Goal: Information Seeking & Learning: Compare options

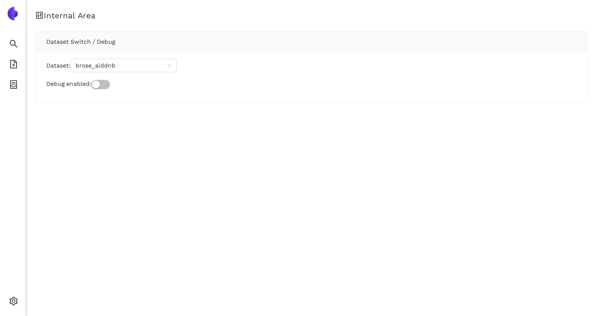
click at [150, 152] on div "Internal Area Dataset Switch / Debug Dataset: brose_aiddnb Debug enabled:" at bounding box center [311, 158] width 573 height 316
click at [143, 68] on span "brose_aiddnb" at bounding box center [124, 65] width 96 height 13
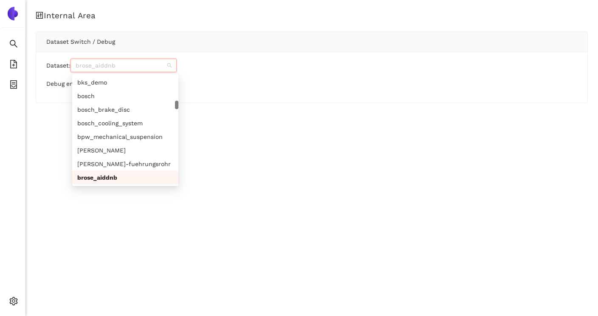
paste input "avl_lsbhju"
type input "avl_lsbhju"
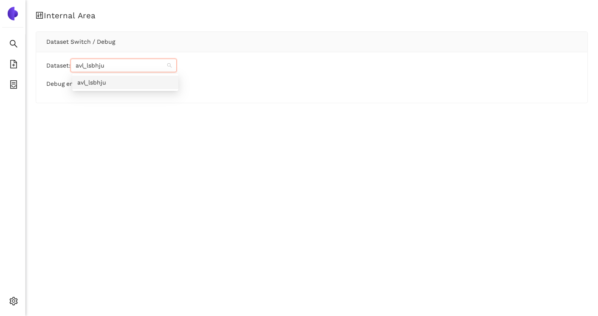
scroll to position [0, 0]
click at [105, 79] on div "avl_lsbhju" at bounding box center [125, 82] width 96 height 9
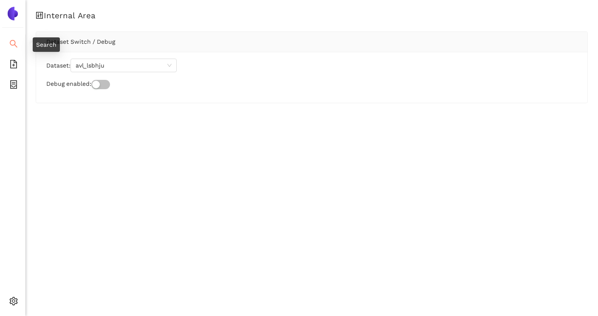
click at [16, 46] on icon "search" at bounding box center [14, 44] width 8 height 8
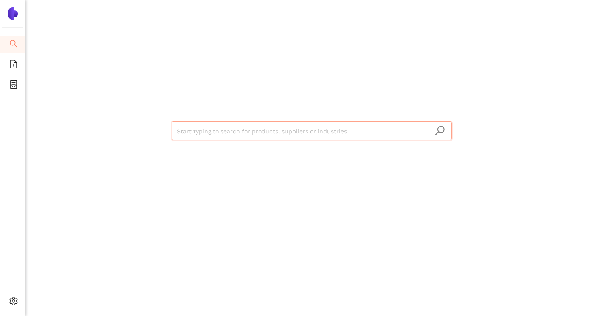
click at [217, 134] on input "search" at bounding box center [312, 131] width 270 height 19
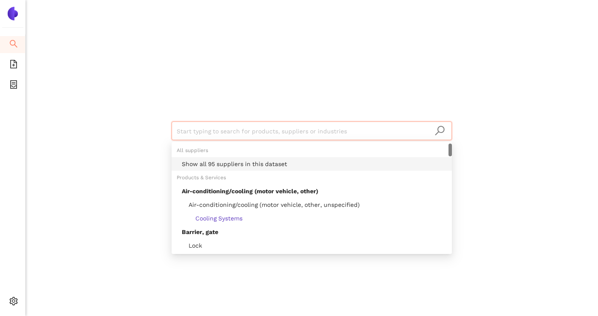
click at [219, 164] on div "Show all 95 suppliers in this dataset" at bounding box center [314, 163] width 265 height 9
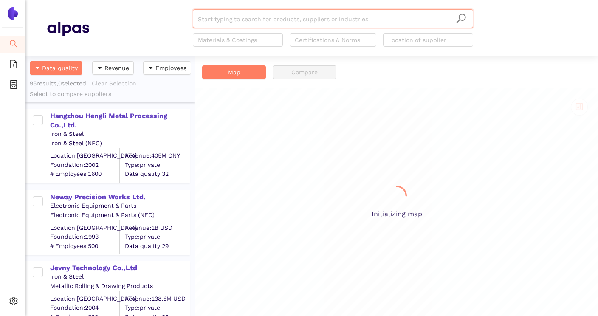
scroll to position [260, 170]
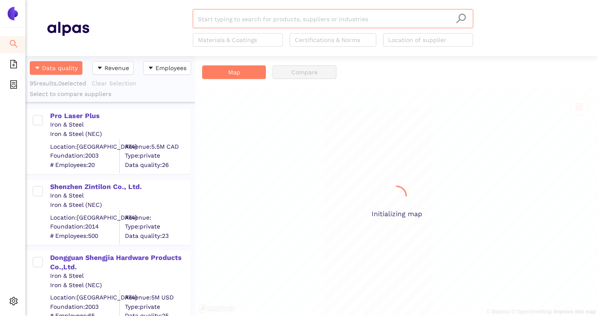
scroll to position [260, 170]
click at [156, 40] on div "Start typing to search for products, suppliers or industries Materials & Coatin…" at bounding box center [333, 27] width 488 height 37
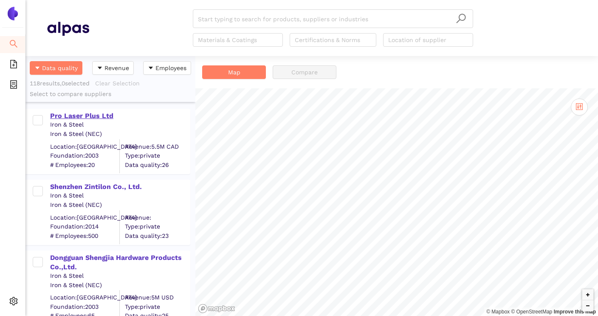
click at [95, 119] on div "Pro Laser Plus Ltd" at bounding box center [119, 115] width 139 height 9
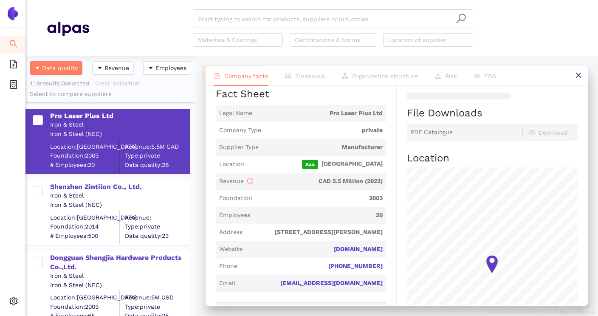
scroll to position [165, 0]
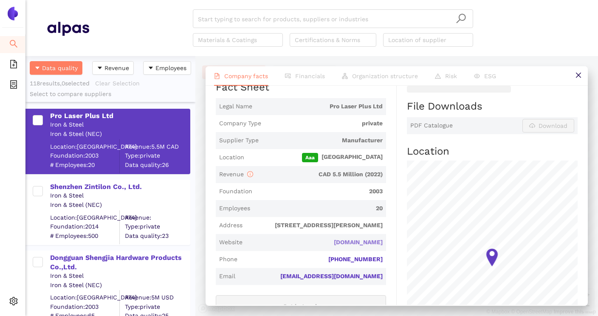
click at [0, 0] on link "prolaserplus.com" at bounding box center [0, 0] width 0 height 0
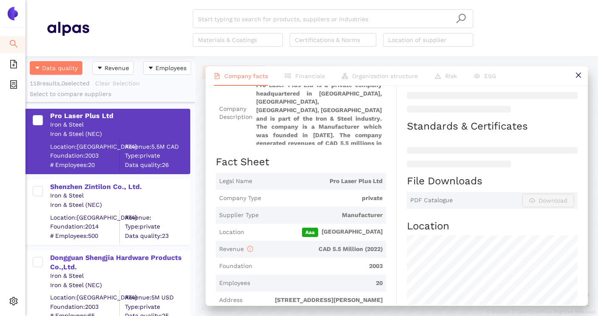
scroll to position [87, 0]
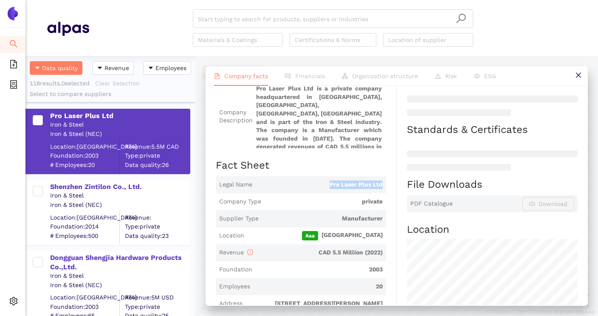
drag, startPoint x: 324, startPoint y: 179, endPoint x: 389, endPoint y: 181, distance: 65.0
click at [389, 181] on div "Industry Iron & Steel Company Description Pro Laser Plus Ltd is a private compa…" at bounding box center [306, 295] width 181 height 455
copy span "Pro Laser Plus Ltd"
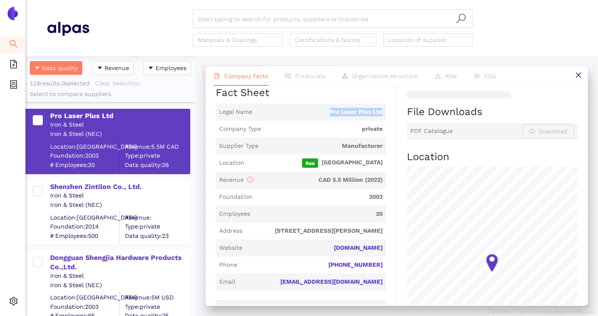
scroll to position [166, 0]
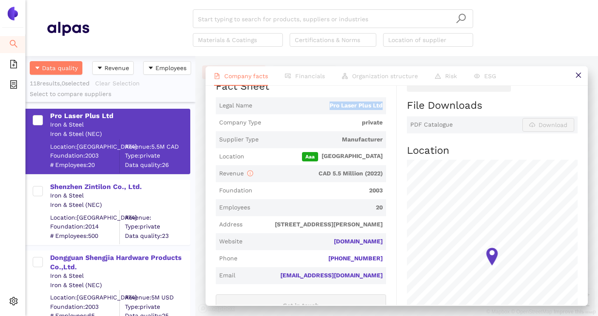
click at [395, 138] on div "Industry Iron & Steel Company Description Pro Laser Plus Ltd is a private compa…" at bounding box center [306, 216] width 181 height 455
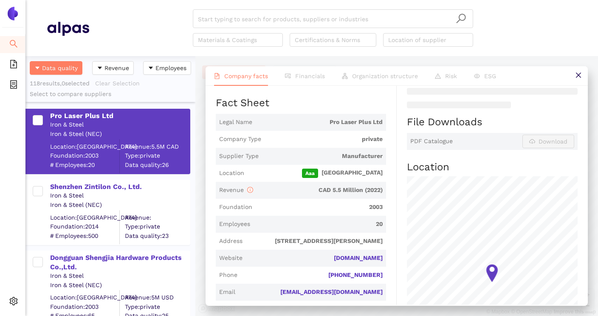
scroll to position [152, 0]
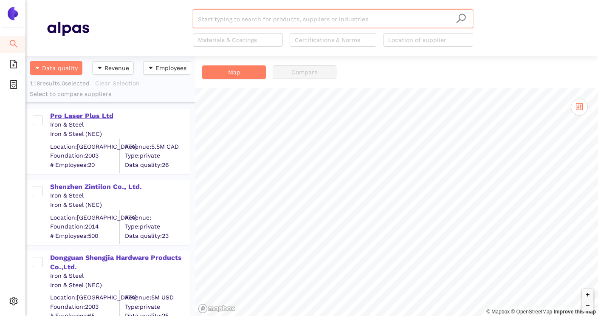
click at [100, 115] on div "Pro Laser Plus Ltd" at bounding box center [119, 115] width 139 height 9
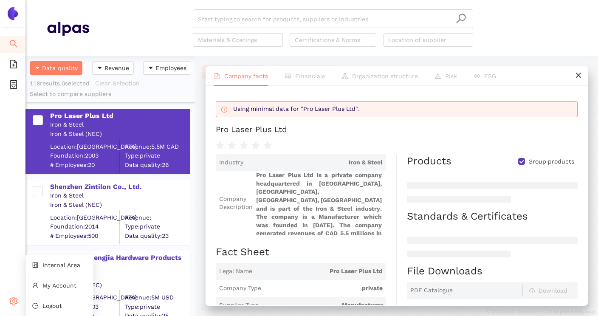
click at [9, 301] on icon "setting" at bounding box center [13, 301] width 8 height 8
click at [65, 266] on span "Internal Area" at bounding box center [61, 265] width 38 height 7
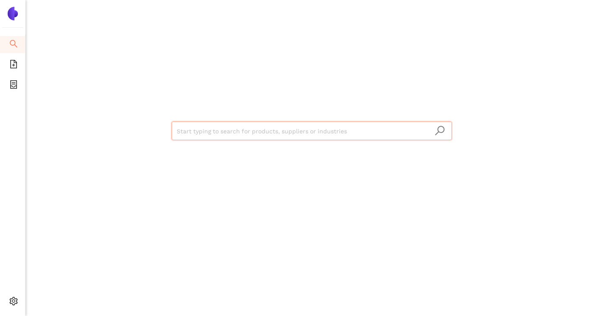
click at [198, 135] on input "search" at bounding box center [312, 131] width 270 height 19
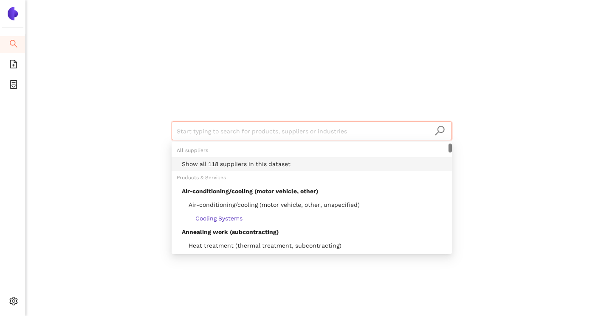
click at [211, 164] on div "Show all 118 suppliers in this dataset" at bounding box center [314, 163] width 265 height 9
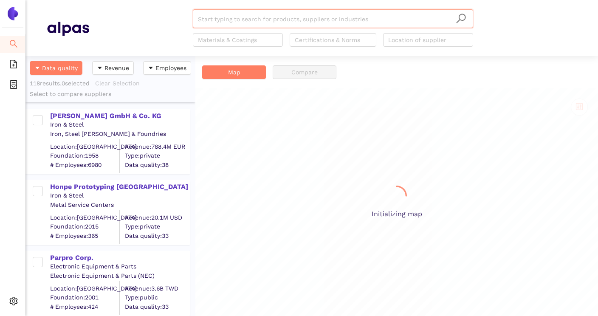
scroll to position [260, 170]
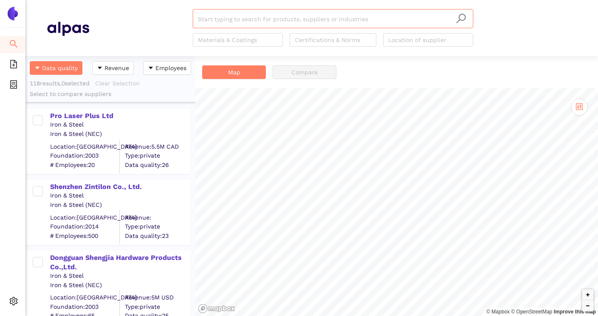
scroll to position [18, 0]
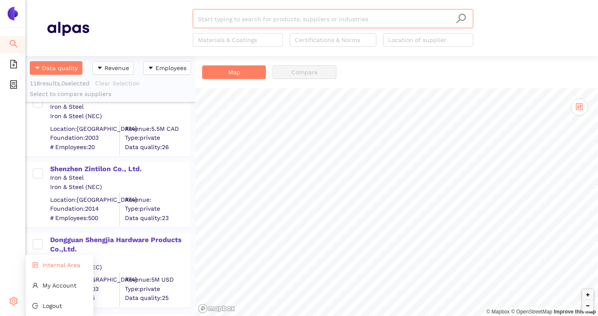
click at [64, 271] on li "Internal Area" at bounding box center [59, 265] width 68 height 17
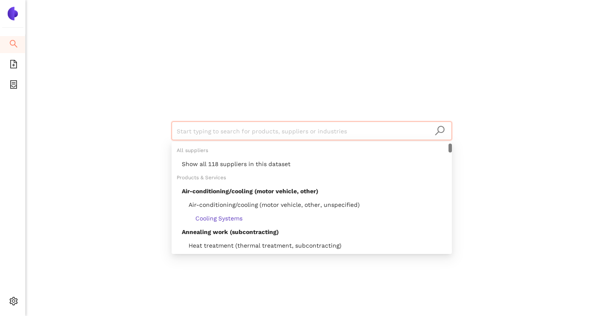
click at [191, 130] on input "search" at bounding box center [312, 131] width 270 height 19
click at [203, 163] on div "Show all 118 suppliers in this dataset" at bounding box center [314, 163] width 265 height 9
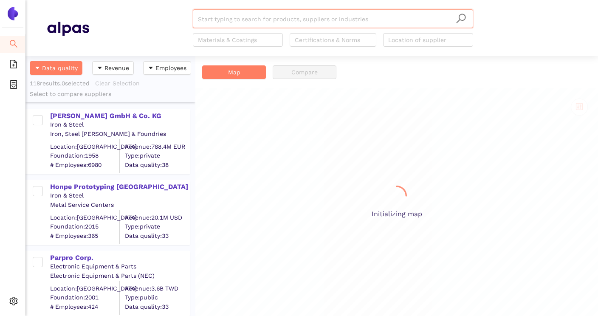
scroll to position [260, 170]
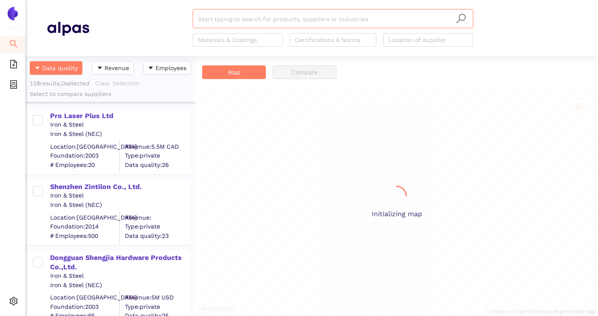
scroll to position [260, 170]
click at [113, 118] on div "Pro Laser Plus Ltd" at bounding box center [119, 115] width 139 height 9
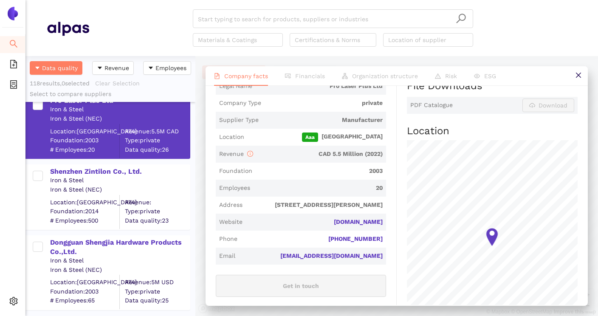
scroll to position [0, 0]
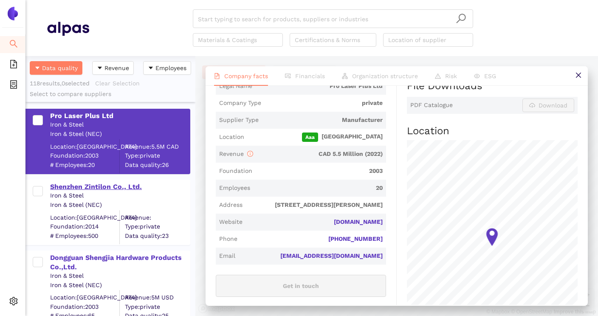
click at [136, 191] on div "Shenzhen Zintilon Co., Ltd." at bounding box center [119, 186] width 139 height 9
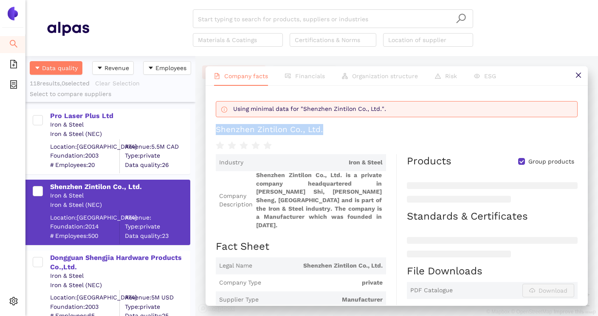
drag, startPoint x: 215, startPoint y: 130, endPoint x: 360, endPoint y: 130, distance: 144.9
click at [360, 130] on div "Using minimal data for "Shenzhen Zintilon Co., Ltd.". Shenzhen Zintilon Co., Lt…" at bounding box center [397, 195] width 382 height 219
copy div "Shenzhen Zintilon Co., Ltd."
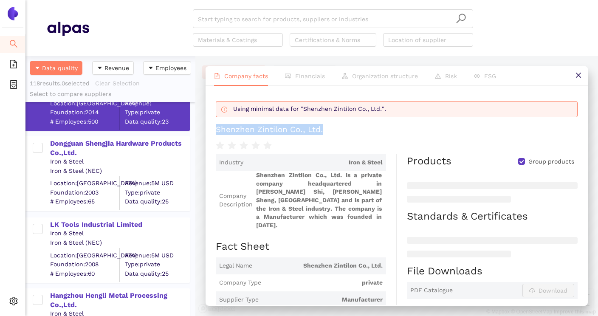
scroll to position [119, 0]
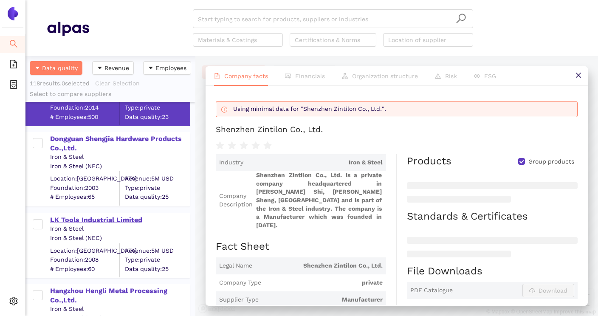
click at [136, 223] on div "LK Tools Industrial Limited" at bounding box center [119, 219] width 139 height 9
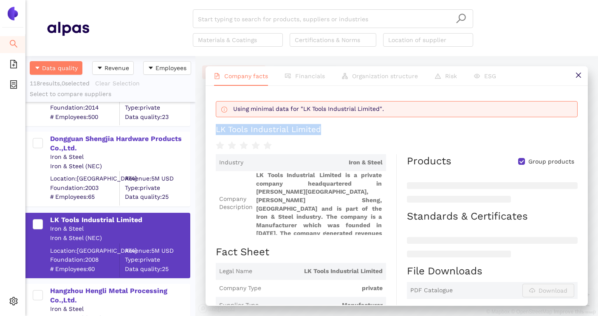
drag, startPoint x: 216, startPoint y: 130, endPoint x: 328, endPoint y: 130, distance: 111.3
click at [328, 130] on h1 "LK Tools Industrial Limited" at bounding box center [397, 129] width 362 height 11
copy div "LK Tools Industrial Limited"
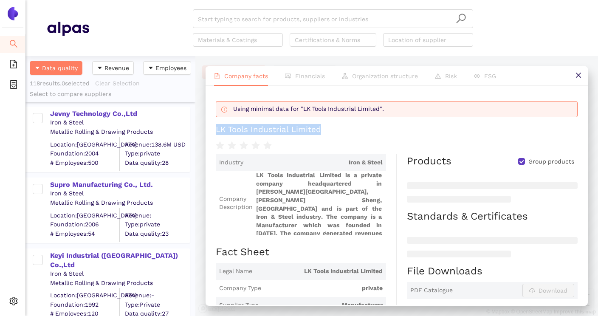
scroll to position [887, 0]
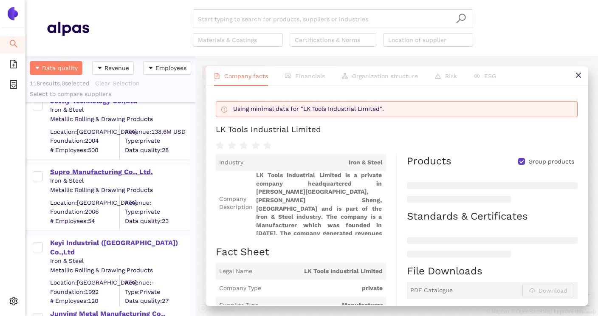
click at [89, 175] on div "Supro Manufacturing Co., Ltd." at bounding box center [119, 171] width 139 height 9
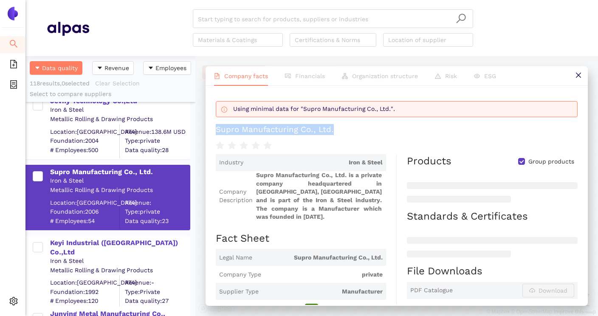
drag, startPoint x: 216, startPoint y: 130, endPoint x: 351, endPoint y: 134, distance: 135.1
click at [351, 134] on h1 "Supro Manufacturing Co., Ltd." at bounding box center [397, 129] width 362 height 11
copy div "Supro Manufacturing Co., Ltd."
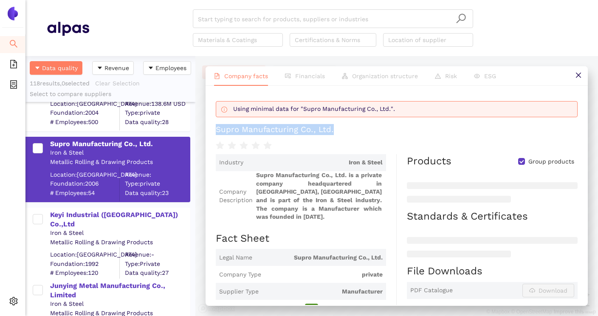
scroll to position [918, 0]
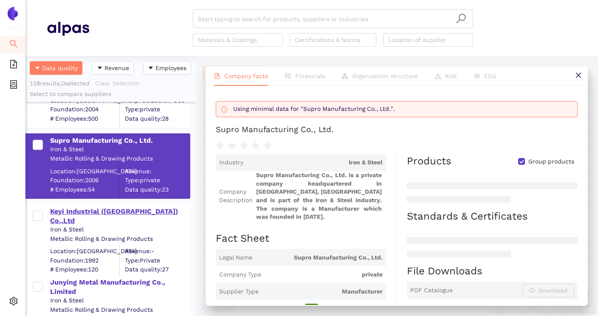
click at [92, 211] on div "Keyi Industrial ([GEOGRAPHIC_DATA]) Co.,Ltd" at bounding box center [119, 216] width 139 height 19
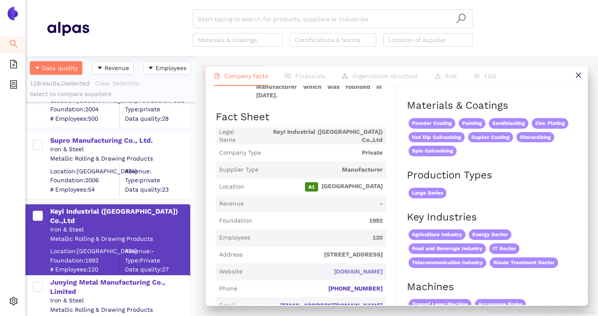
scroll to position [110, 0]
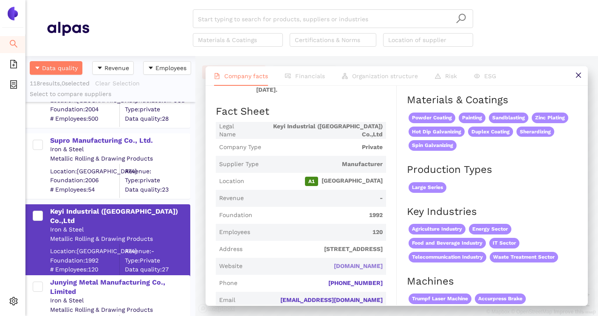
click at [0, 0] on link "fabmann.com" at bounding box center [0, 0] width 0 height 0
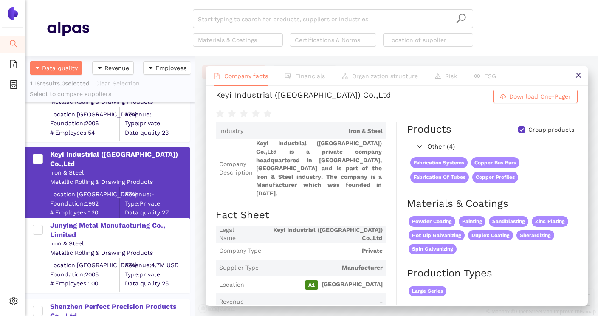
scroll to position [0, 0]
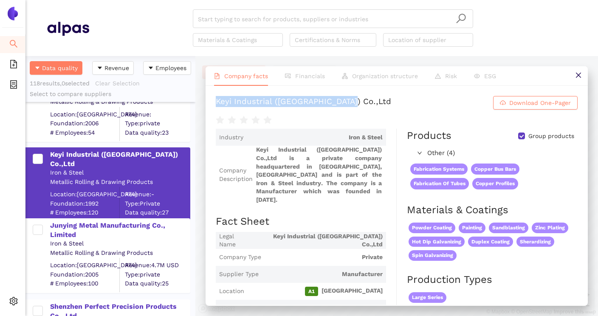
drag, startPoint x: 215, startPoint y: 104, endPoint x: 384, endPoint y: 103, distance: 168.6
click at [384, 103] on h1 "Keyi Industrial (Shanghai) Co.,Ltd Download One-Pager" at bounding box center [397, 103] width 362 height 14
copy div "Keyi Industrial ([GEOGRAPHIC_DATA]) Co.,Ltd"
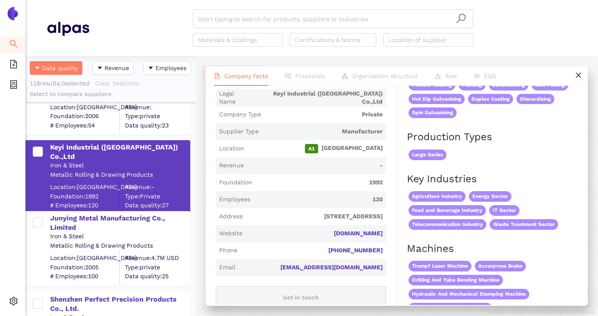
scroll to position [983, 0]
click at [150, 220] on div "Junying Metal Manufacturing Co., Limited" at bounding box center [119, 222] width 139 height 19
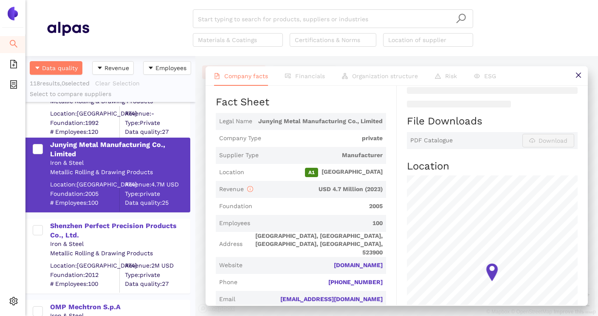
scroll to position [1068, 0]
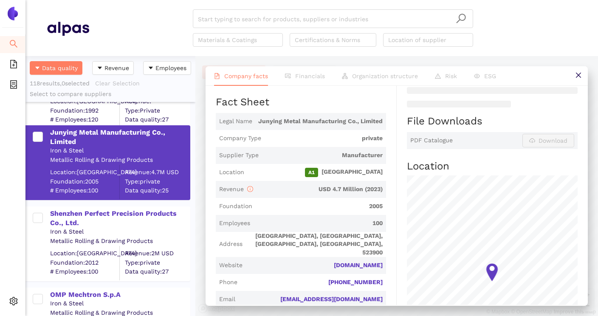
click at [95, 223] on div "Shenzhen Perfect Precision Products Co., Ltd." at bounding box center [119, 218] width 139 height 19
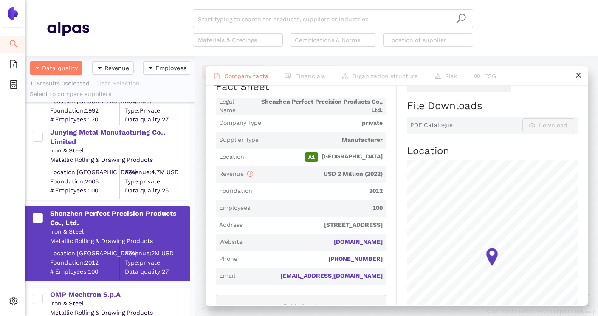
scroll to position [168, 0]
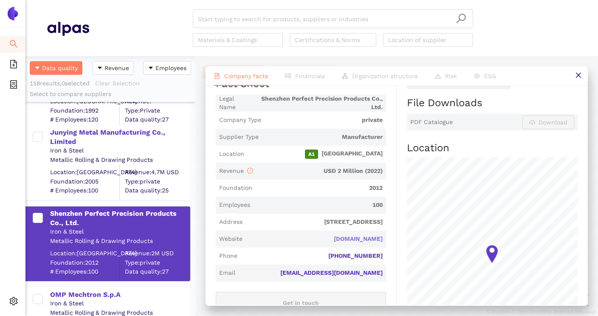
click at [0, 0] on link "pft-cncmachining.com" at bounding box center [0, 0] width 0 height 0
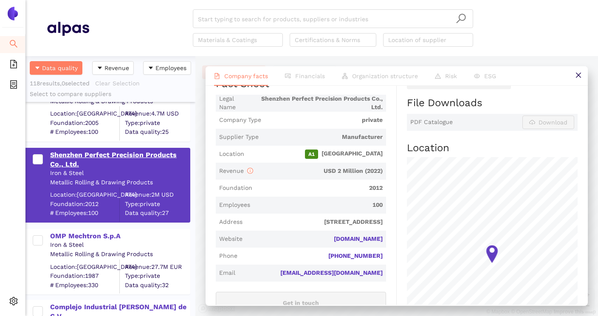
scroll to position [1143, 0]
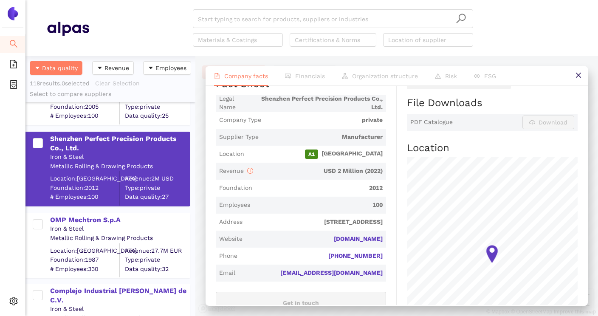
click at [110, 226] on div "Iron & Steel" at bounding box center [119, 229] width 139 height 8
click at [110, 217] on div "OMP Mechtron S.p.A" at bounding box center [119, 219] width 139 height 9
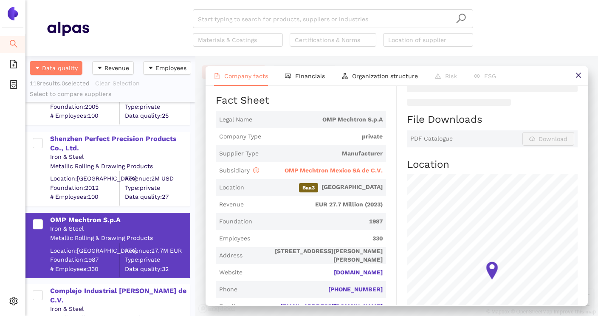
scroll to position [153, 0]
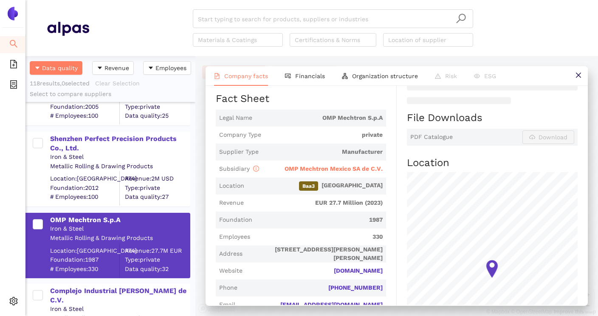
click at [288, 130] on span "Company Type private" at bounding box center [301, 135] width 170 height 17
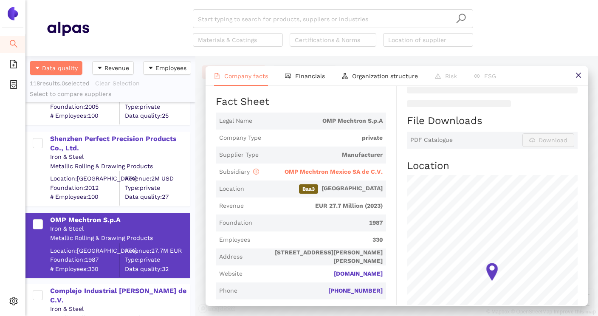
scroll to position [147, 0]
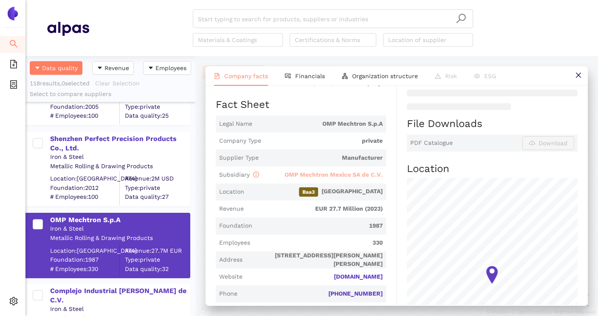
click at [304, 173] on span "OMP Mechtron Mexico SA de C.V." at bounding box center [334, 174] width 98 height 7
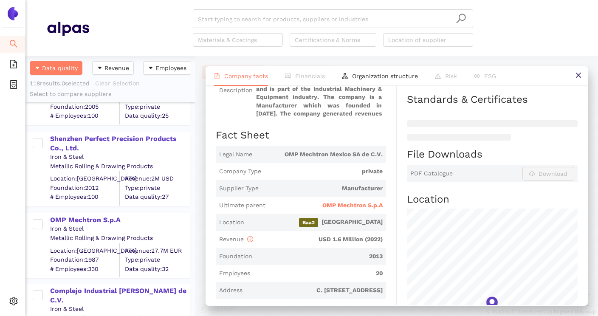
scroll to position [138, 0]
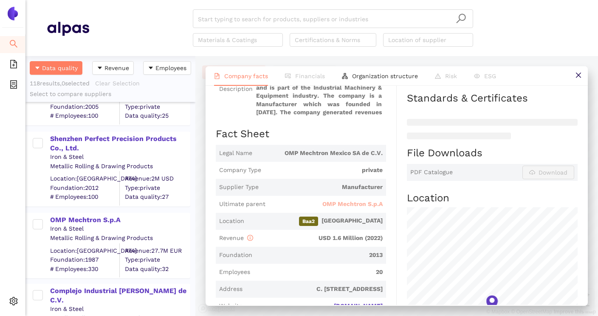
click at [336, 203] on span "OMP Mechtron S.p.A" at bounding box center [352, 204] width 60 height 8
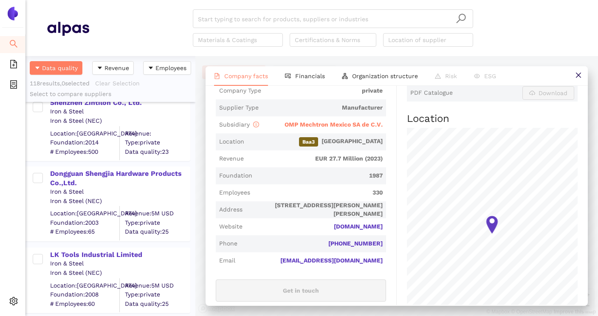
scroll to position [212, 0]
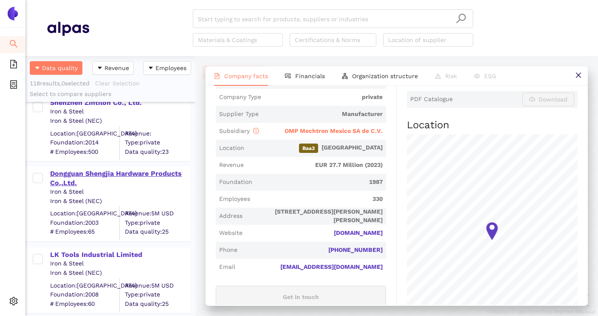
click at [166, 172] on div "Dongguan Shengjia Hardware Products Co.,Ltd." at bounding box center [119, 178] width 139 height 19
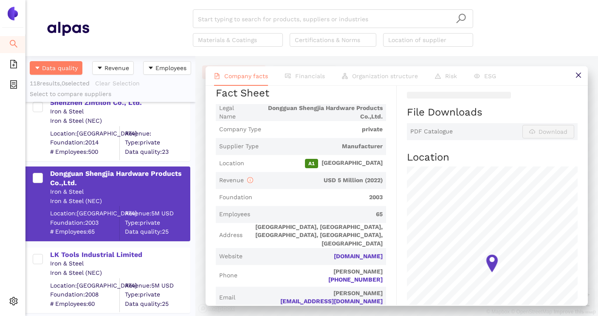
scroll to position [172, 0]
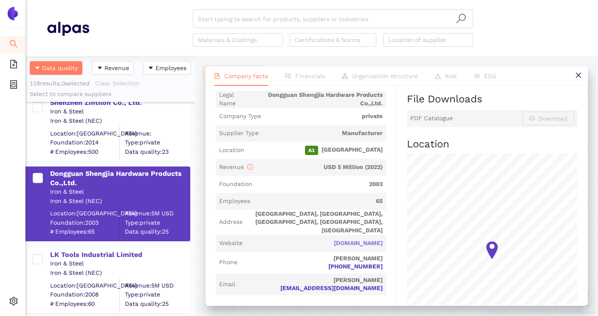
click at [0, 0] on link "hardware666.com" at bounding box center [0, 0] width 0 height 0
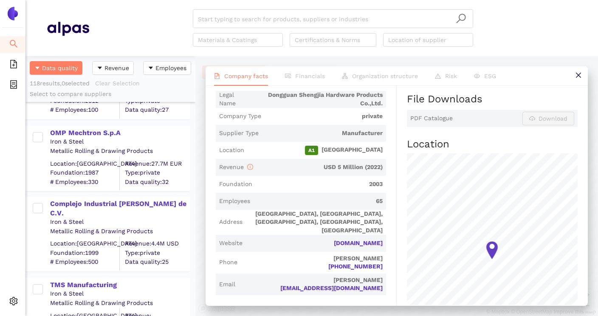
scroll to position [1237, 0]
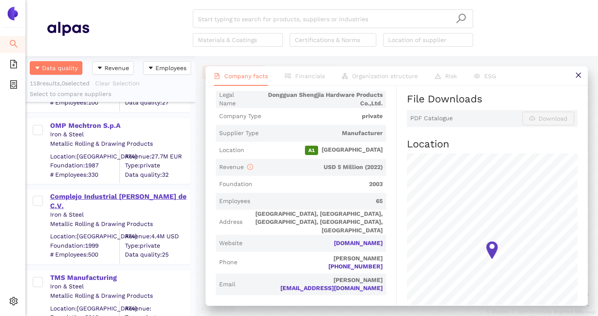
click at [129, 199] on div "Complejo Industrial [PERSON_NAME] de C.V." at bounding box center [119, 201] width 139 height 19
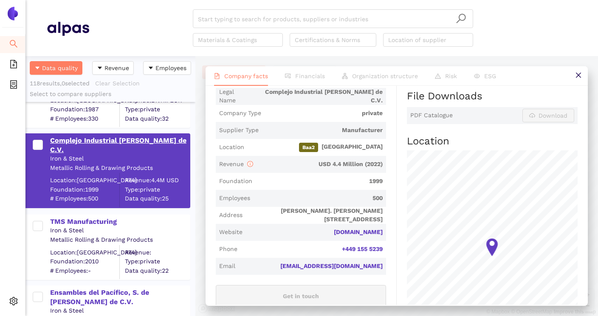
scroll to position [1294, 0]
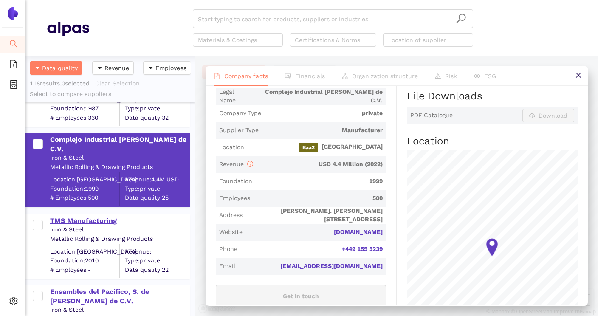
click at [107, 223] on div "TMS Manufacturing" at bounding box center [119, 220] width 139 height 9
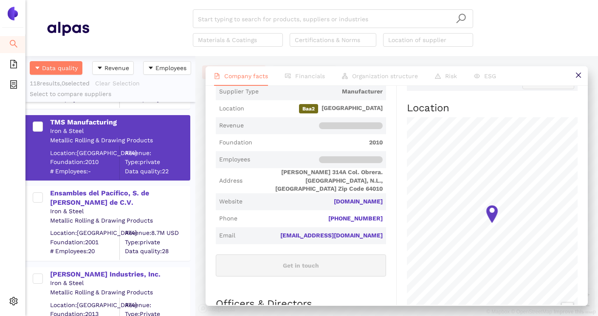
scroll to position [221, 0]
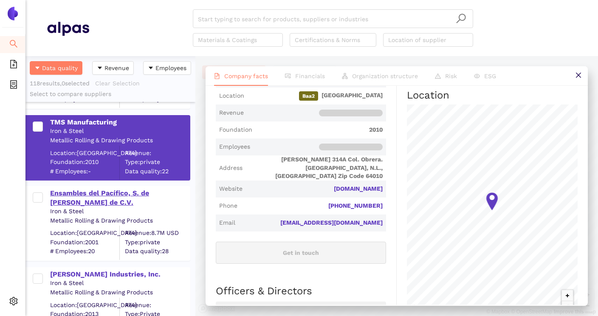
click at [159, 196] on div "Ensambles del Pacífico, S. de [PERSON_NAME] de C.V." at bounding box center [119, 198] width 139 height 19
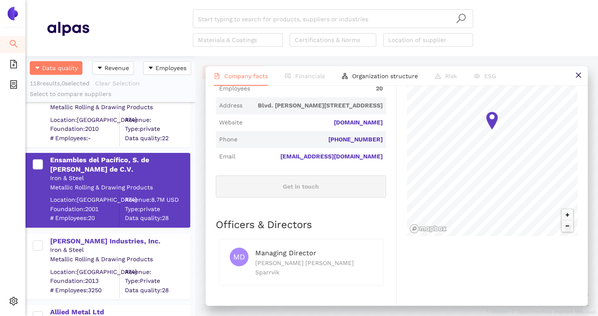
scroll to position [1437, 0]
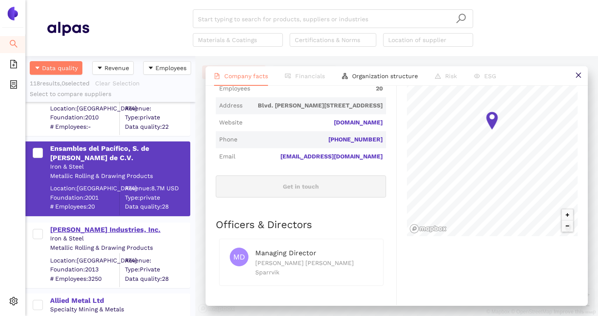
click at [115, 231] on div "O'Neal Industries, Inc." at bounding box center [119, 229] width 139 height 9
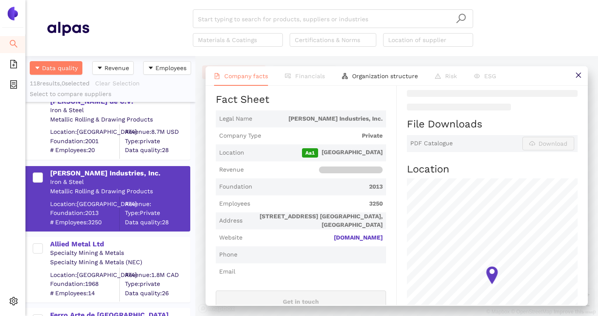
scroll to position [150, 0]
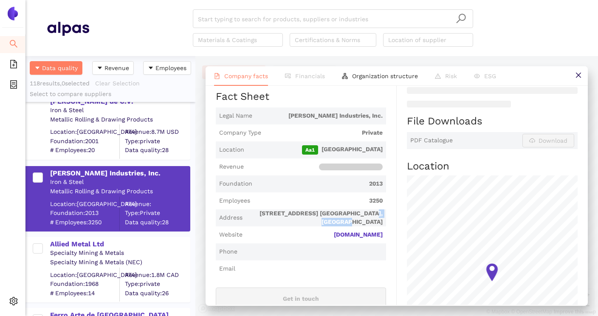
drag, startPoint x: 345, startPoint y: 198, endPoint x: 383, endPoint y: 197, distance: 37.8
click at [383, 209] on span "Address 2311 Highland Ave. S. Suite 200, Birmingham, AL 35205, United States of…" at bounding box center [301, 217] width 170 height 17
drag, startPoint x: 307, startPoint y: 198, endPoint x: 381, endPoint y: 198, distance: 73.9
click at [381, 209] on span "2311 Highland Ave. S. Suite 200, Birmingham, AL 35205, United States of America" at bounding box center [314, 217] width 137 height 17
copy span "S. Suite 200, Birmingham"
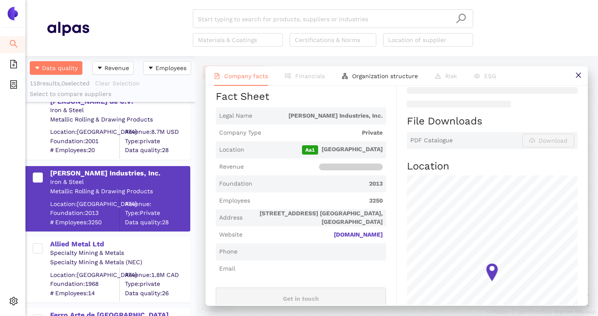
click at [291, 158] on span "Revenue" at bounding box center [301, 166] width 170 height 17
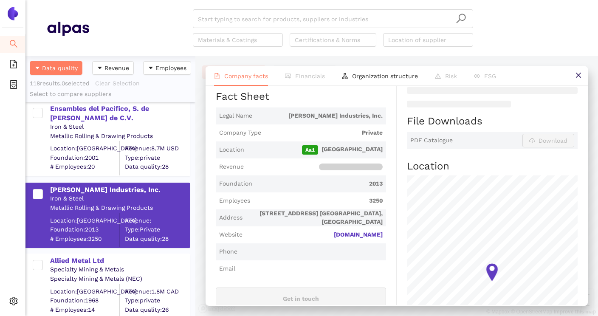
scroll to position [1471, 0]
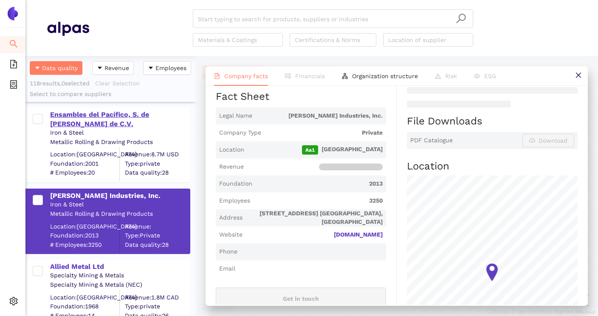
click at [99, 118] on div "Ensambles del Pacífico, S. de [PERSON_NAME] de C.V." at bounding box center [119, 119] width 139 height 19
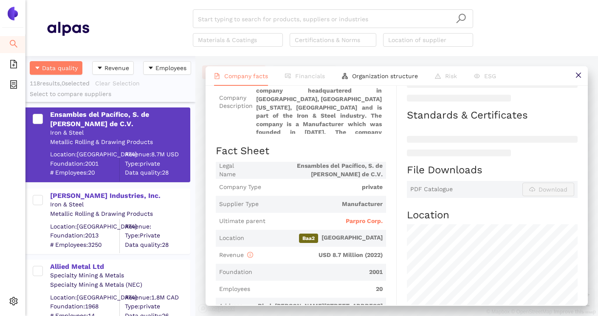
scroll to position [106, 0]
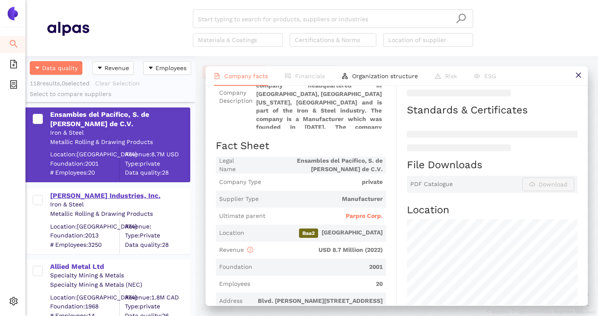
click at [108, 197] on div "O'Neal Industries, Inc." at bounding box center [119, 195] width 139 height 9
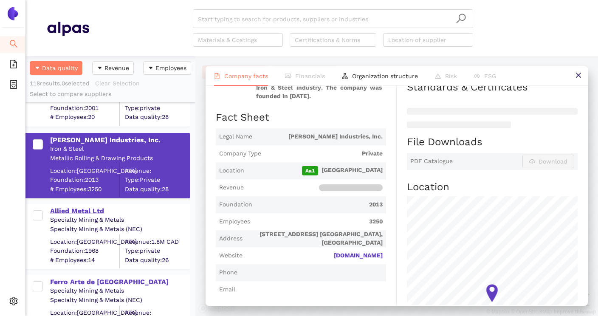
scroll to position [1528, 0]
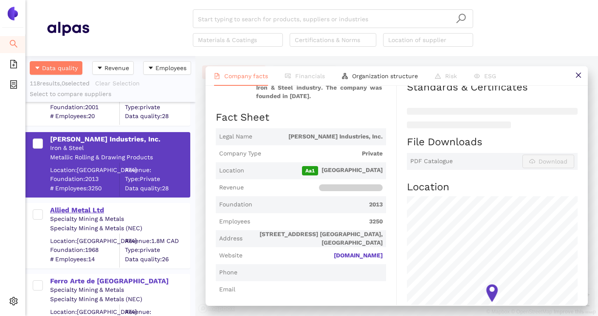
click at [87, 210] on div "Allied Metal Ltd" at bounding box center [119, 210] width 139 height 9
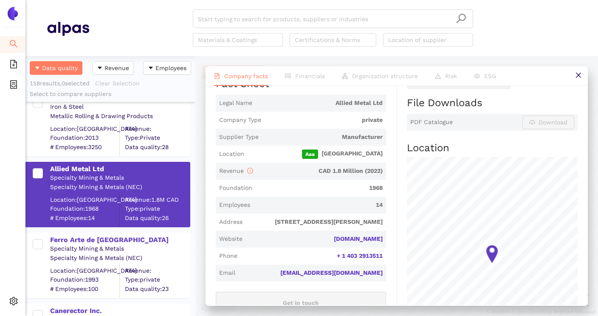
scroll to position [1576, 0]
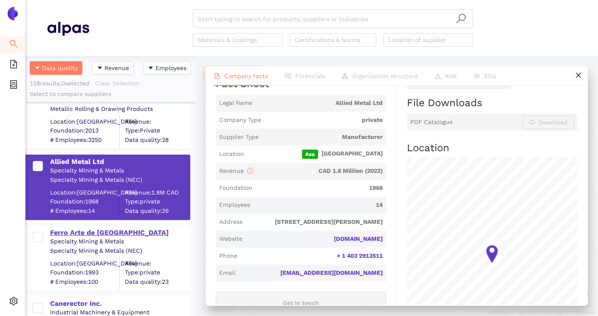
click at [104, 237] on div "Ferro Arte de [GEOGRAPHIC_DATA]" at bounding box center [119, 232] width 139 height 9
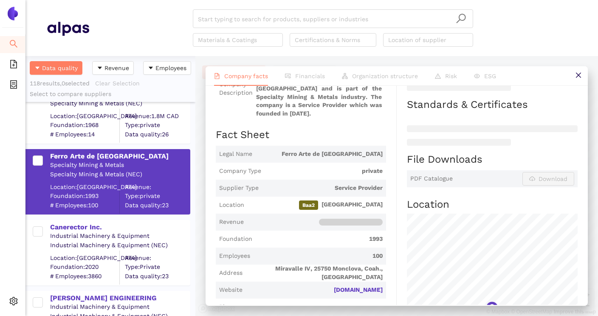
scroll to position [1654, 0]
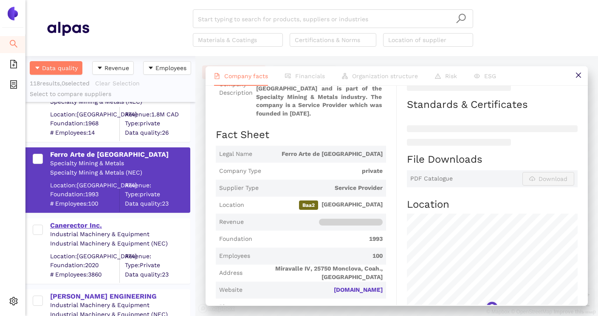
click at [84, 227] on div "Canerector Inc." at bounding box center [119, 225] width 139 height 9
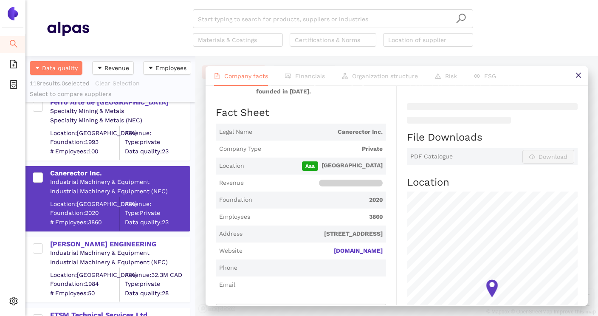
scroll to position [1719, 0]
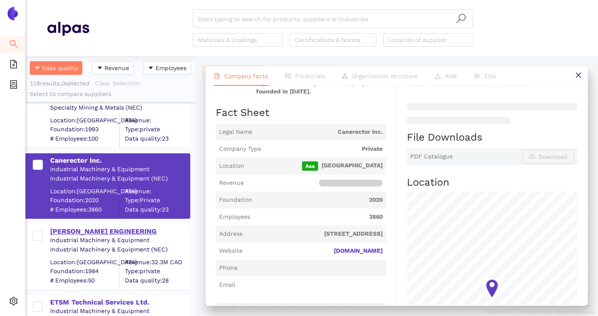
click at [110, 232] on div "HARVAN ENGINEERING" at bounding box center [119, 231] width 139 height 9
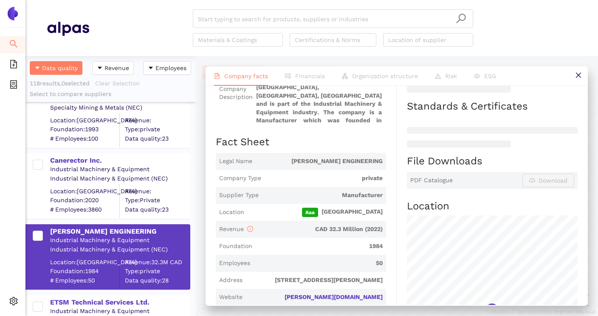
scroll to position [112, 0]
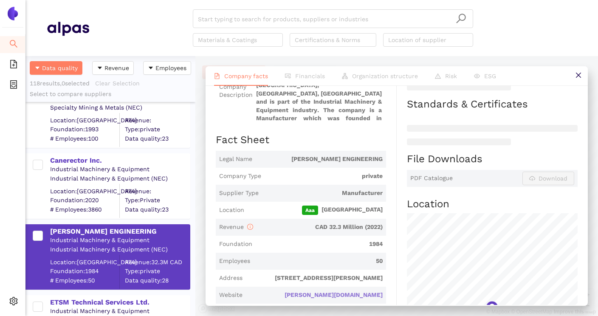
click at [0, 0] on link "harvan.com" at bounding box center [0, 0] width 0 height 0
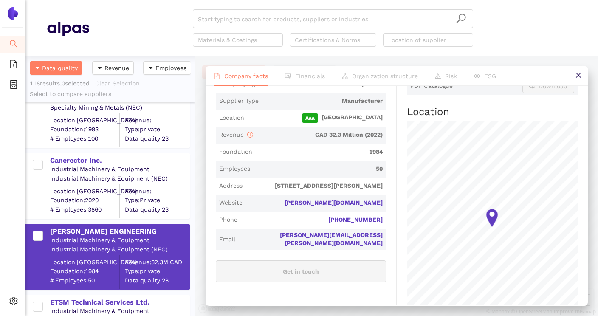
scroll to position [206, 0]
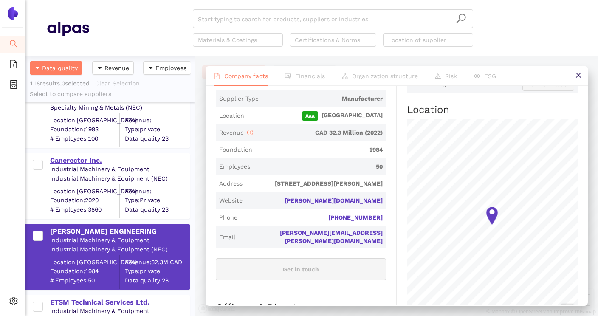
click at [90, 163] on div "Canerector Inc." at bounding box center [119, 160] width 139 height 9
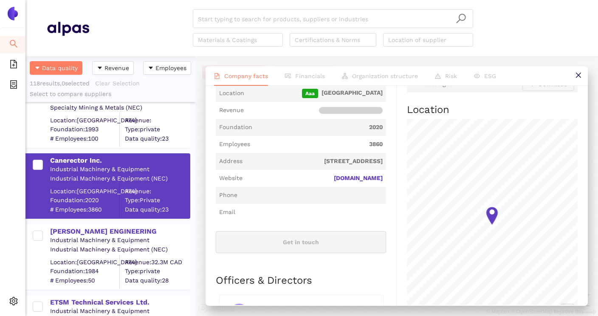
scroll to position [0, 0]
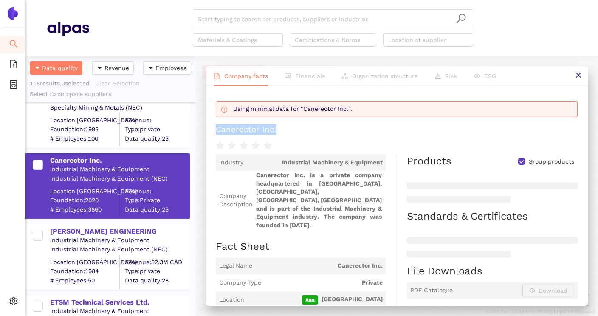
drag, startPoint x: 216, startPoint y: 131, endPoint x: 307, endPoint y: 131, distance: 90.9
click at [307, 131] on h1 "Canerector Inc." at bounding box center [397, 129] width 362 height 11
copy div "Canerector Inc."
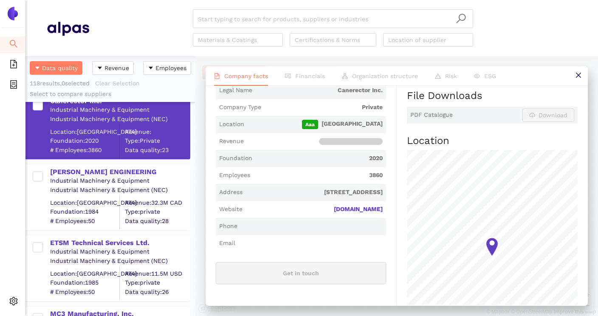
scroll to position [1789, 0]
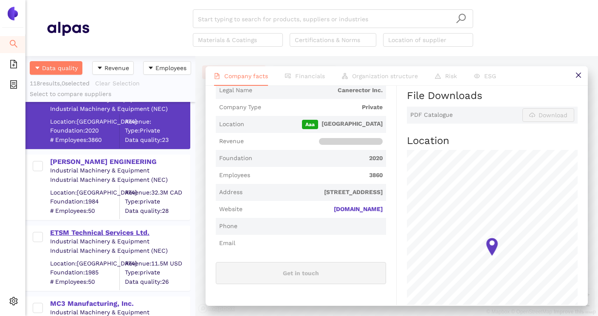
click at [128, 234] on div "ETSM Technical Services Ltd." at bounding box center [119, 232] width 139 height 9
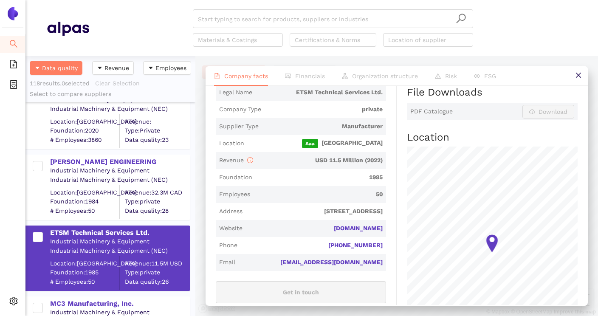
scroll to position [191, 0]
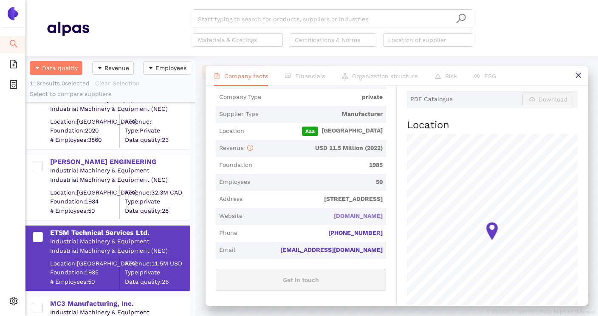
click at [0, 0] on link "etsm.com" at bounding box center [0, 0] width 0 height 0
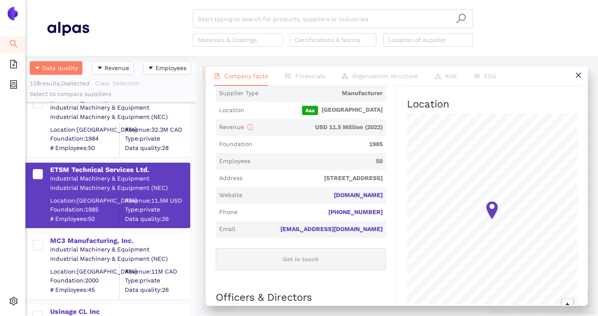
scroll to position [1860, 0]
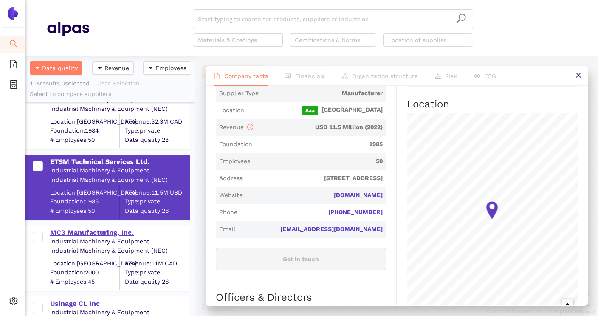
click at [121, 237] on div "MC3 Manufacturing, Inc." at bounding box center [119, 232] width 139 height 9
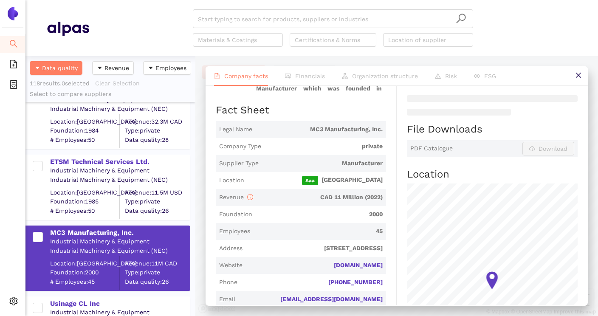
scroll to position [146, 0]
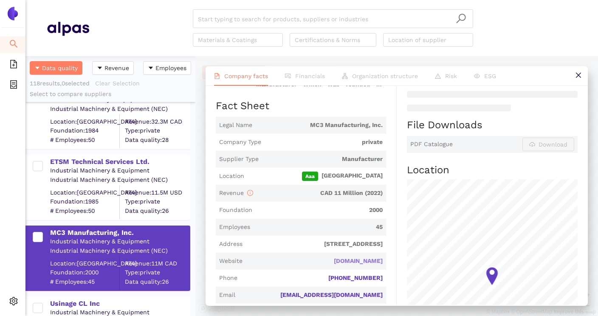
click at [0, 0] on link "mc3mfg.com" at bounding box center [0, 0] width 0 height 0
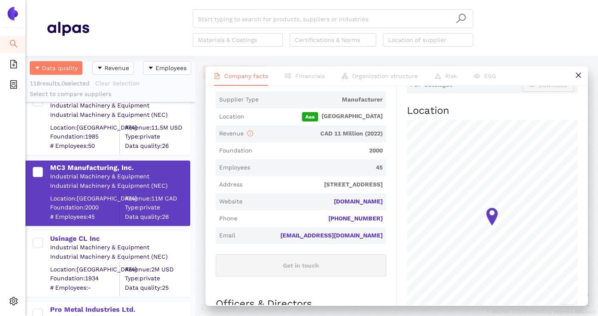
scroll to position [1926, 0]
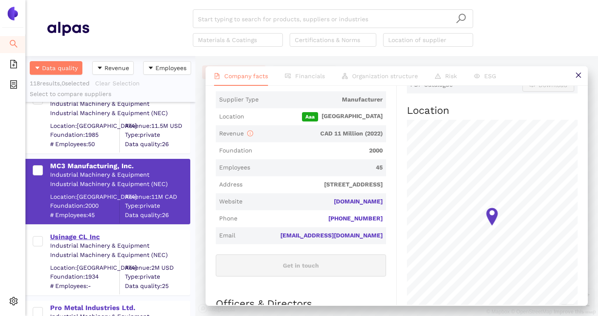
click at [93, 237] on div "Usinage CL Inc" at bounding box center [119, 236] width 139 height 9
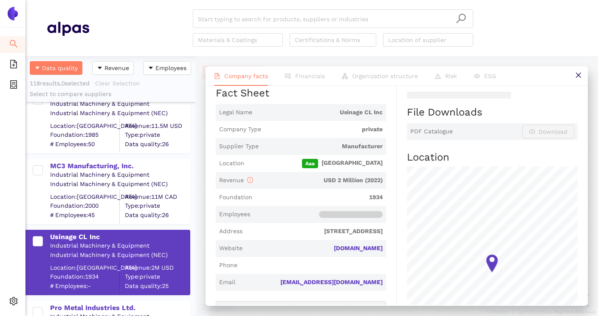
scroll to position [174, 0]
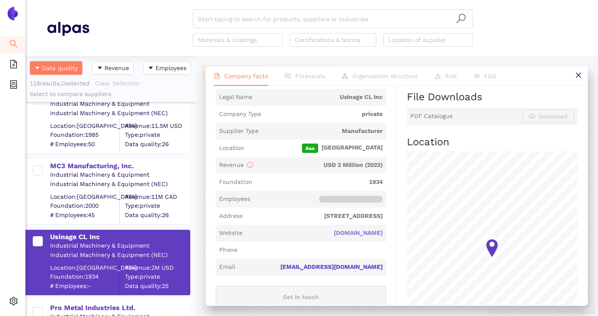
click at [0, 0] on link "isemetal.com" at bounding box center [0, 0] width 0 height 0
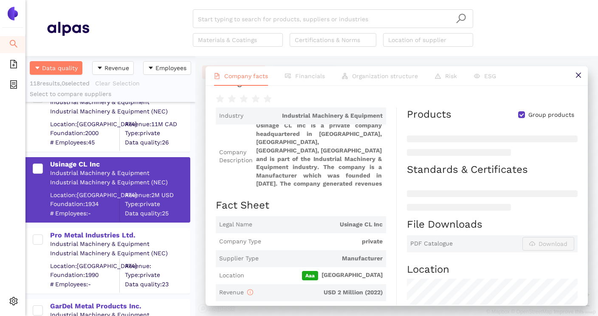
scroll to position [28, 0]
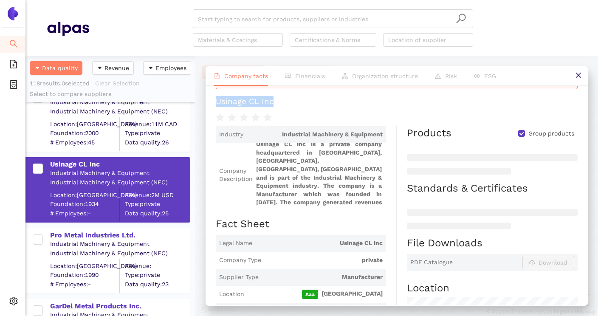
drag, startPoint x: 215, startPoint y: 102, endPoint x: 277, endPoint y: 102, distance: 62.0
click at [277, 102] on div "Using minimal data for "Usinage CL Inc". Usinage CL Inc Industry Industrial Mac…" at bounding box center [397, 195] width 382 height 219
copy div "Usinage CL Inc"
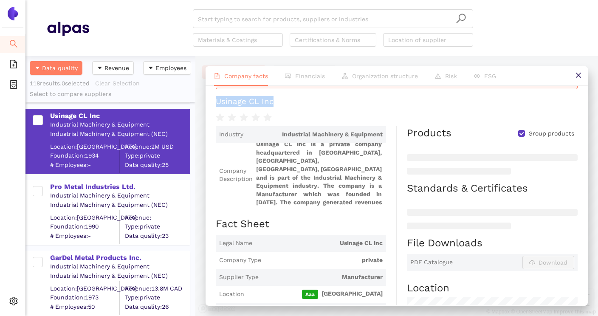
scroll to position [2048, 0]
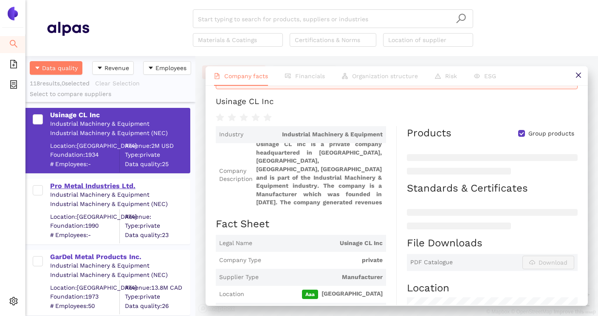
click at [121, 190] on div "Pro Metal Industries Ltd." at bounding box center [119, 185] width 139 height 9
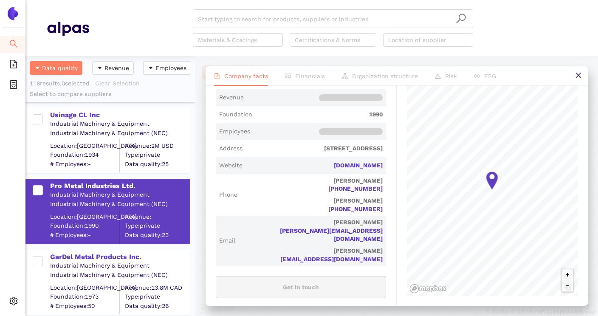
scroll to position [230, 0]
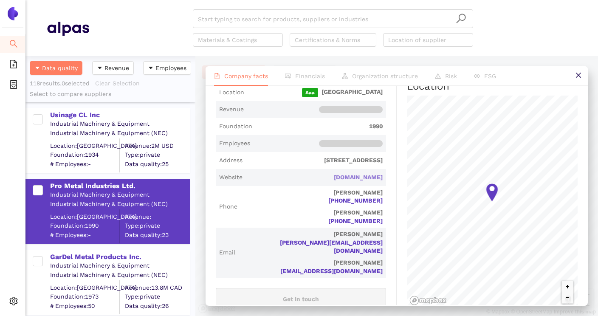
click at [0, 0] on link "prometal.ca" at bounding box center [0, 0] width 0 height 0
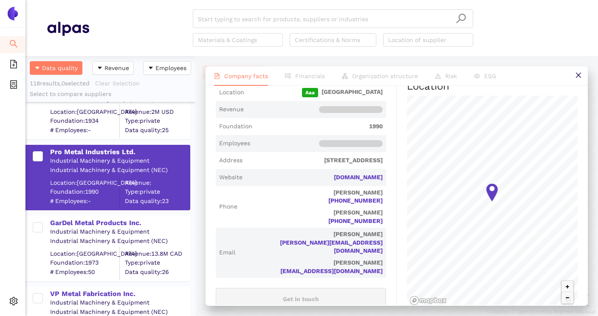
scroll to position [2100, 0]
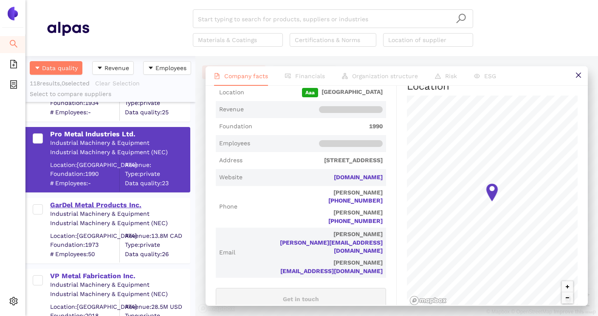
click at [115, 203] on div "GarDel Metal Products Inc." at bounding box center [119, 205] width 139 height 9
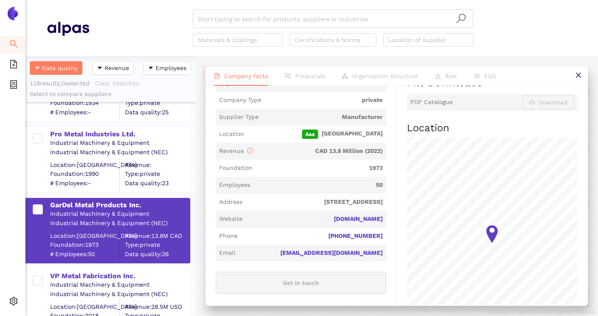
scroll to position [192, 0]
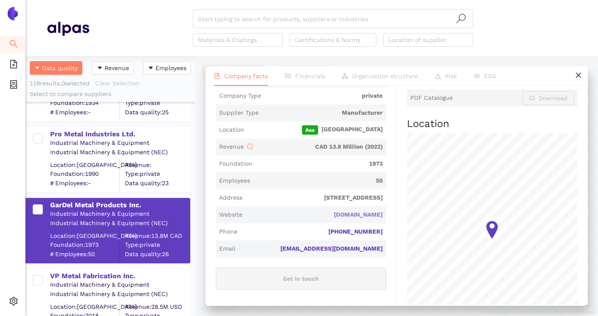
click at [0, 0] on link "gardel.on.ca" at bounding box center [0, 0] width 0 height 0
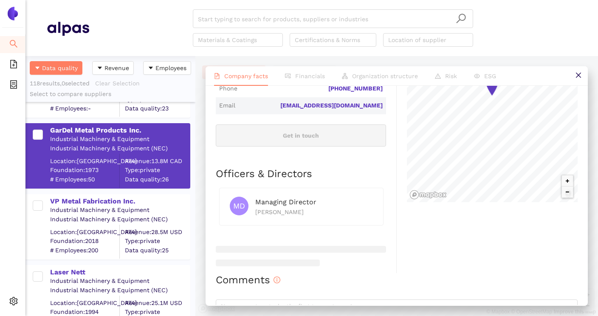
scroll to position [2189, 0]
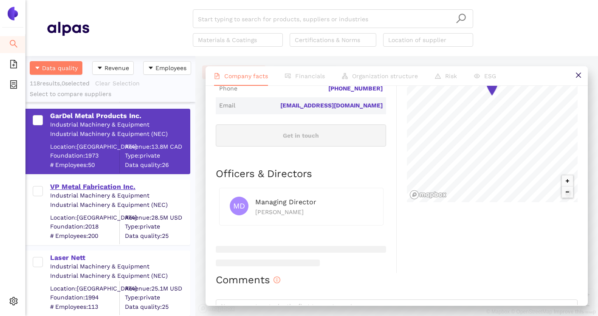
click at [129, 186] on div "VP Metal Fabrication Inc." at bounding box center [119, 186] width 139 height 9
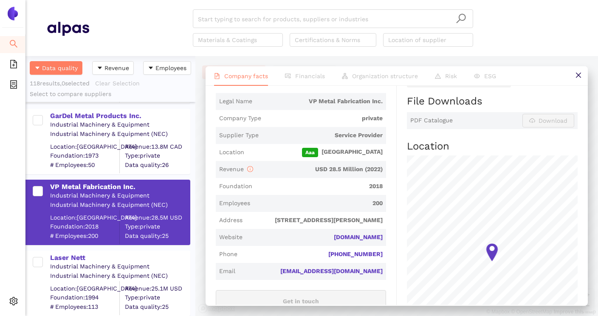
scroll to position [180, 0]
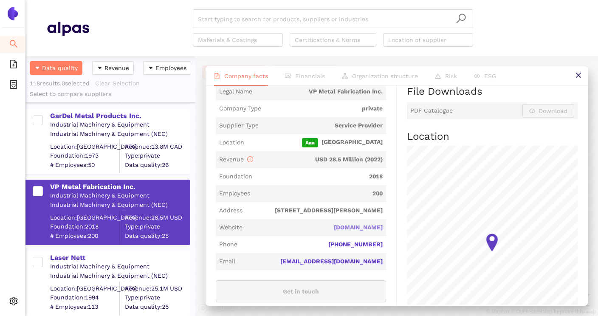
click at [0, 0] on link "vpmetal.ca" at bounding box center [0, 0] width 0 height 0
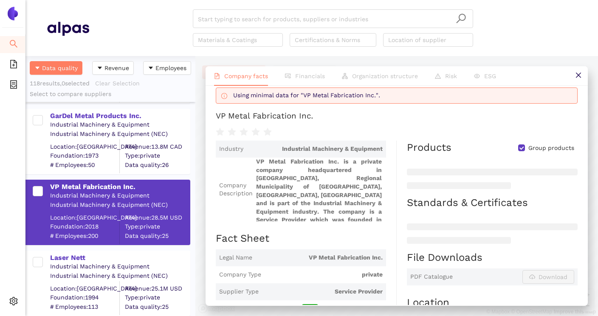
scroll to position [12, 0]
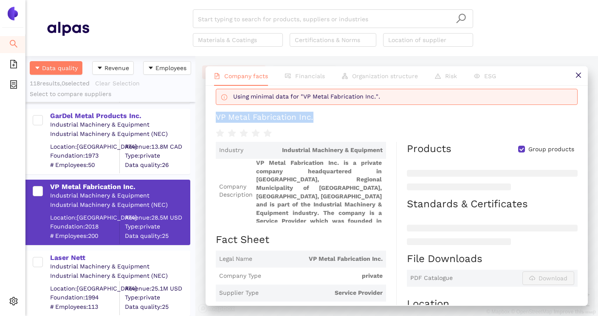
drag, startPoint x: 217, startPoint y: 117, endPoint x: 316, endPoint y: 119, distance: 98.6
click at [316, 119] on h1 "VP Metal Fabrication Inc." at bounding box center [397, 117] width 362 height 11
copy div "VP Metal Fabrication Inc."
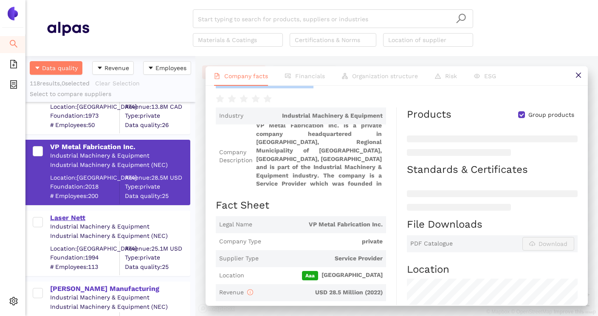
scroll to position [2240, 0]
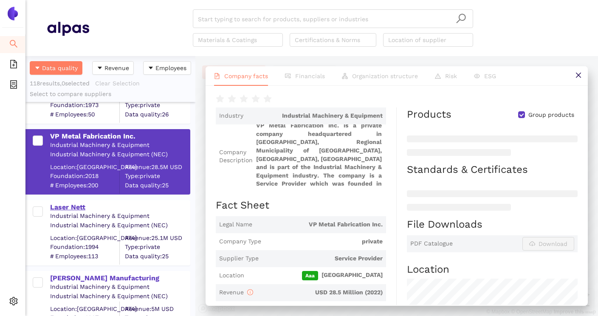
click at [78, 210] on div "Laser Nett" at bounding box center [119, 207] width 139 height 9
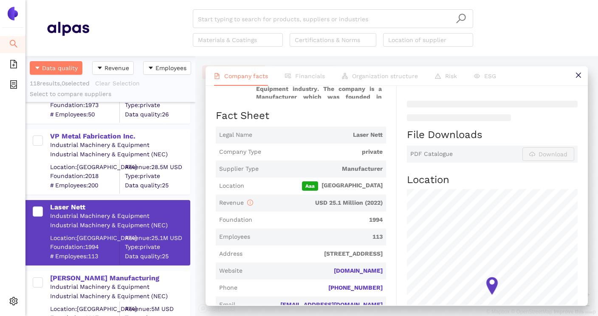
scroll to position [137, 0]
click at [0, 0] on link "lasernett.ca" at bounding box center [0, 0] width 0 height 0
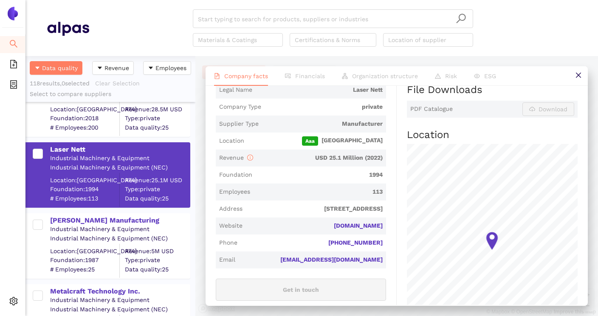
scroll to position [2302, 0]
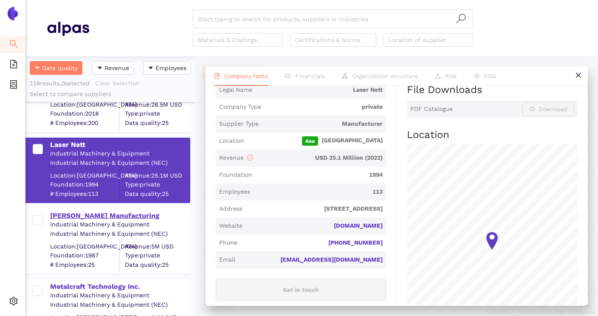
click at [121, 218] on div "[PERSON_NAME] Manufacturing" at bounding box center [119, 215] width 139 height 9
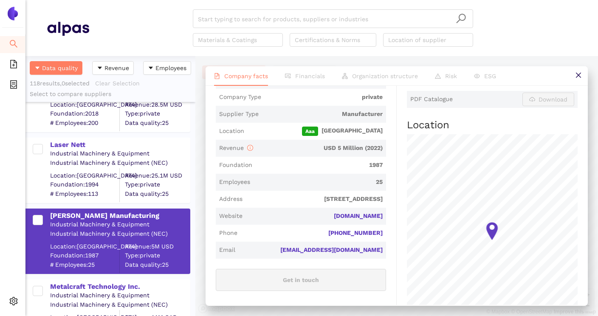
scroll to position [192, 0]
click at [0, 0] on link "seabornmfg.com" at bounding box center [0, 0] width 0 height 0
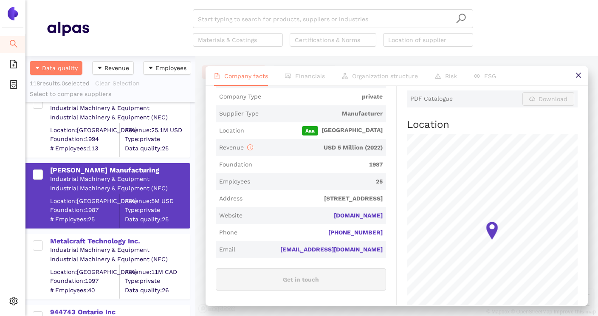
scroll to position [2361, 0]
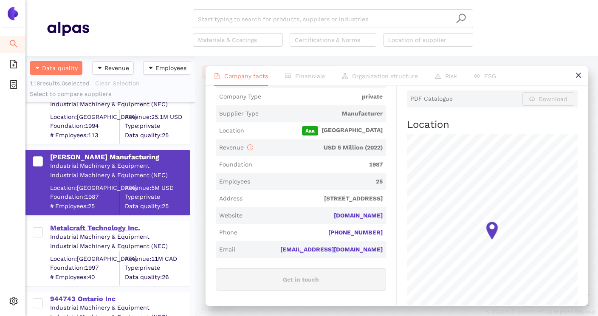
click at [121, 226] on div "Metalcraft Technology Inc." at bounding box center [119, 227] width 139 height 9
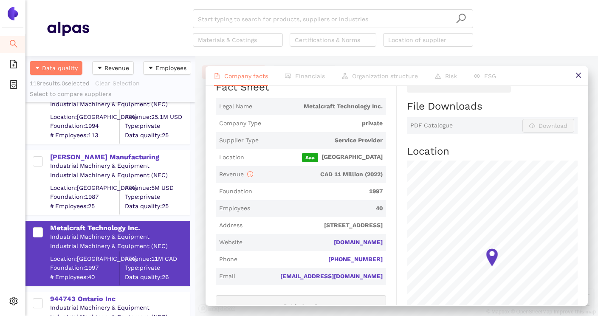
scroll to position [165, 0]
click at [0, 0] on link "metalcraft.ca" at bounding box center [0, 0] width 0 height 0
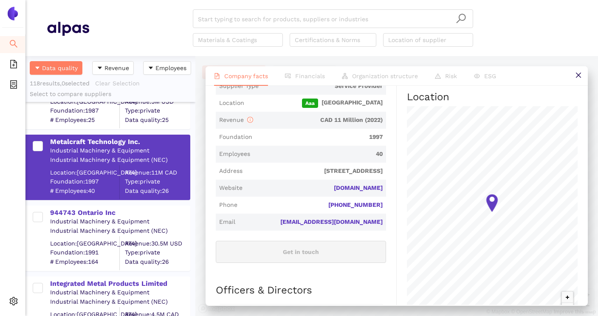
scroll to position [2451, 0]
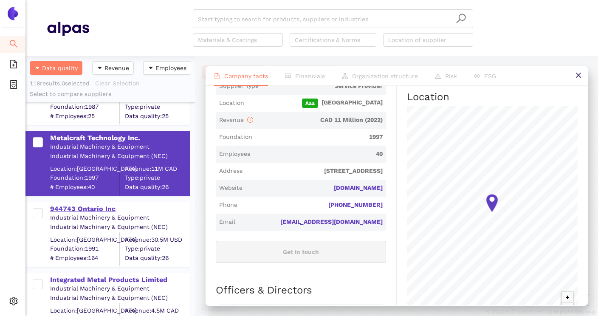
click at [95, 213] on div "944743 Ontario Inc" at bounding box center [119, 208] width 139 height 9
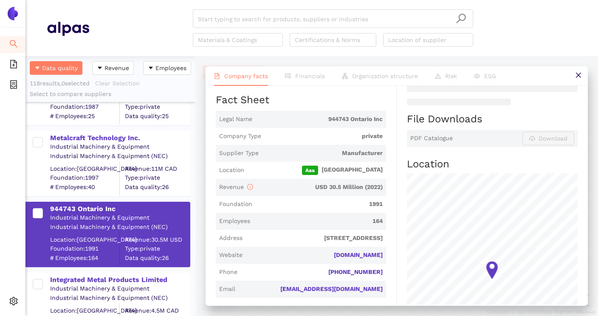
scroll to position [154, 0]
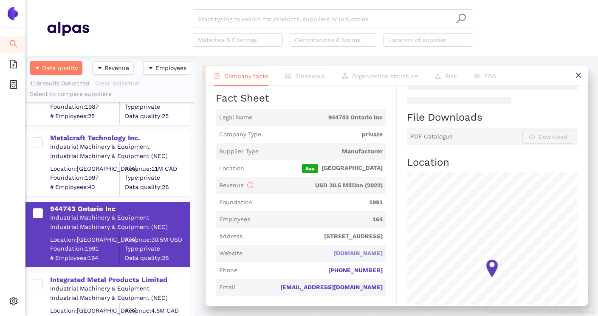
click at [0, 0] on link "uni-fab.on.ca" at bounding box center [0, 0] width 0 height 0
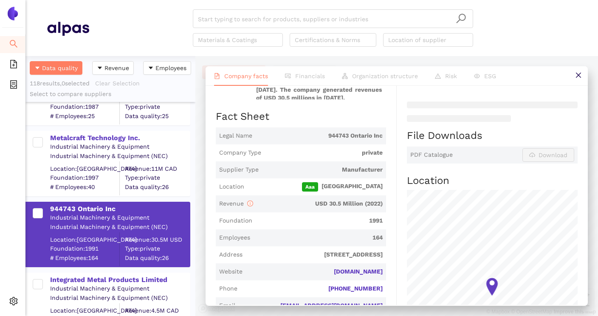
scroll to position [137, 0]
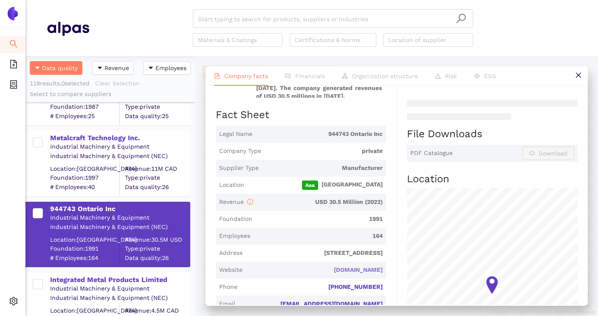
click at [0, 0] on link "uni-fab.on.ca" at bounding box center [0, 0] width 0 height 0
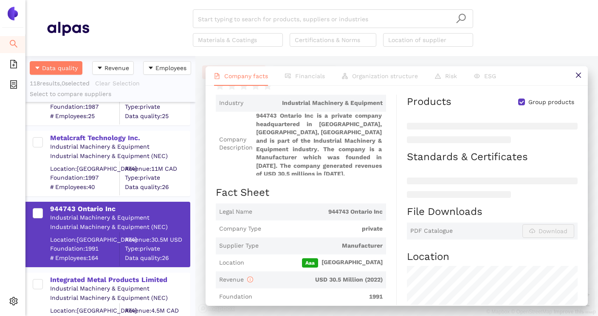
scroll to position [0, 0]
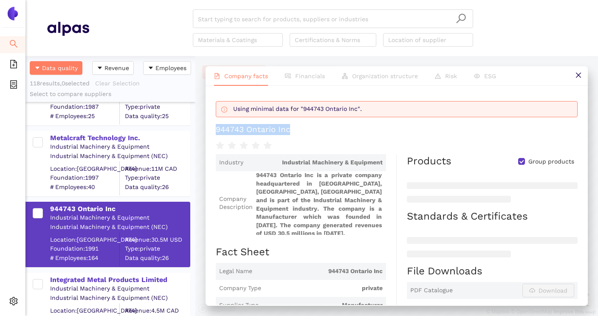
drag, startPoint x: 215, startPoint y: 128, endPoint x: 290, endPoint y: 130, distance: 74.4
click at [290, 130] on h1 "944743 Ontario Inc" at bounding box center [397, 129] width 362 height 11
copy div "944743 Ontario Inc"
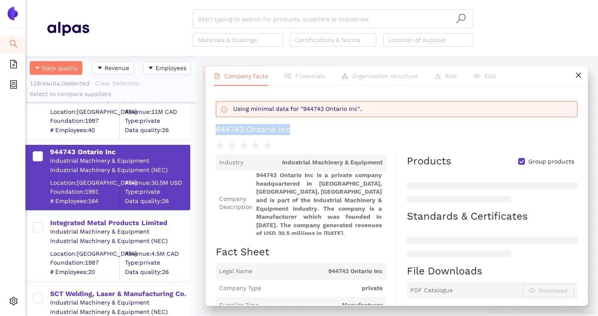
scroll to position [2510, 0]
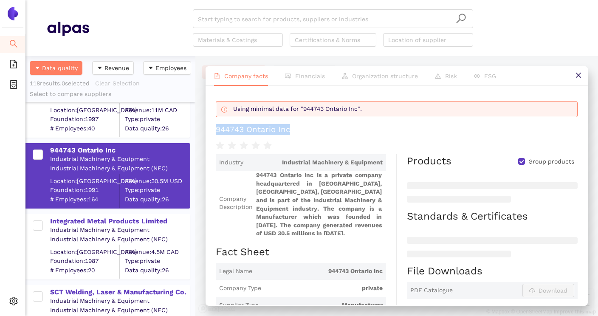
click at [109, 222] on div "Integrated Metal Products Limited" at bounding box center [119, 221] width 139 height 9
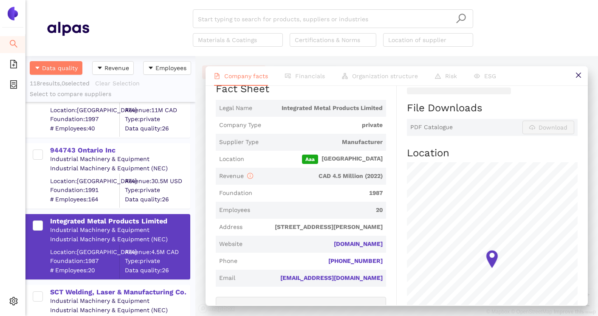
scroll to position [167, 0]
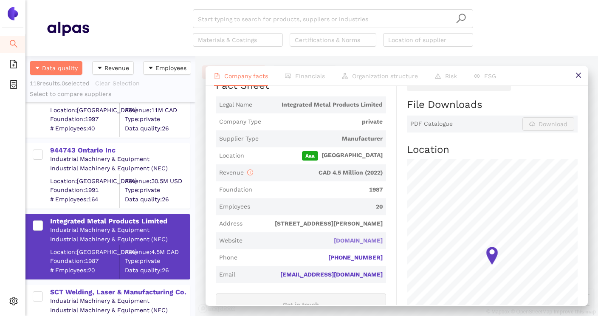
click at [0, 0] on link "integrated-metal.com" at bounding box center [0, 0] width 0 height 0
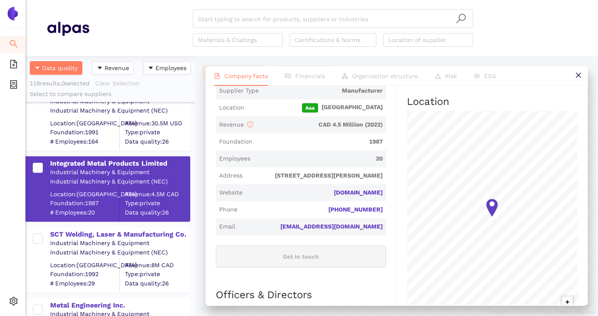
scroll to position [2569, 0]
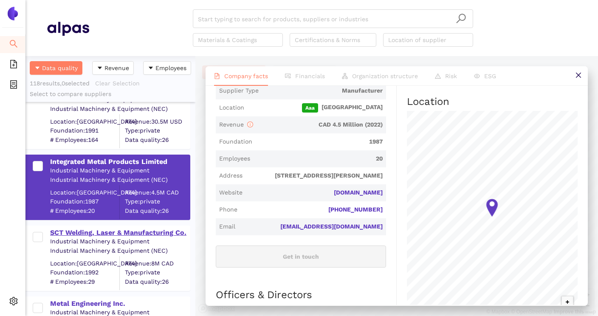
click at [157, 236] on div "SCT Welding, Laser & Manufacturing Co." at bounding box center [119, 232] width 139 height 9
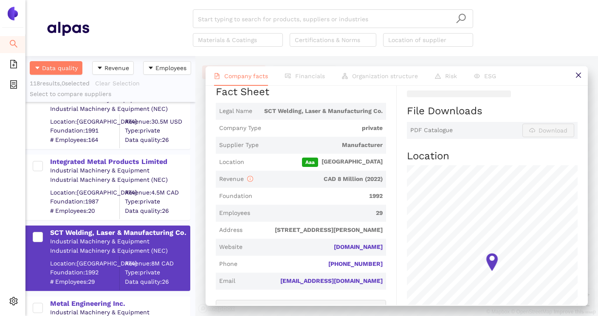
scroll to position [173, 0]
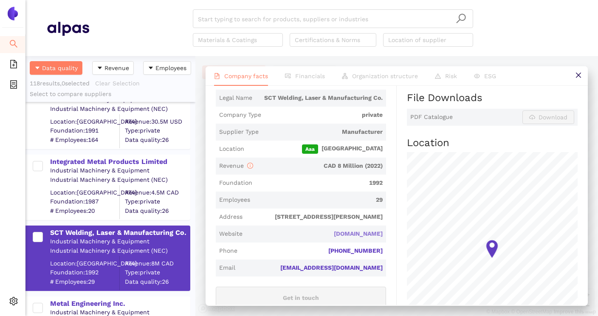
click at [0, 0] on link "sctwelding.com" at bounding box center [0, 0] width 0 height 0
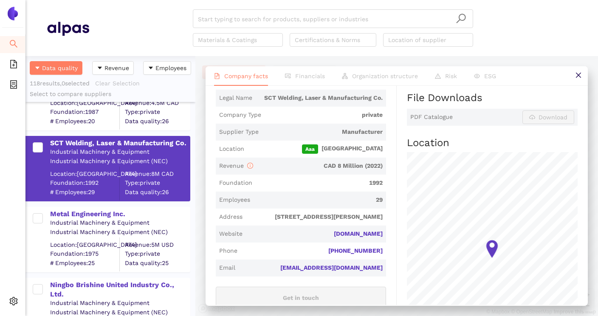
scroll to position [2662, 0]
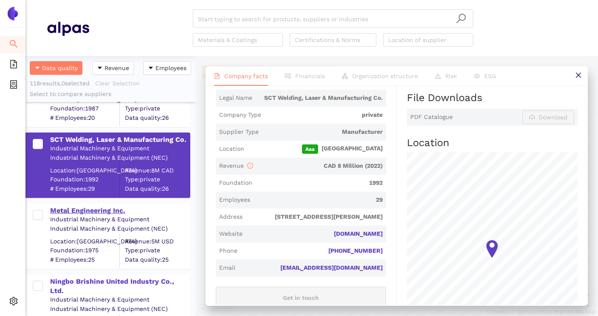
click at [115, 211] on div "Metal Engineering Inc." at bounding box center [119, 210] width 139 height 9
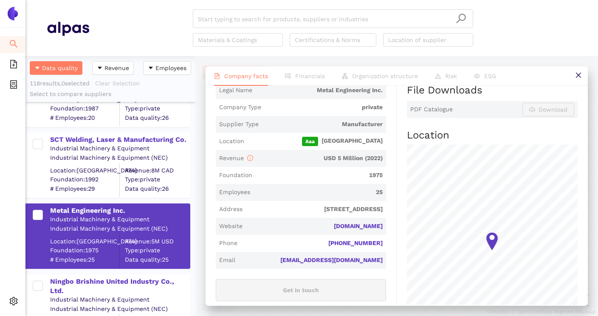
scroll to position [193, 0]
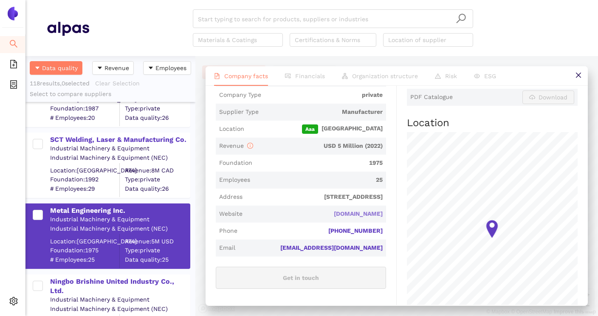
click at [0, 0] on link "metalengineeringinc.com" at bounding box center [0, 0] width 0 height 0
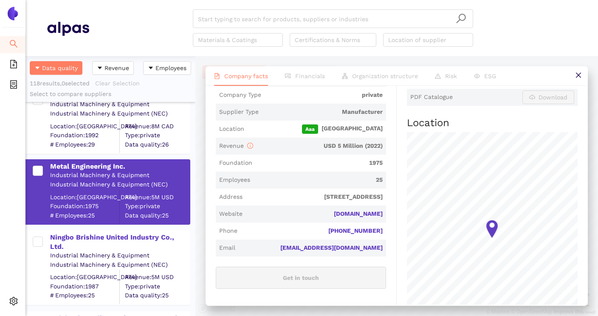
scroll to position [2708, 0]
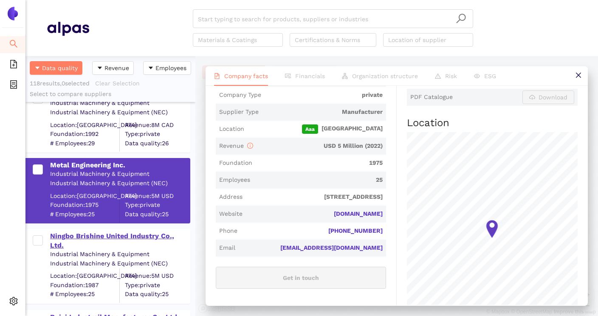
click at [127, 236] on div "Ningbo Brishine United Industry Co., Ltd." at bounding box center [119, 241] width 139 height 19
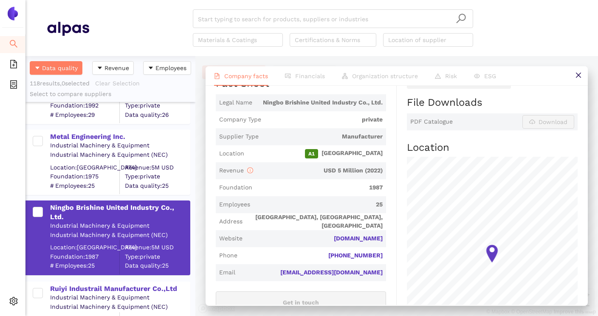
scroll to position [172, 0]
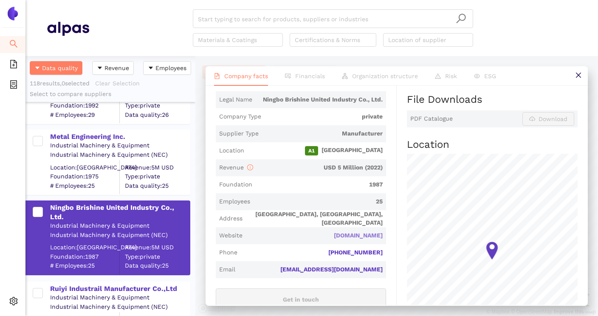
click at [0, 0] on link "brishine-united.com" at bounding box center [0, 0] width 0 height 0
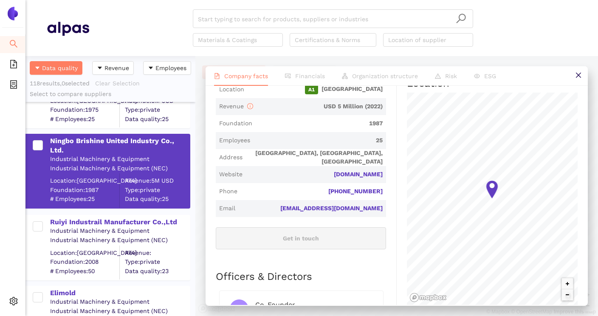
scroll to position [2804, 0]
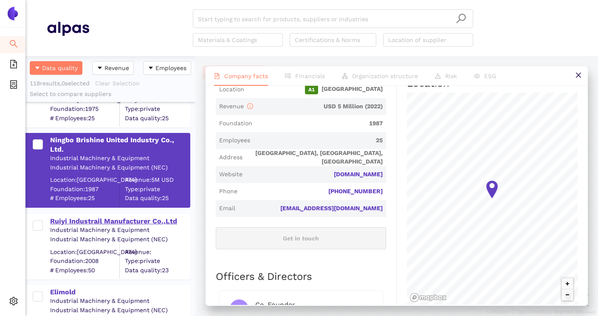
click at [132, 223] on div "Ruiyi Industrail Manufacturer Co.,Ltd" at bounding box center [119, 221] width 139 height 9
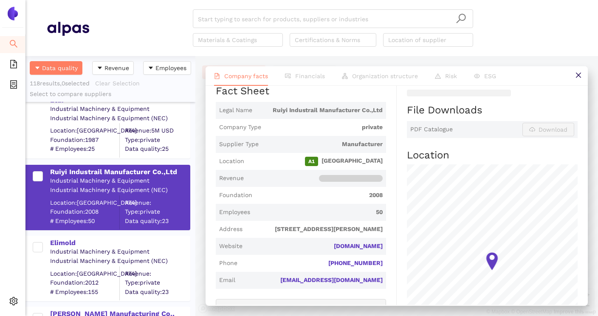
scroll to position [161, 0]
click at [0, 0] on link "ruiyi-cncmachining.com" at bounding box center [0, 0] width 0 height 0
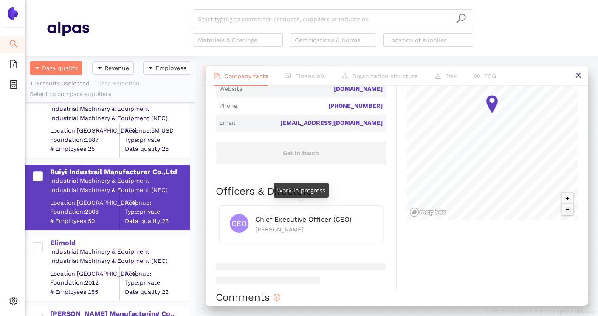
scroll to position [319, 0]
click at [67, 245] on div "Elimold" at bounding box center [119, 242] width 139 height 9
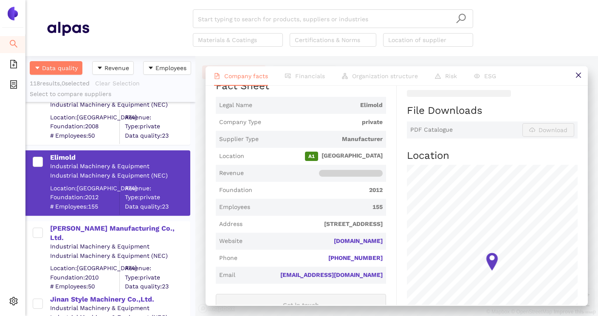
scroll to position [2953, 0]
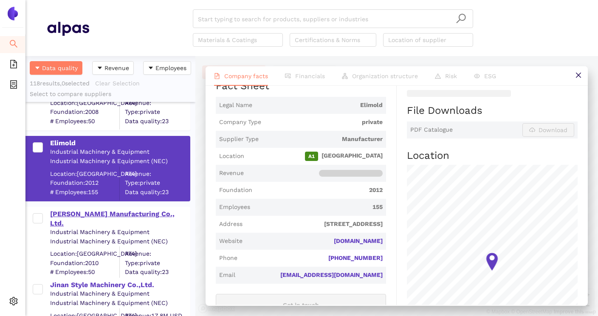
click at [133, 217] on div "[PERSON_NAME] Manufacturing Co., Ltd." at bounding box center [119, 218] width 139 height 19
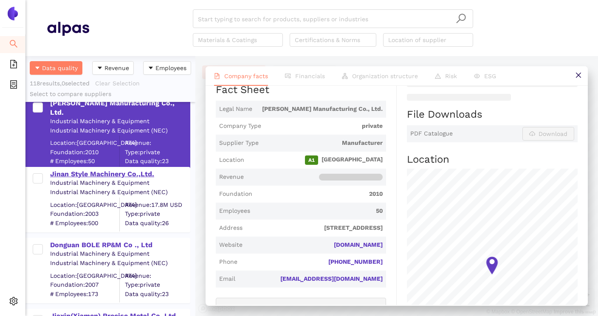
scroll to position [3067, 0]
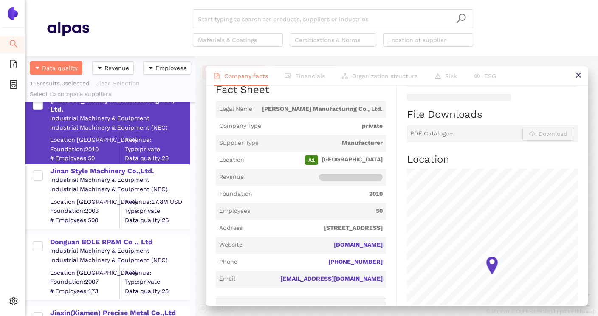
click at [133, 175] on div "Jinan Style Machinery Co.,Ltd." at bounding box center [119, 171] width 139 height 9
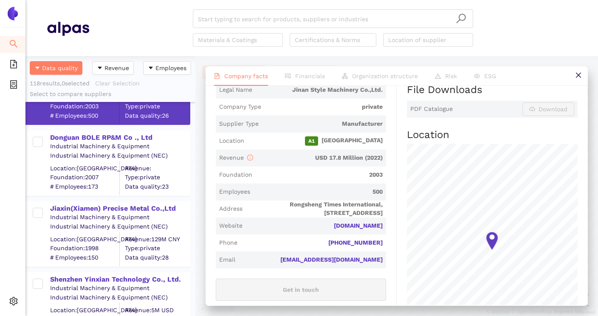
scroll to position [3173, 0]
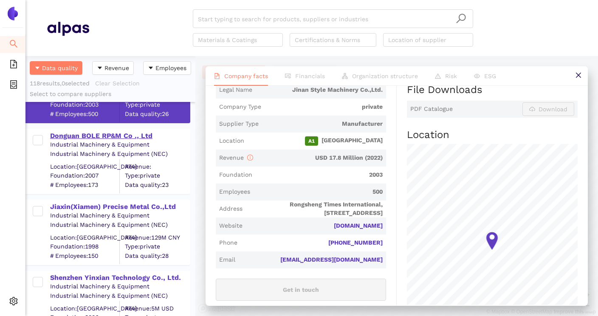
click at [119, 139] on div "Donguan BOLE RP&M Co ., Ltd" at bounding box center [119, 135] width 139 height 9
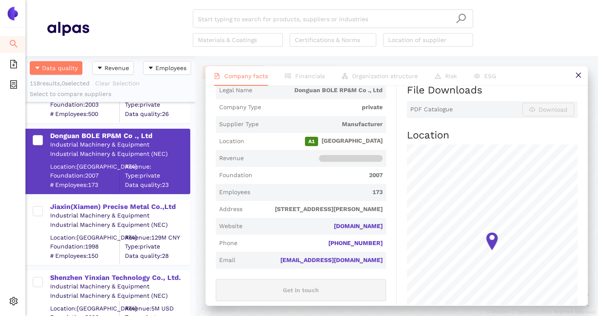
scroll to position [187, 0]
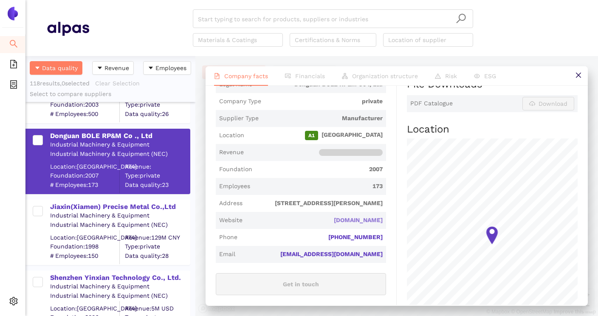
click at [0, 0] on link "bolesolutions.com" at bounding box center [0, 0] width 0 height 0
click at [133, 209] on div "Jiaxin(Xiamen) Precise Metal Co.,Ltd" at bounding box center [119, 206] width 139 height 9
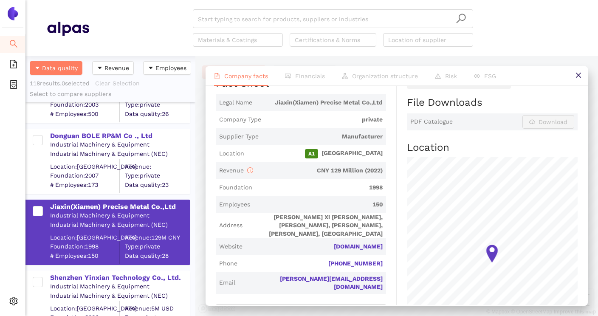
scroll to position [172, 0]
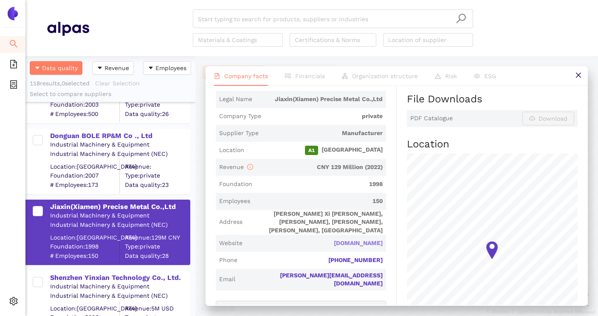
click at [0, 0] on link "jxprecise.com" at bounding box center [0, 0] width 0 height 0
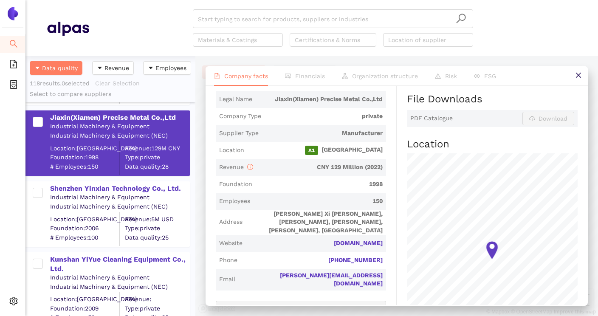
scroll to position [3266, 0]
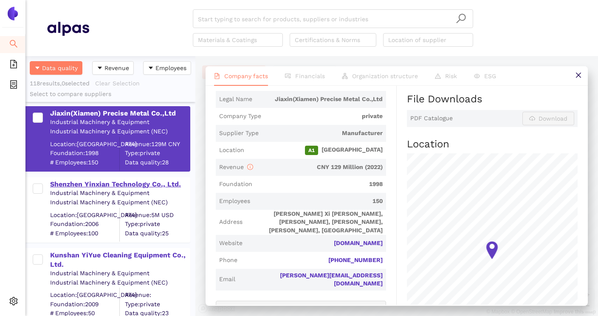
click at [166, 184] on div "Shenzhen Yinxian Technology Co., Ltd." at bounding box center [119, 184] width 139 height 9
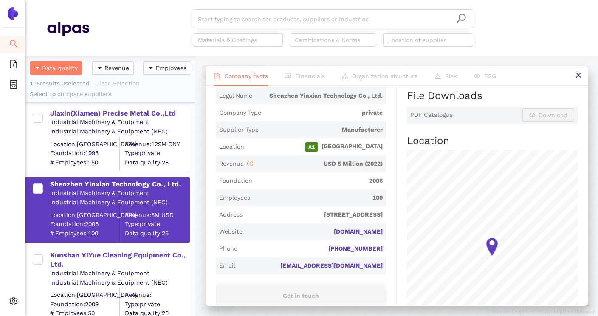
scroll to position [178, 0]
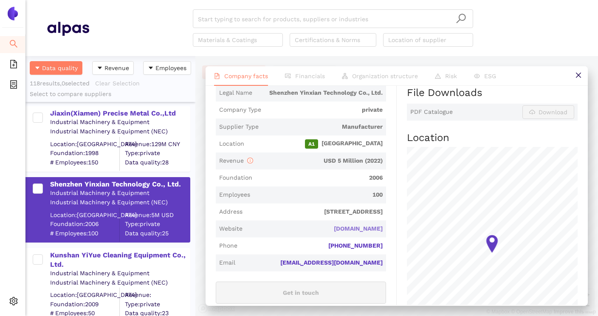
click at [0, 0] on link "leadrp.net" at bounding box center [0, 0] width 0 height 0
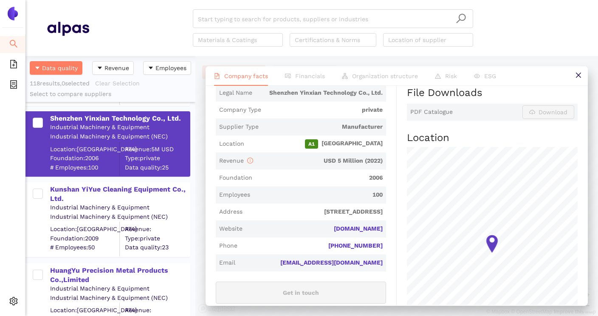
scroll to position [3342, 0]
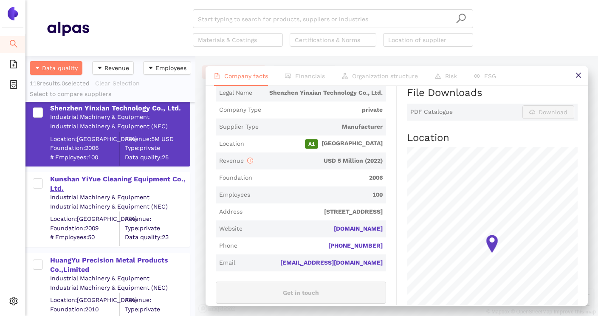
click at [144, 184] on div "Kunshan YiYue Cleaning Equipment Co., Ltd." at bounding box center [119, 184] width 139 height 19
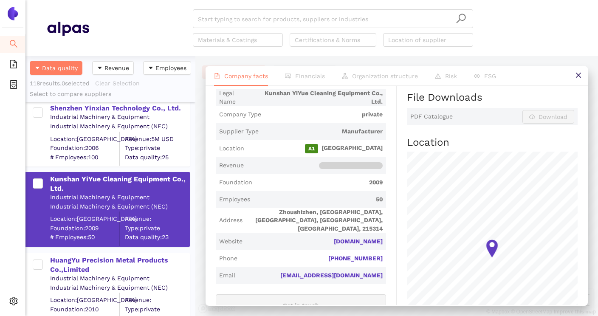
scroll to position [185, 0]
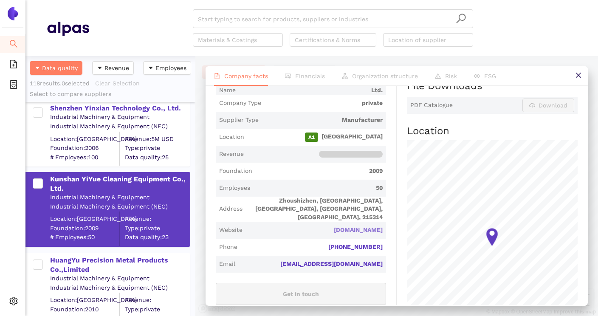
click at [0, 0] on link "yyvac.com" at bounding box center [0, 0] width 0 height 0
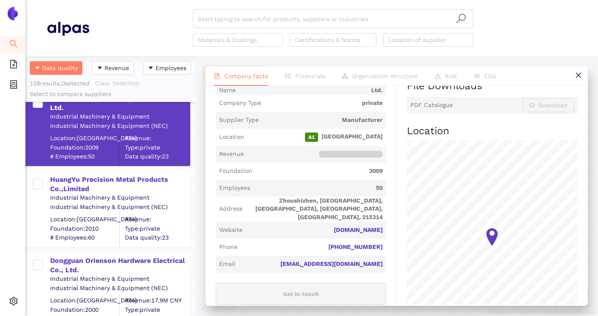
scroll to position [3425, 0]
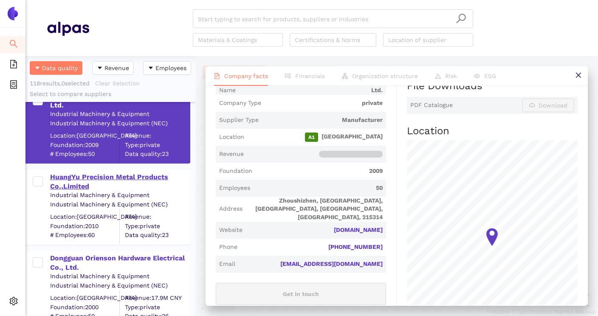
click at [128, 184] on div "HuangYu Precision Metal Products Co.,Limited" at bounding box center [119, 181] width 139 height 19
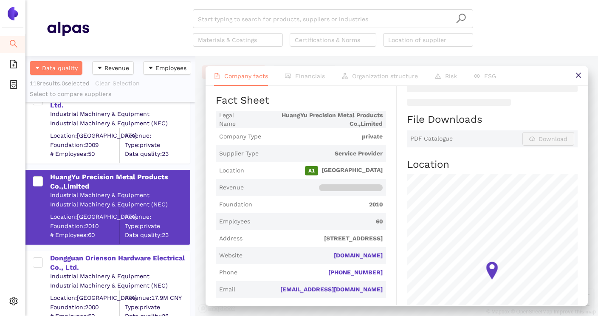
scroll to position [154, 0]
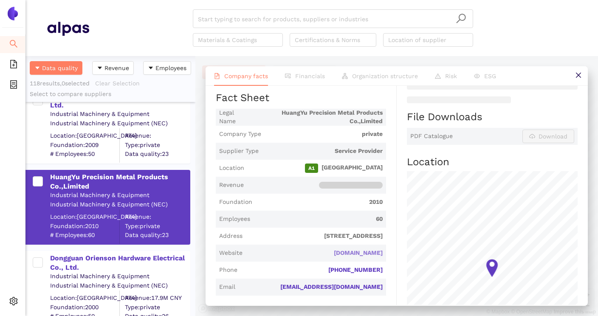
click at [0, 0] on link "hymetalproducts.com" at bounding box center [0, 0] width 0 height 0
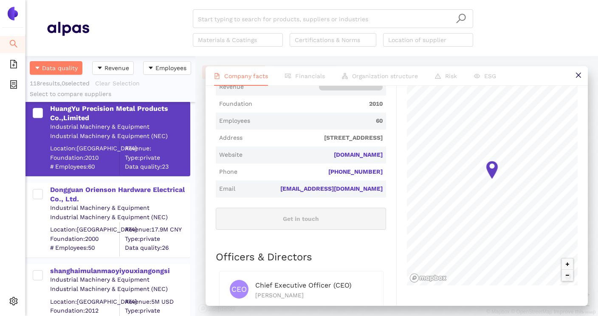
scroll to position [3494, 0]
click at [144, 195] on div "Dongguan Orienson Hardware Electrical Co., Ltd." at bounding box center [119, 194] width 139 height 19
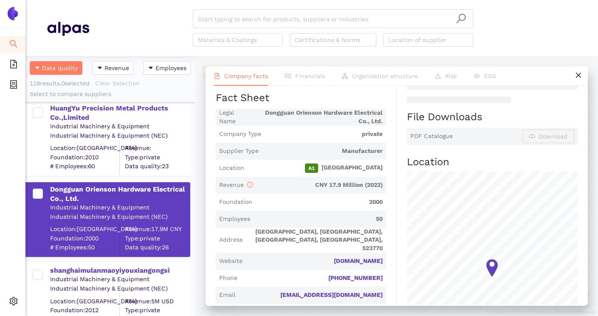
scroll to position [156, 0]
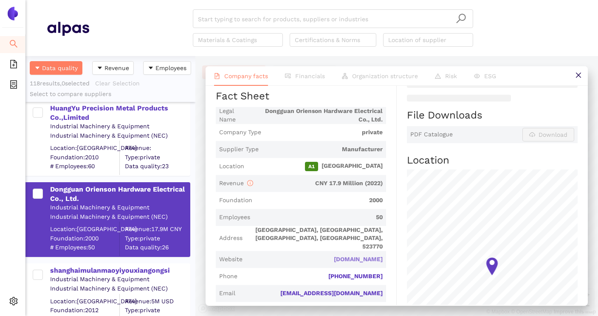
click at [0, 0] on link "oriensonmetal.com" at bounding box center [0, 0] width 0 height 0
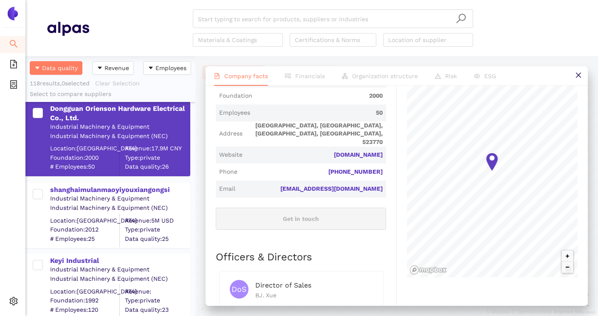
scroll to position [3575, 0]
click at [141, 193] on div "shanghaimulanmaoyiyouxiangongsi" at bounding box center [119, 189] width 139 height 9
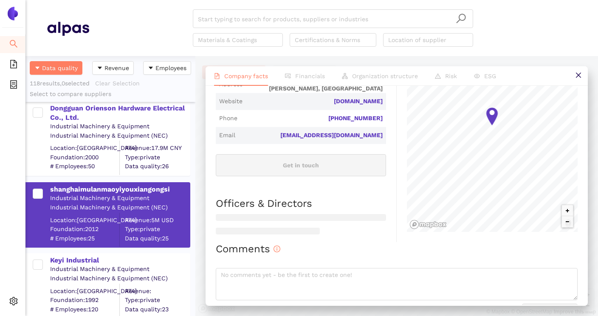
scroll to position [328, 0]
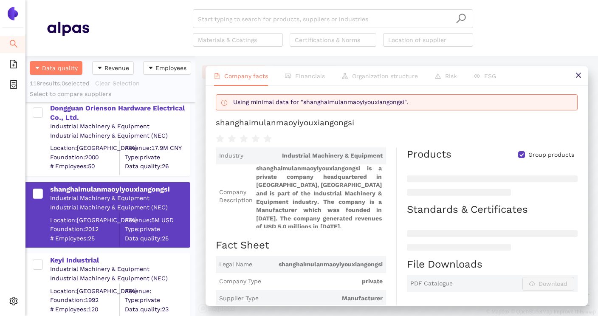
scroll to position [0, 0]
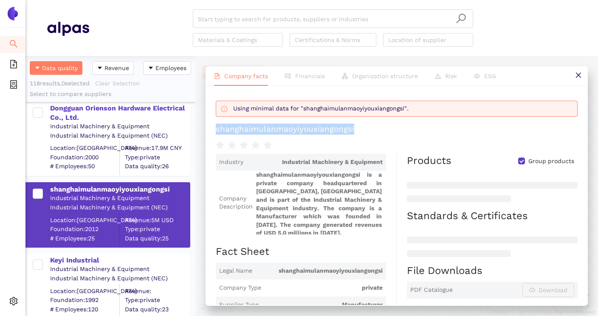
drag, startPoint x: 217, startPoint y: 130, endPoint x: 380, endPoint y: 130, distance: 163.1
click at [380, 130] on h1 "shanghaimulanmaoyiyouxiangongsi" at bounding box center [397, 129] width 362 height 11
copy div "shanghaimulanmaoyiyouxiangongsi"
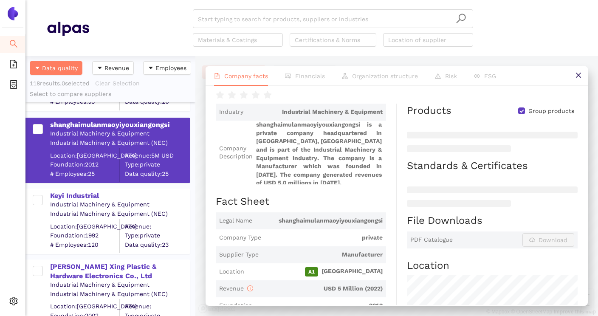
scroll to position [3644, 0]
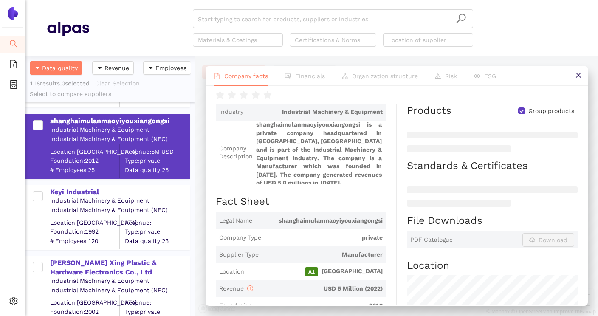
click at [101, 194] on div "Keyi Industrial" at bounding box center [119, 191] width 139 height 9
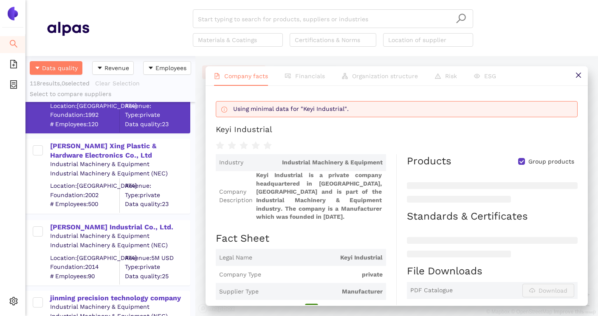
scroll to position [3747, 0]
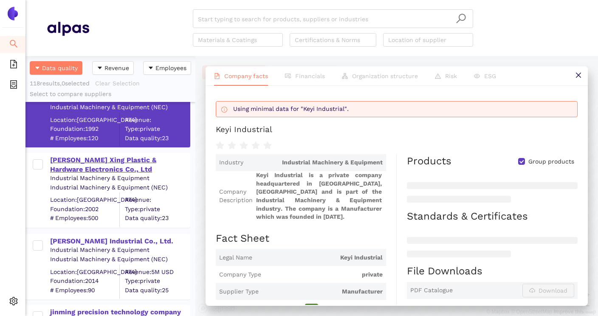
click at [136, 166] on div "[PERSON_NAME] Xing Plastic & Hardware Electronics Co., Ltd" at bounding box center [119, 164] width 139 height 19
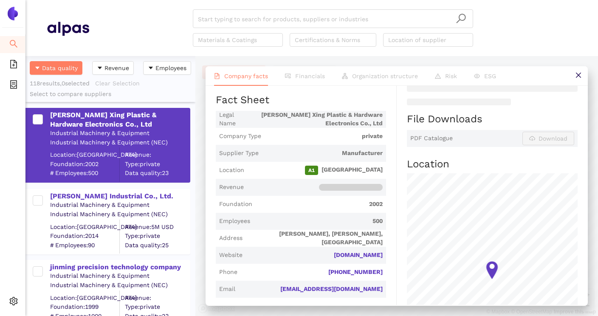
scroll to position [3795, 0]
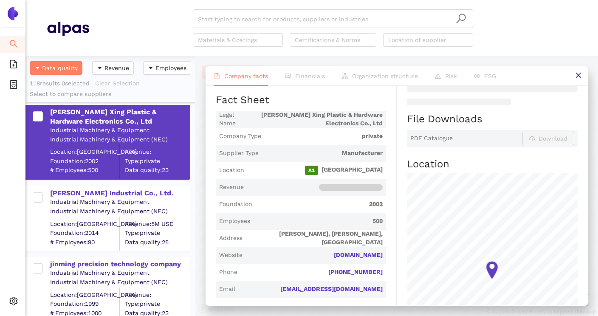
click at [126, 193] on div "[PERSON_NAME] Industrial Co., Ltd." at bounding box center [119, 193] width 139 height 9
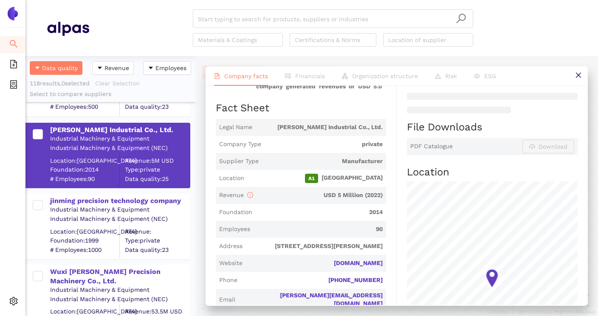
scroll to position [3862, 0]
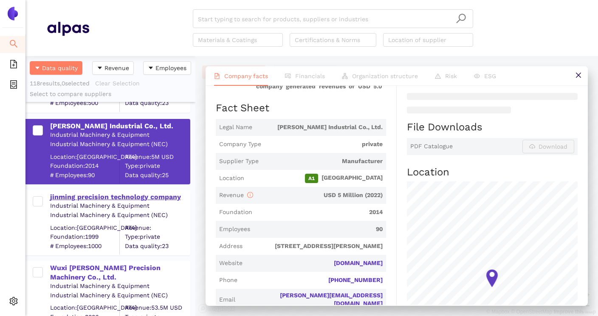
click at [148, 195] on div "jinming precision technology company" at bounding box center [119, 196] width 139 height 9
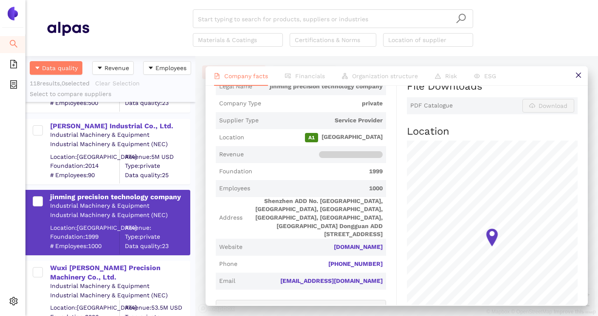
scroll to position [193, 0]
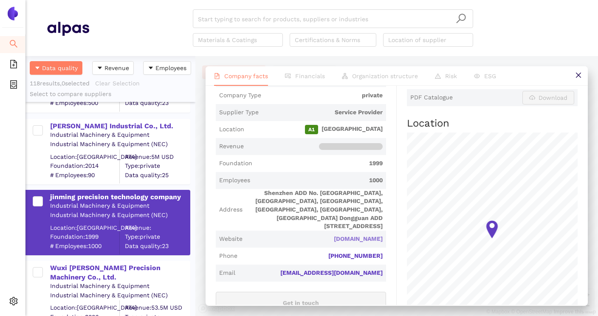
click at [0, 0] on link "jmprecisionmfg.com" at bounding box center [0, 0] width 0 height 0
click at [140, 267] on div "Wuxi [PERSON_NAME] Precision Machinery Co., Ltd." at bounding box center [119, 272] width 139 height 19
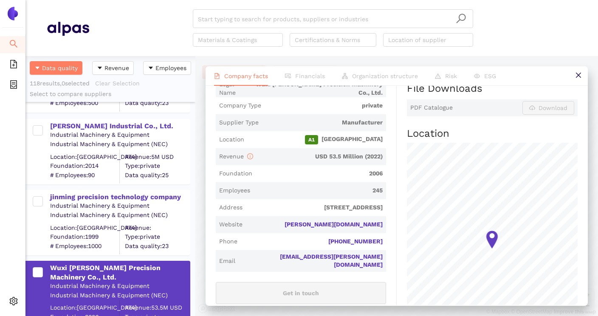
scroll to position [183, 0]
click at [0, 0] on link "baide-cnc.com" at bounding box center [0, 0] width 0 height 0
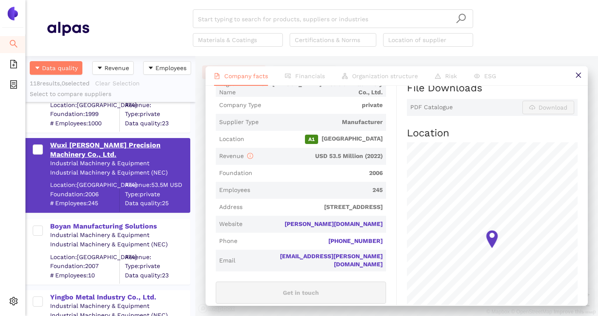
scroll to position [4002, 0]
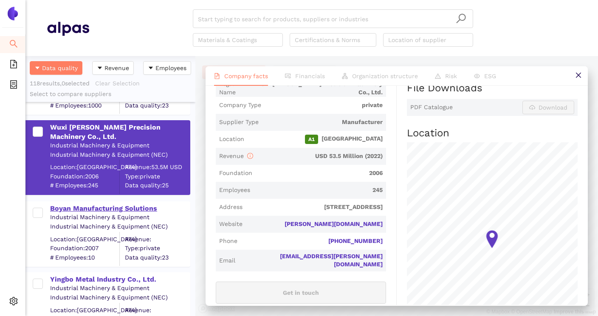
click at [129, 212] on div "Boyan Manufacturing Solutions" at bounding box center [119, 208] width 139 height 9
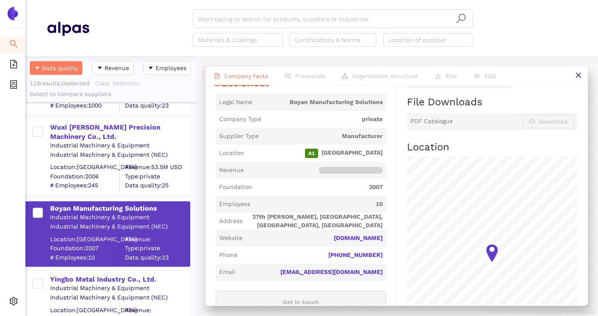
scroll to position [171, 0]
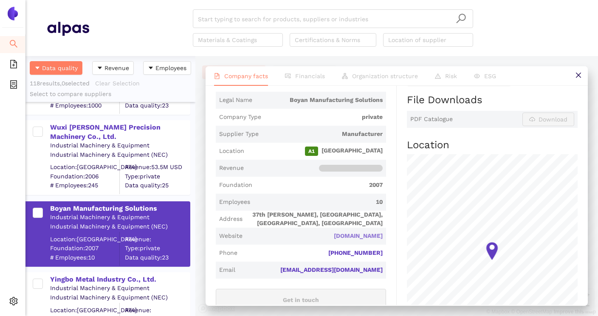
click at [0, 0] on link "boyanmfg.com" at bounding box center [0, 0] width 0 height 0
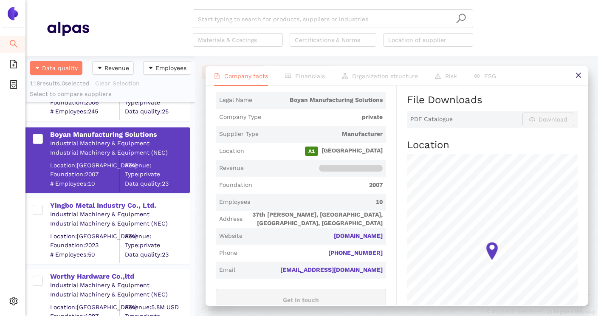
scroll to position [4079, 0]
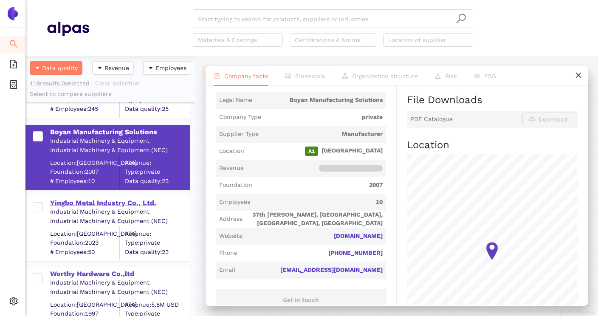
click at [120, 204] on div "Yingbo Metal Industry Co., Ltd." at bounding box center [119, 202] width 139 height 9
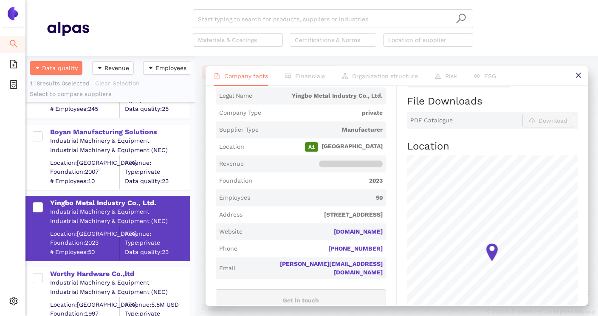
scroll to position [177, 0]
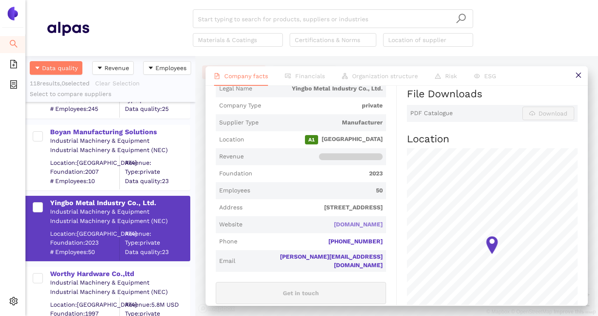
click at [0, 0] on link "yingbometal.com" at bounding box center [0, 0] width 0 height 0
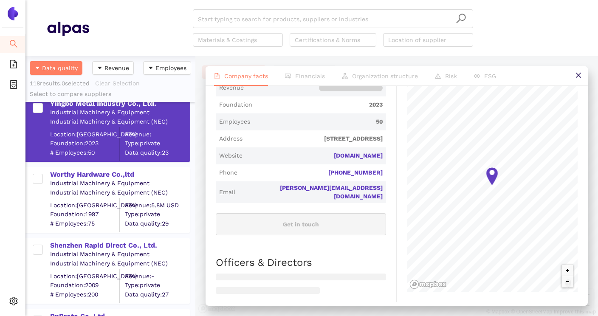
scroll to position [239, 0]
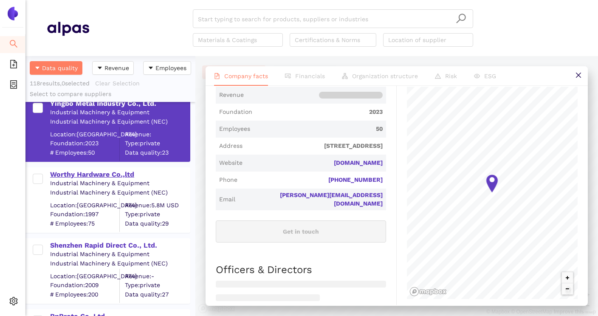
click at [114, 178] on div "Worthy Hardware Co.,ltd" at bounding box center [119, 174] width 139 height 9
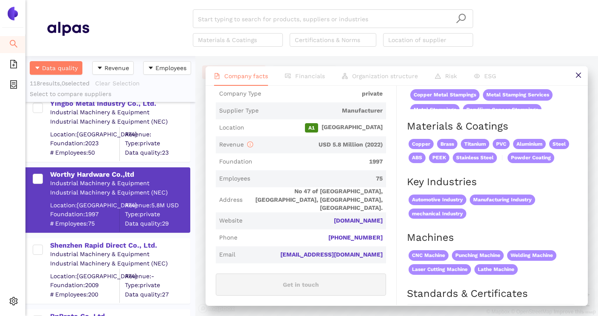
scroll to position [170, 0]
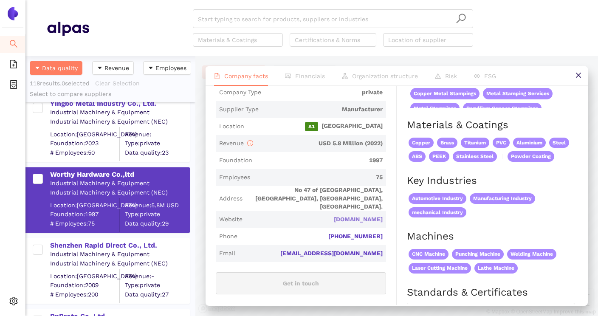
click at [0, 0] on link "worthyhardware.com" at bounding box center [0, 0] width 0 height 0
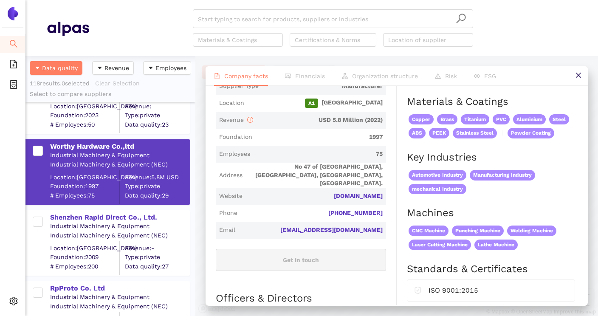
scroll to position [4215, 0]
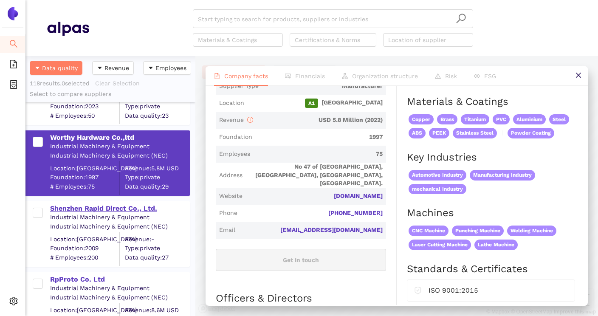
click at [144, 208] on div "Shenzhen Rapid Direct Co., Ltd." at bounding box center [119, 208] width 139 height 9
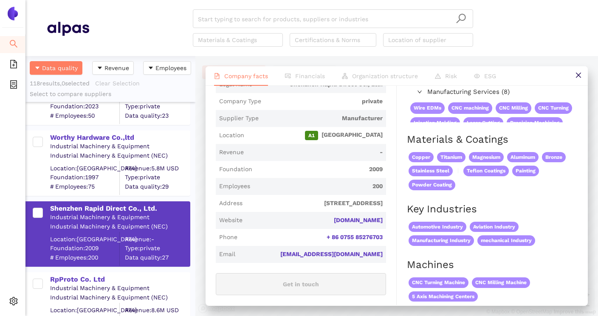
scroll to position [158, 0]
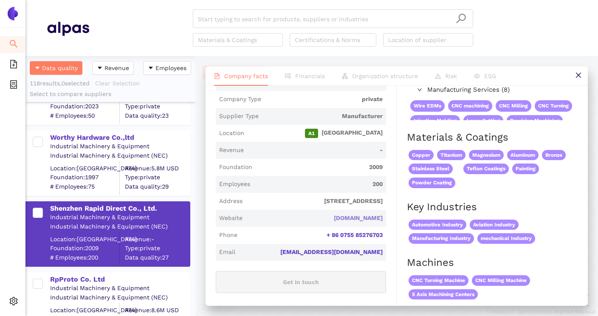
click at [0, 0] on link "rapiddirect.com" at bounding box center [0, 0] width 0 height 0
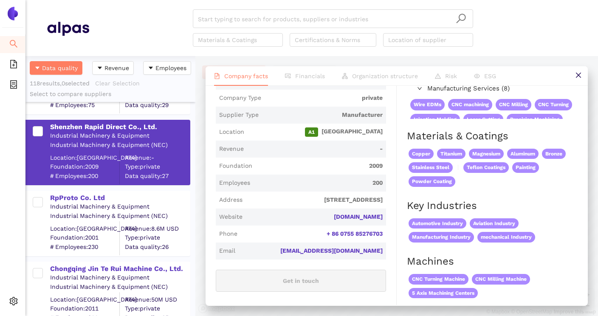
scroll to position [162, 0]
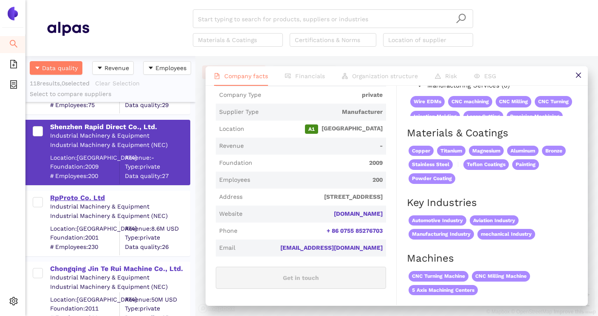
click at [93, 199] on div "RpProto Co. Ltd" at bounding box center [119, 197] width 139 height 9
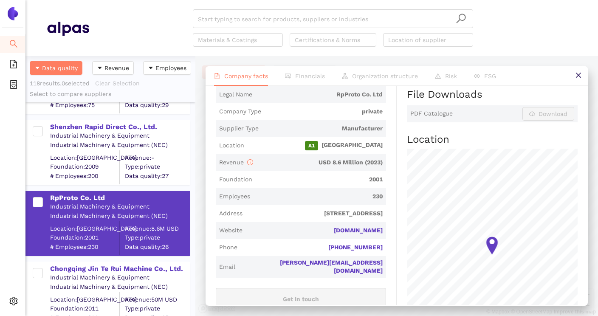
scroll to position [181, 0]
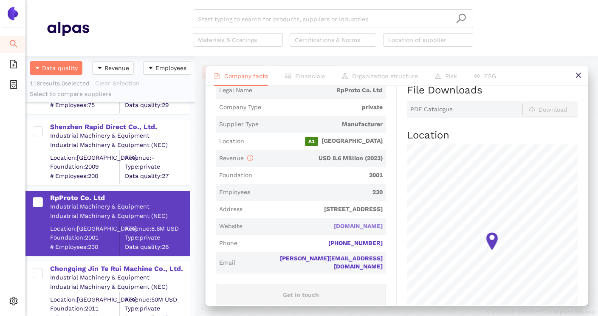
click at [0, 0] on link "rpproto.com" at bounding box center [0, 0] width 0 height 0
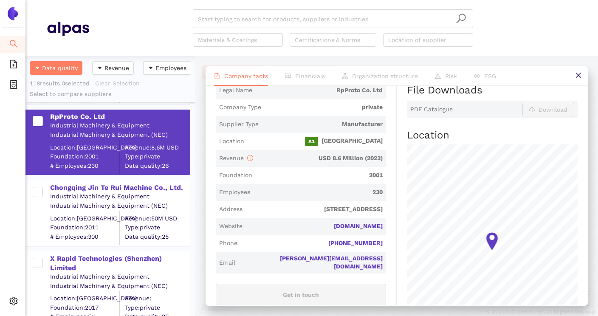
scroll to position [4380, 0]
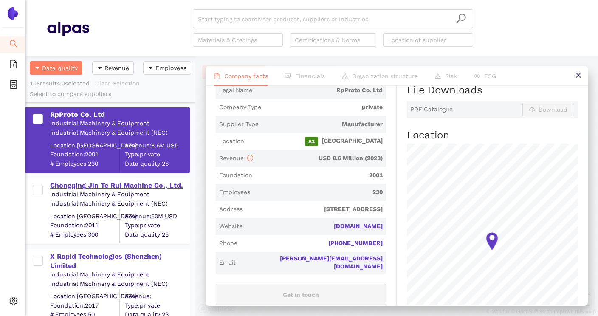
click at [119, 189] on div "Chongqing Jin Te Rui Machine Co., Ltd." at bounding box center [119, 185] width 139 height 9
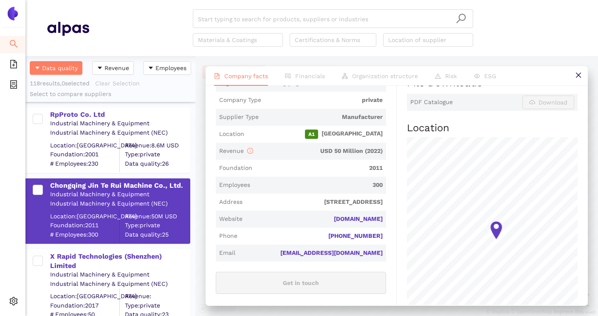
scroll to position [191, 0]
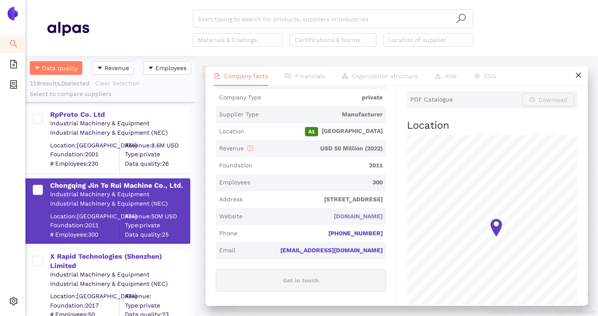
click at [0, 0] on link "jtrmachine.com" at bounding box center [0, 0] width 0 height 0
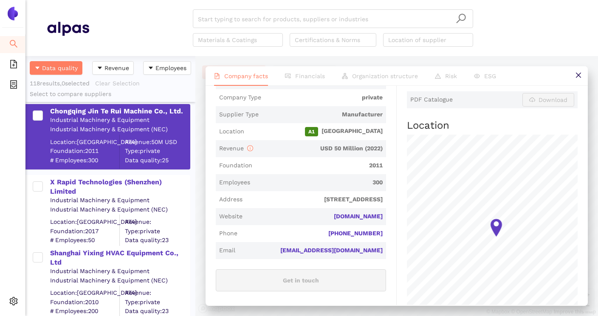
scroll to position [4455, 0]
click at [114, 183] on div "X Rapid Technologies (Shenzhen) Limited" at bounding box center [119, 186] width 139 height 19
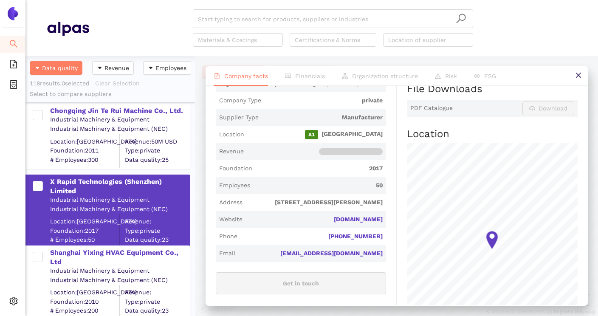
scroll to position [184, 0]
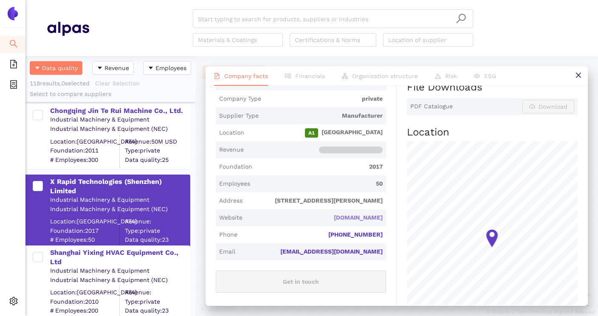
click at [0, 0] on link "x-rapidtech.com" at bounding box center [0, 0] width 0 height 0
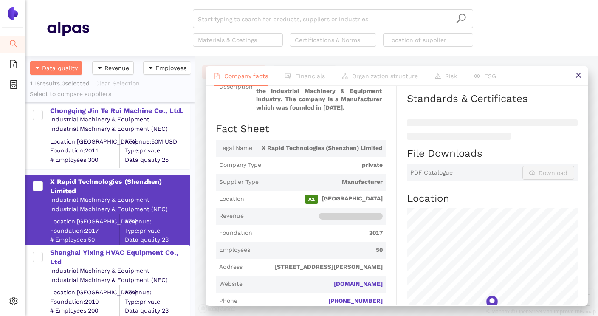
scroll to position [112, 0]
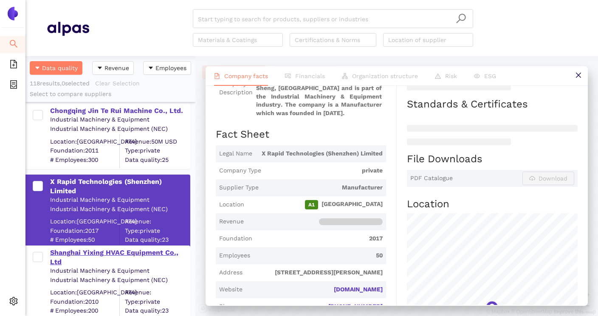
click at [134, 252] on div "Shanghai Yixing HVAC Equipment Co., Ltd" at bounding box center [119, 257] width 139 height 19
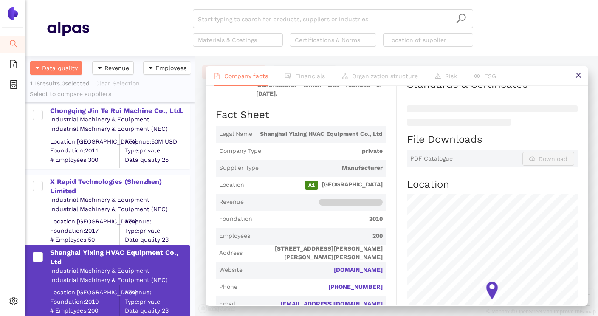
scroll to position [134, 0]
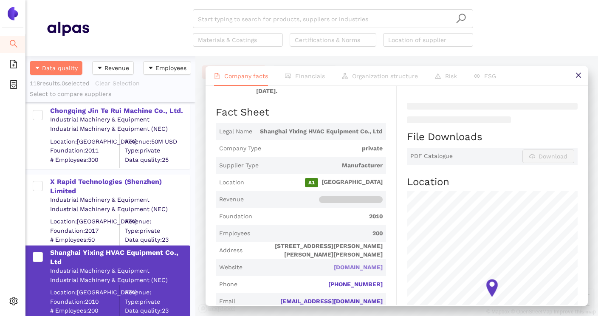
click at [0, 0] on link "yxtechco.com" at bounding box center [0, 0] width 0 height 0
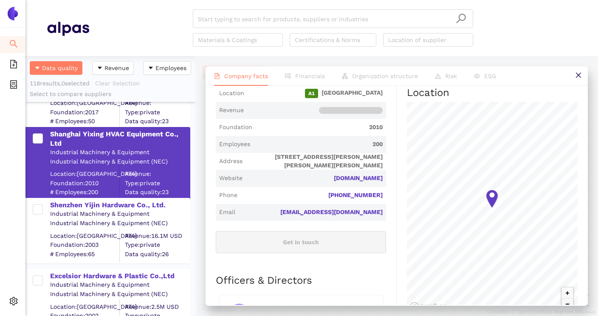
scroll to position [220, 0]
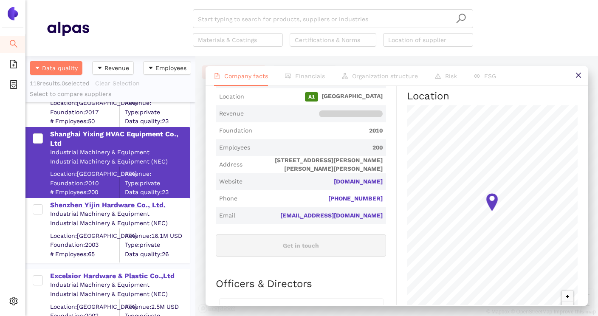
click at [154, 208] on div "Shenzhen Yijin Hardware Co., Ltd." at bounding box center [119, 205] width 139 height 9
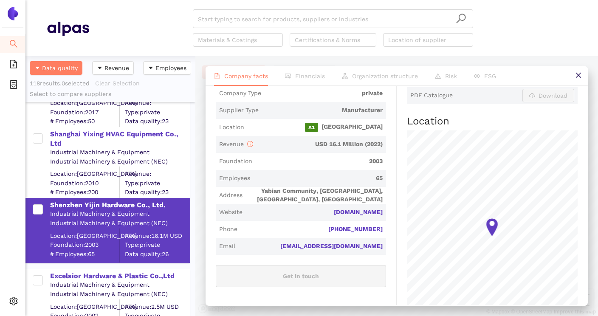
scroll to position [195, 0]
click at [0, 0] on link "yijinsolution.com" at bounding box center [0, 0] width 0 height 0
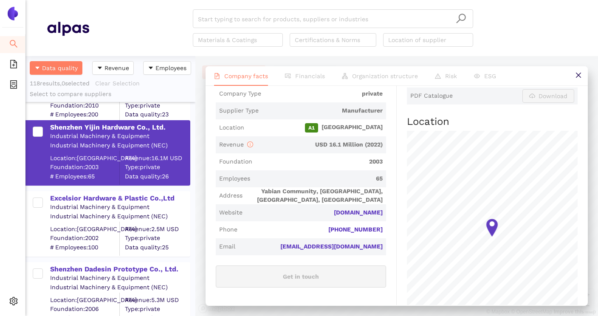
scroll to position [4657, 0]
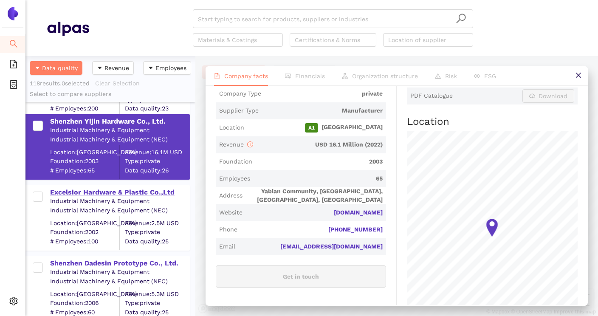
click at [120, 191] on div "Excelsior Hardware & Plastic Co.,Ltd" at bounding box center [119, 192] width 139 height 9
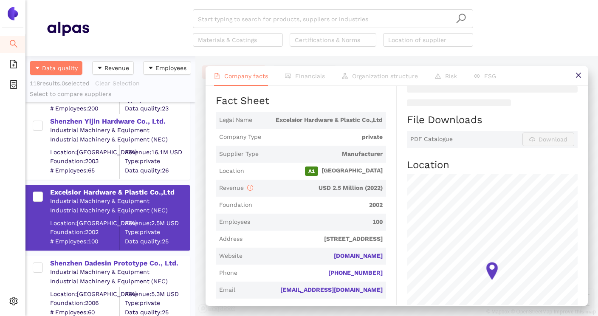
scroll to position [161, 0]
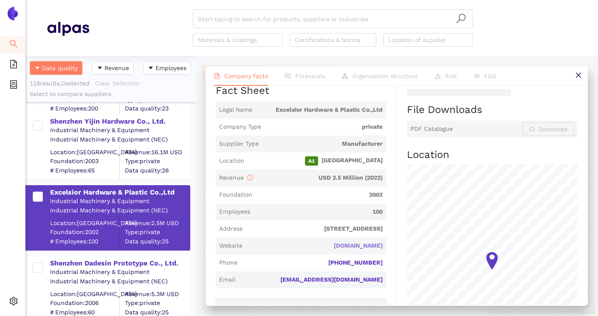
click at [0, 0] on link "fabricating-sheetmetal.com" at bounding box center [0, 0] width 0 height 0
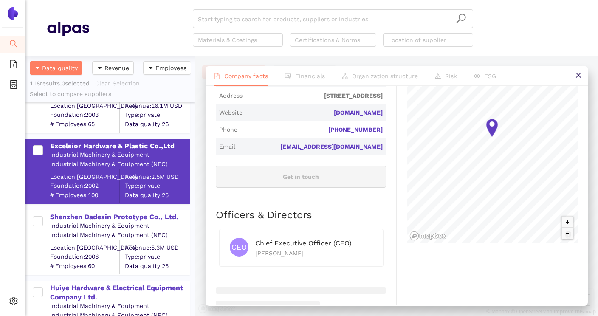
scroll to position [4709, 0]
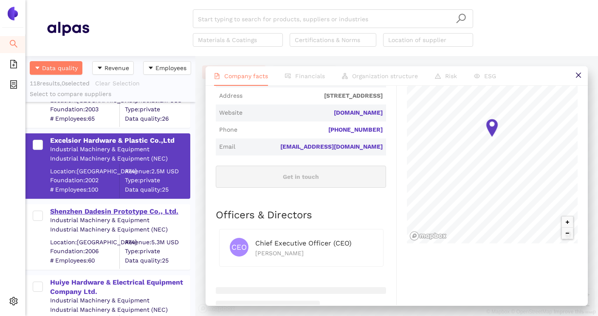
click at [150, 213] on div "Shenzhen Dadesin Prototype Co., Ltd." at bounding box center [119, 211] width 139 height 9
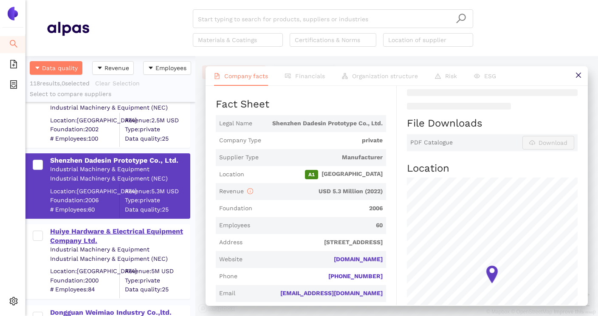
scroll to position [4767, 0]
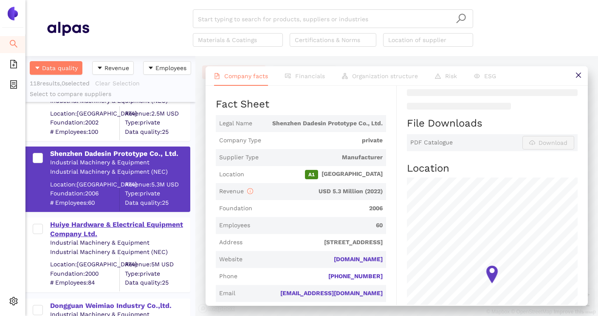
click at [137, 227] on div "Huiye Hardware & Electrical Equipment Company Ltd." at bounding box center [119, 229] width 139 height 19
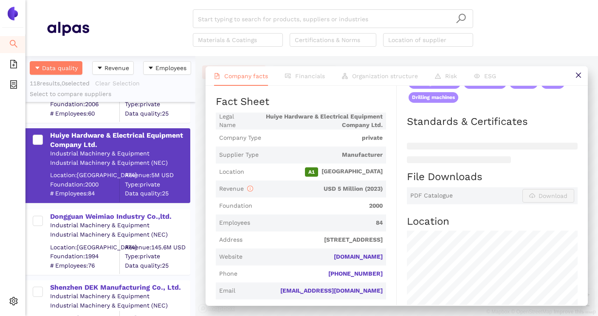
scroll to position [4863, 0]
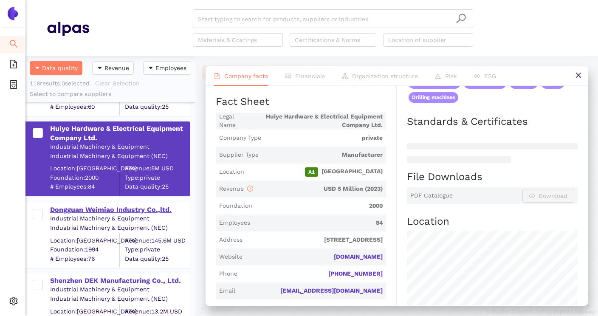
click at [112, 207] on div "Dongguan Weimiao Industry Co.,ltd." at bounding box center [119, 209] width 139 height 9
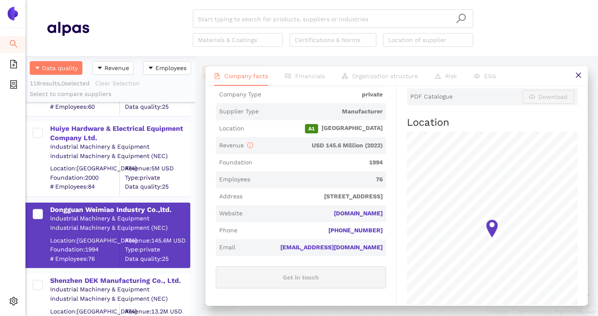
scroll to position [195, 0]
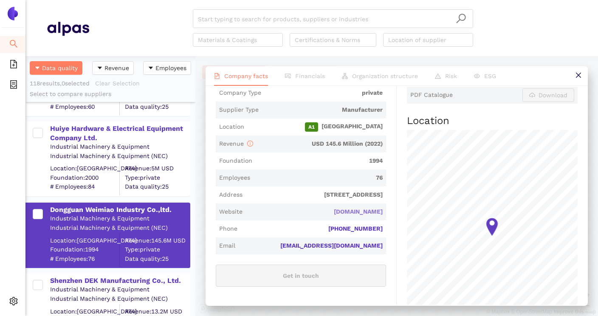
click at [0, 0] on link "dgweimiao.cn" at bounding box center [0, 0] width 0 height 0
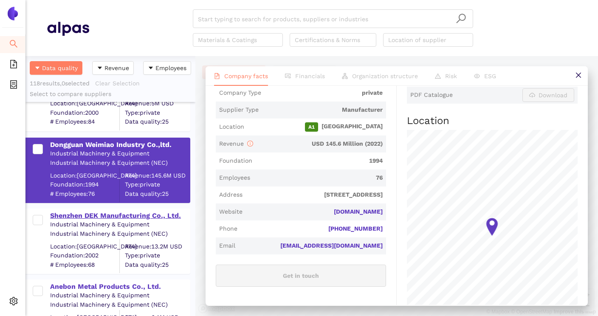
scroll to position [4934, 0]
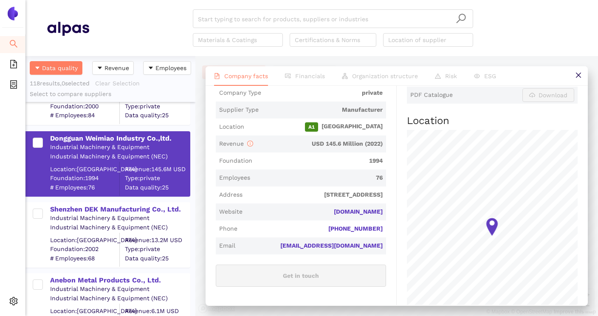
click at [141, 216] on div "Industrial Machinery & Equipment" at bounding box center [119, 218] width 139 height 8
click at [143, 210] on div "Shenzhen DEK Manufacturing Co., Ltd." at bounding box center [119, 209] width 139 height 9
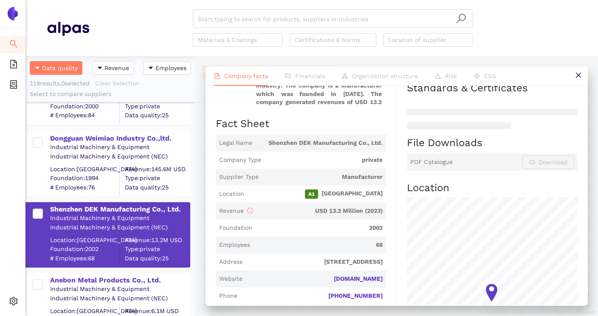
scroll to position [149, 0]
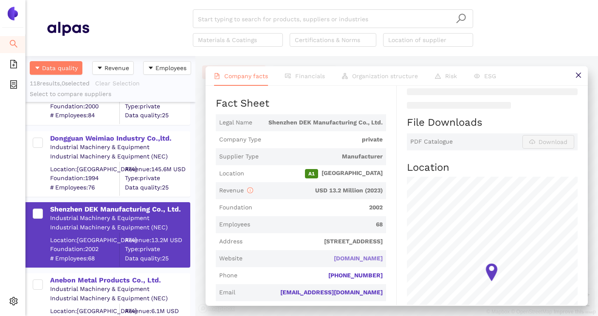
click at [0, 0] on link "dekmake.com" at bounding box center [0, 0] width 0 height 0
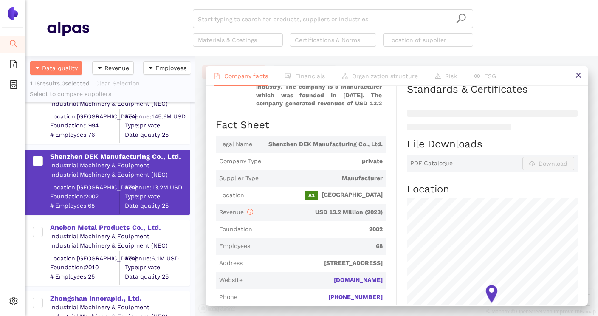
scroll to position [4996, 0]
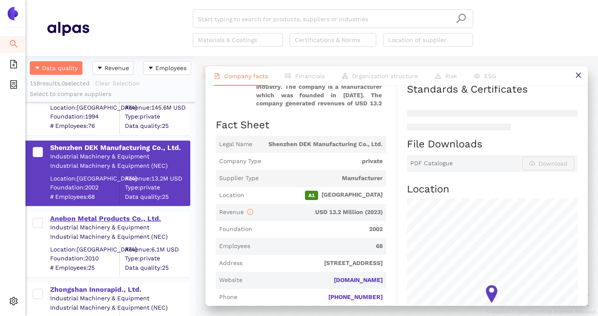
click at [117, 222] on div "Anebon Metal Products Co., Ltd." at bounding box center [119, 218] width 139 height 9
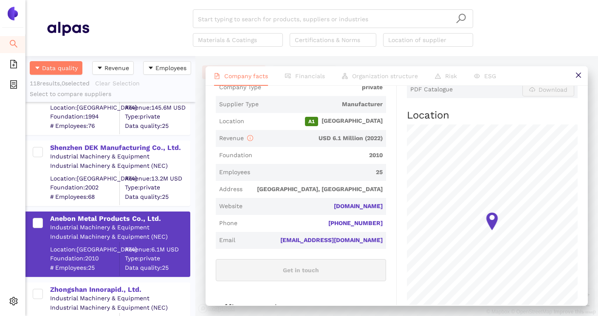
scroll to position [199, 0]
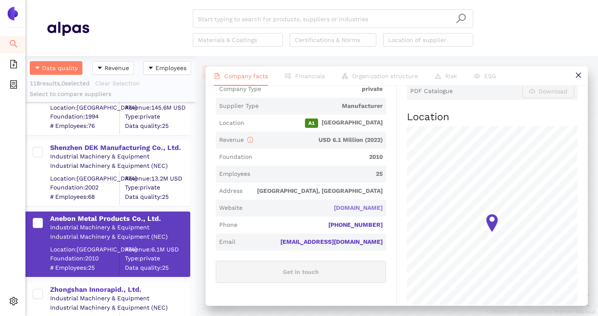
click at [0, 0] on link "anebon.com" at bounding box center [0, 0] width 0 height 0
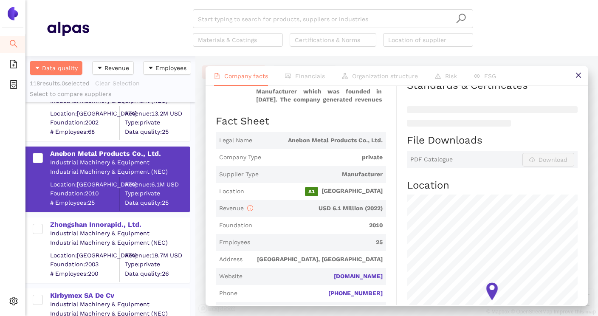
scroll to position [5066, 0]
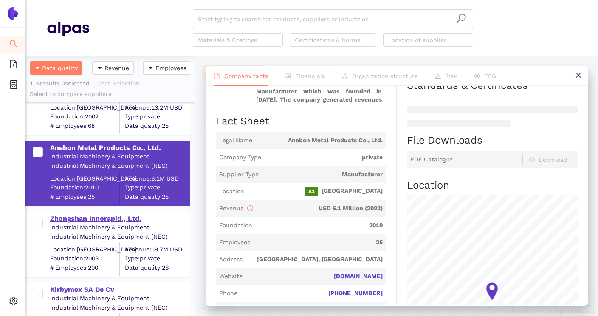
click at [122, 223] on div "Zhongshan Innorapid., Ltd." at bounding box center [119, 218] width 139 height 9
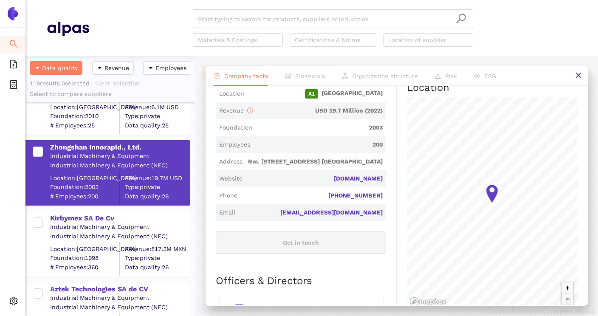
scroll to position [246, 0]
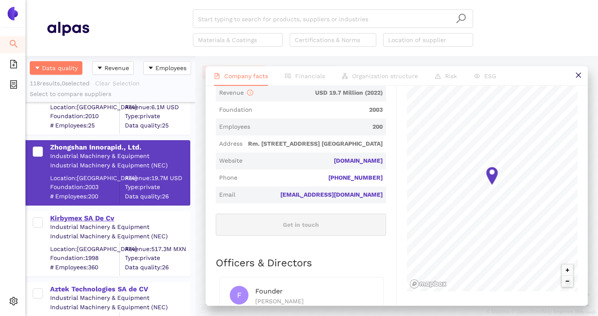
click at [94, 222] on div "Kirbymex SA De Cv" at bounding box center [119, 218] width 139 height 9
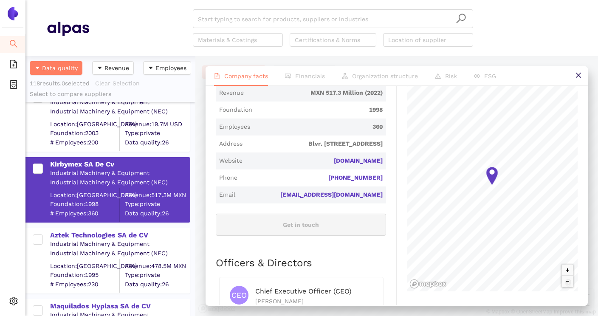
scroll to position [5199, 0]
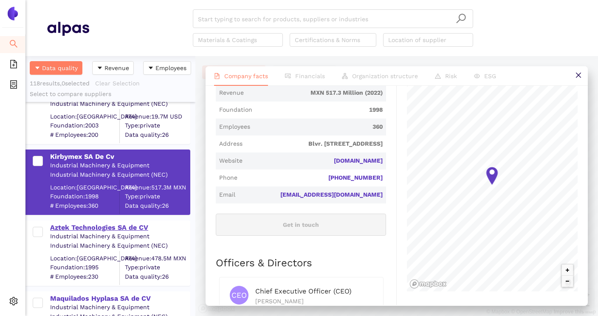
click at [139, 228] on div "Aztek Technologies SA de CV" at bounding box center [119, 227] width 139 height 9
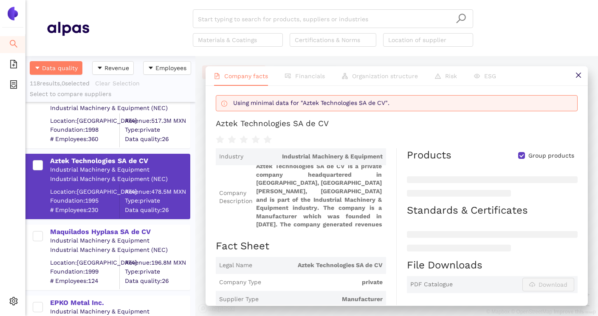
scroll to position [5268, 0]
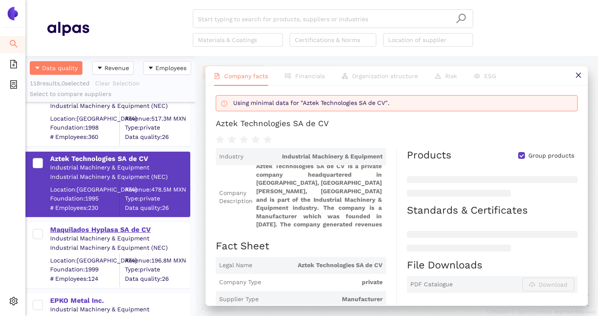
click at [125, 230] on div "Maquilados Hyplasa SA de CV" at bounding box center [119, 229] width 139 height 9
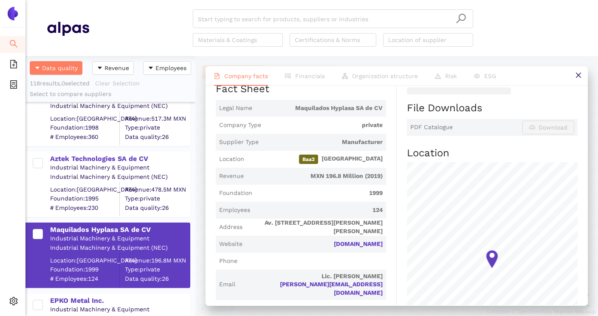
scroll to position [166, 0]
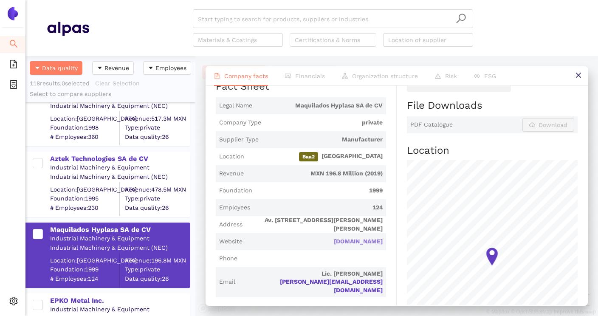
click at [0, 0] on link "en.hyplasa.com" at bounding box center [0, 0] width 0 height 0
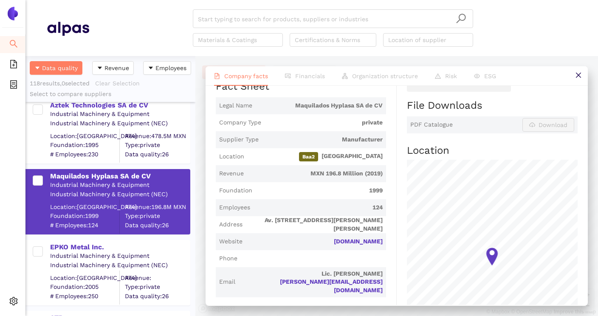
scroll to position [5329, 0]
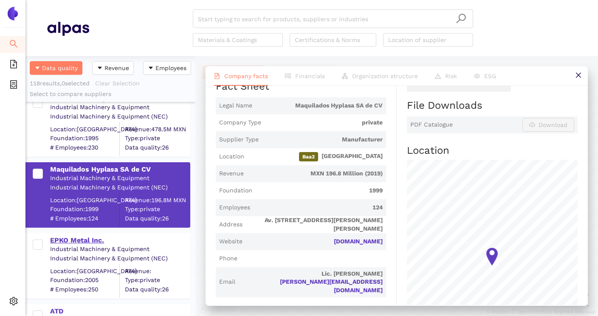
click at [92, 240] on div "EPKO Metal Inc." at bounding box center [119, 240] width 139 height 9
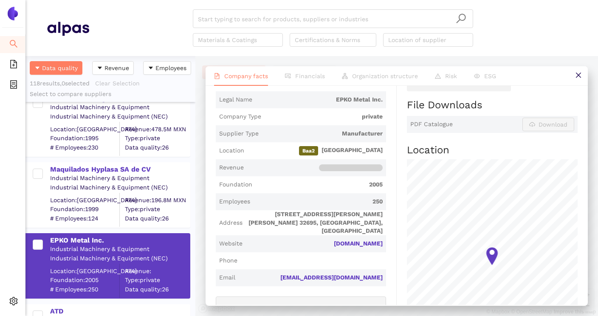
scroll to position [167, 0]
click at [0, 0] on link "komacut.com" at bounding box center [0, 0] width 0 height 0
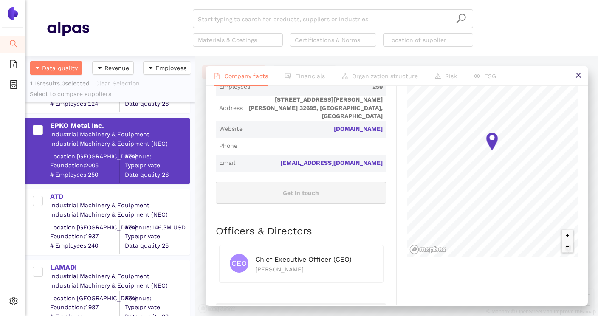
scroll to position [5445, 0]
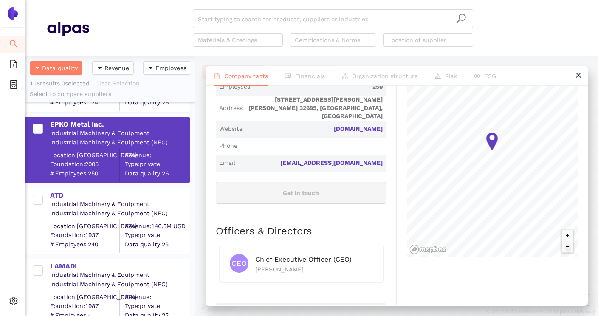
click at [55, 198] on div "ATD" at bounding box center [119, 195] width 139 height 9
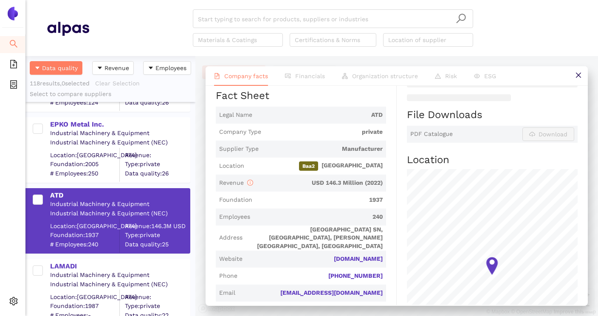
scroll to position [169, 0]
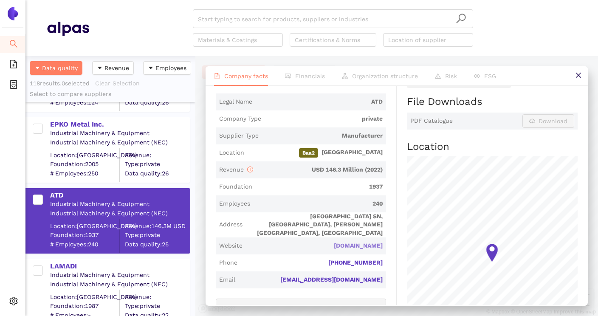
click at [0, 0] on link "atlantictool.com" at bounding box center [0, 0] width 0 height 0
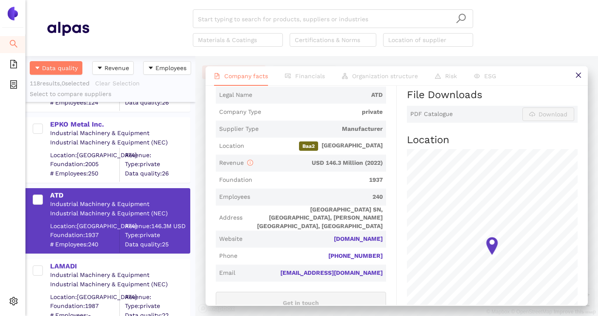
scroll to position [179, 0]
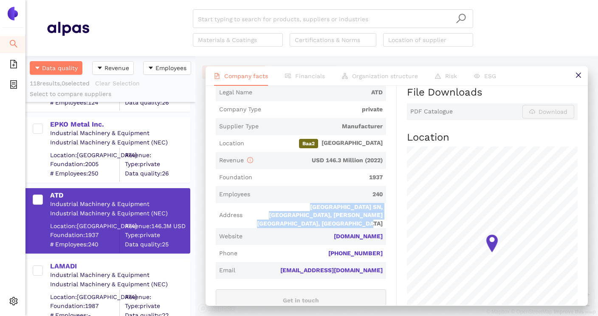
drag, startPoint x: 261, startPoint y: 202, endPoint x: 384, endPoint y: 220, distance: 124.5
click at [384, 220] on span "Address Avenida Poza Rica SN, Parque Industrial Alianza, H. Matamoros, Tamaulip…" at bounding box center [301, 215] width 170 height 25
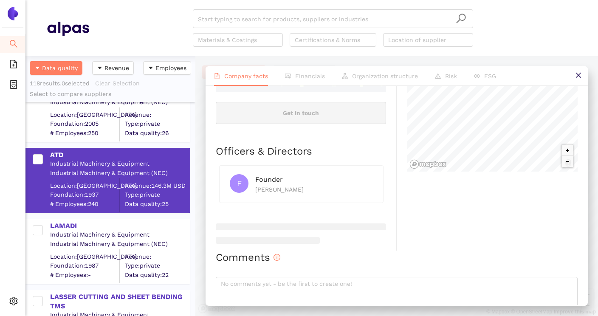
scroll to position [5493, 0]
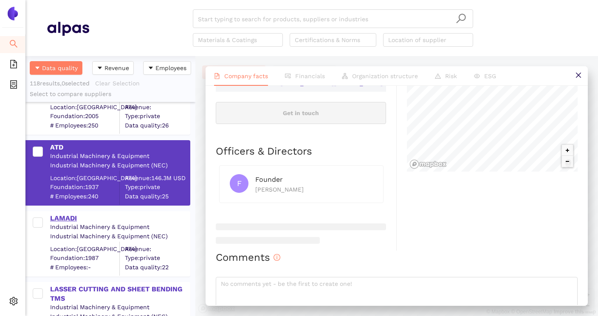
click at [62, 215] on div "LAMADI" at bounding box center [119, 218] width 139 height 9
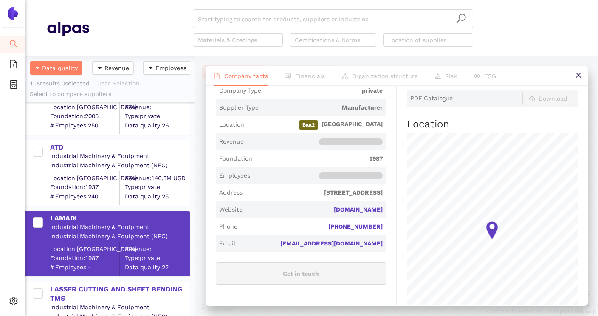
scroll to position [207, 0]
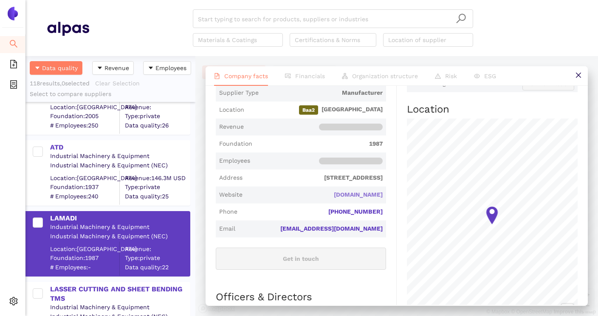
click at [0, 0] on link "lamadi.net" at bounding box center [0, 0] width 0 height 0
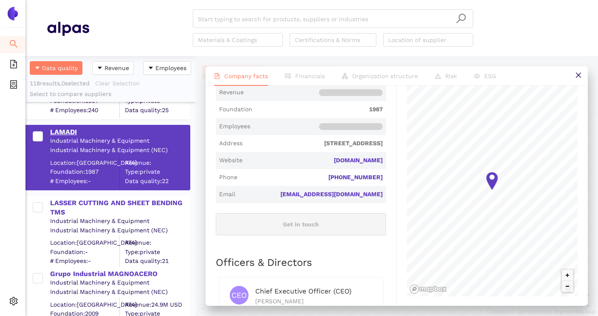
scroll to position [5584, 0]
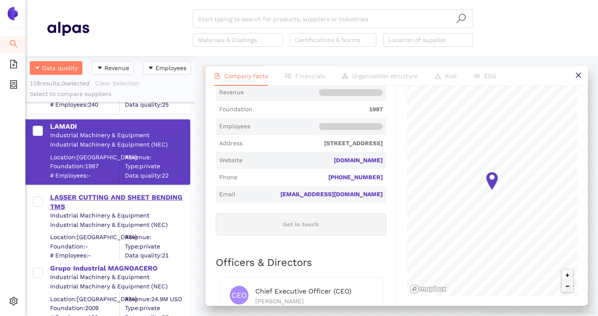
click at [158, 199] on div "LASSER CUTTING AND SHEET BENDING TMS" at bounding box center [119, 202] width 139 height 19
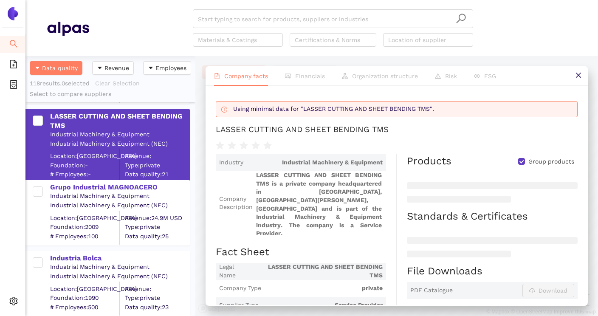
scroll to position [5665, 0]
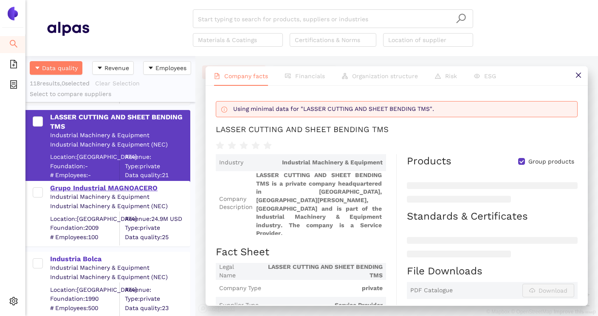
click at [162, 192] on div "Grupo Industrial MAGNOACERO" at bounding box center [119, 188] width 139 height 9
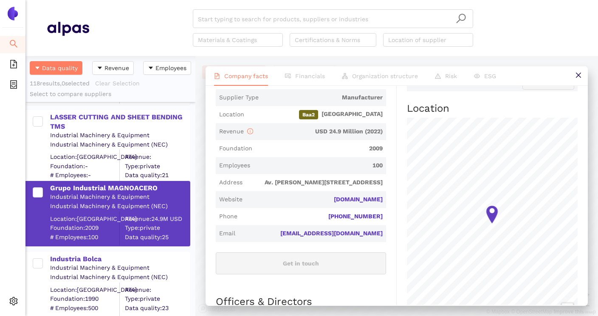
scroll to position [208, 0]
click at [0, 0] on link "magnoacero.com" at bounding box center [0, 0] width 0 height 0
click at [275, 23] on input "search" at bounding box center [333, 19] width 270 height 19
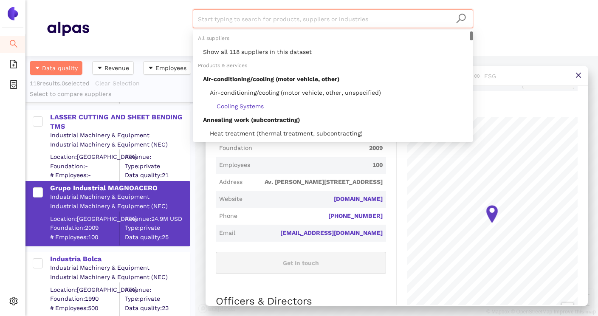
paste input "Manufacturas Estampadas S.A. De C.V."
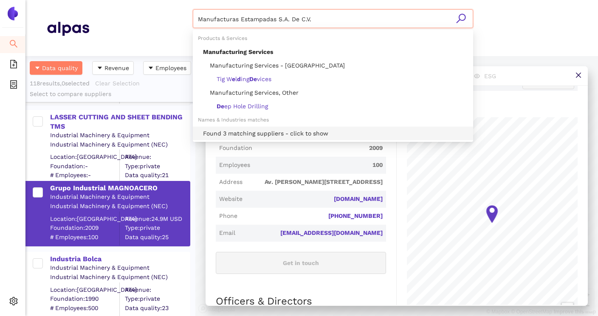
click at [270, 135] on div "Found 3 matching suppliers - click to show" at bounding box center [335, 133] width 265 height 9
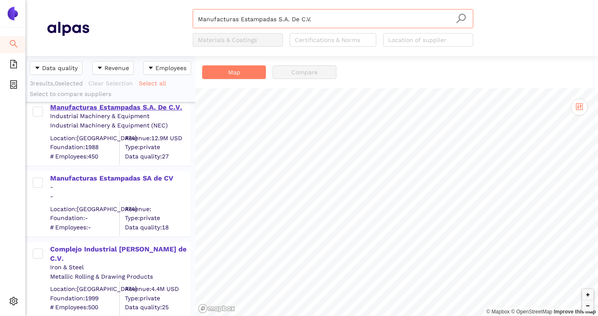
click at [138, 110] on div "Manufacturas Estampadas S.A. De C.V." at bounding box center [119, 107] width 139 height 9
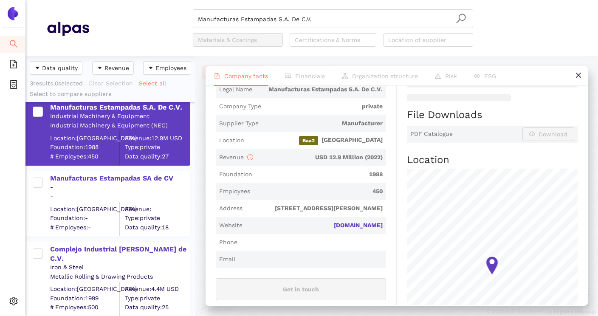
scroll to position [194, 0]
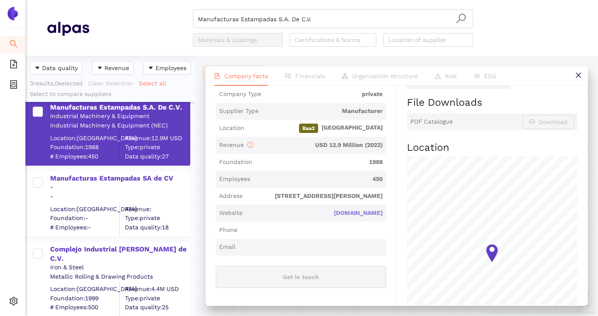
click at [0, 0] on link "manesa.com" at bounding box center [0, 0] width 0 height 0
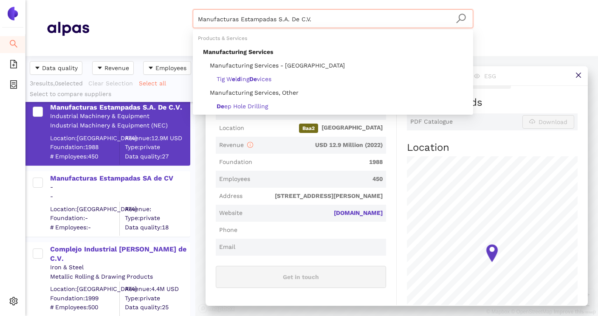
drag, startPoint x: 426, startPoint y: 20, endPoint x: 192, endPoint y: 16, distance: 234.5
click at [192, 16] on div "Manufacturas Estampadas S.A. De C.V. Materials & Coatings Certifications & Norm…" at bounding box center [333, 27] width 488 height 37
paste input "Neway Precision Works Ltd"
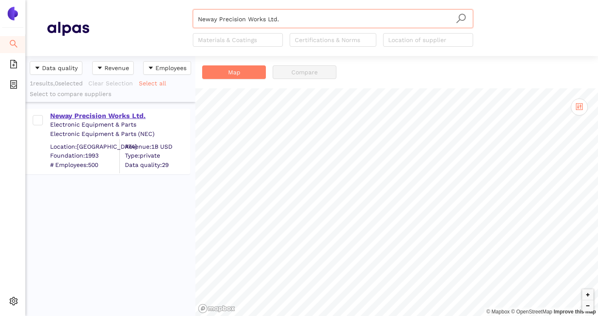
click at [109, 119] on div "Neway Precision Works Ltd." at bounding box center [119, 115] width 139 height 9
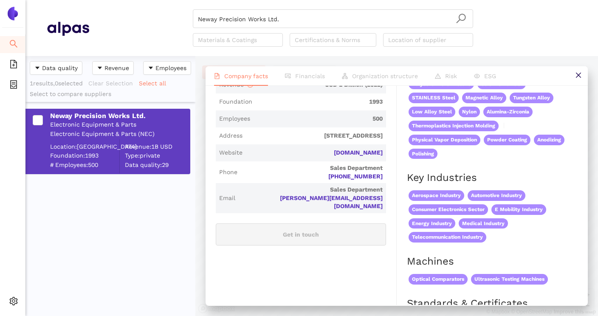
scroll to position [229, 0]
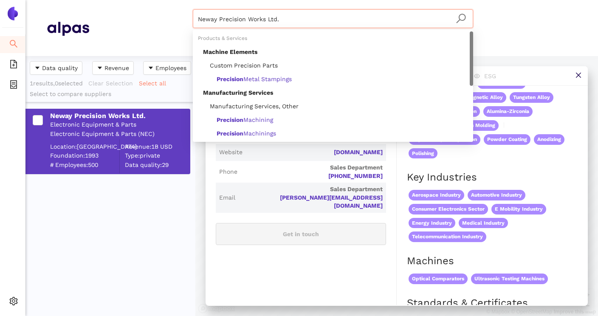
drag, startPoint x: 333, startPoint y: 16, endPoint x: 192, endPoint y: 19, distance: 141.5
click at [192, 19] on div "Neway Precision Works Ltd. Materials & Coatings Certifications & Norms Location…" at bounding box center [333, 27] width 488 height 37
paste input "OMP Mechtron Mexico SA de C.V"
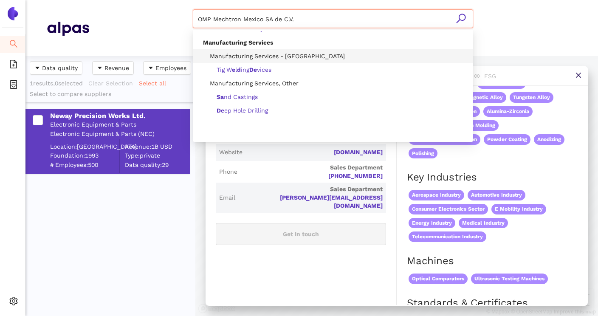
scroll to position [54, 0]
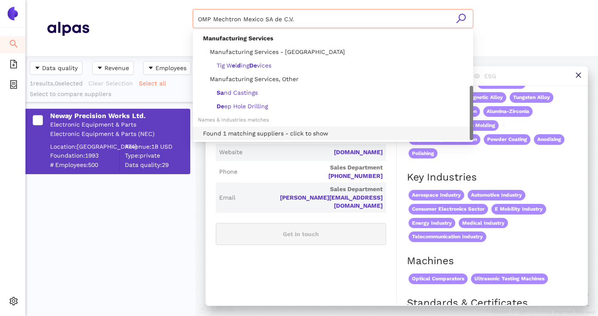
click at [280, 133] on div "Found 1 matching suppliers - click to show" at bounding box center [335, 133] width 265 height 9
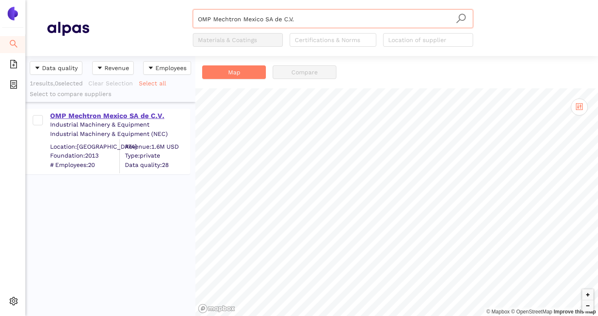
click at [129, 118] on div "OMP Mechtron Mexico SA de C.V." at bounding box center [119, 115] width 139 height 9
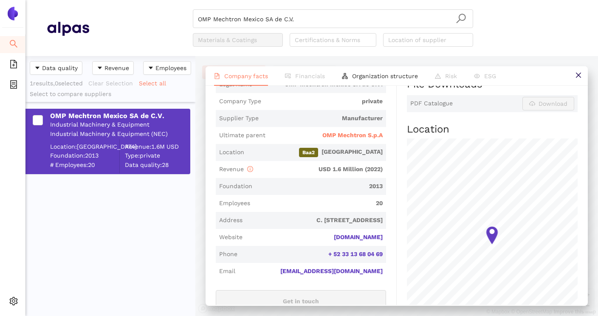
scroll to position [192, 0]
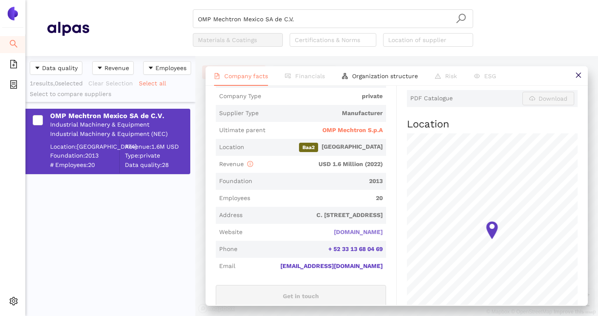
click at [0, 0] on link "ompmechtron.com" at bounding box center [0, 0] width 0 height 0
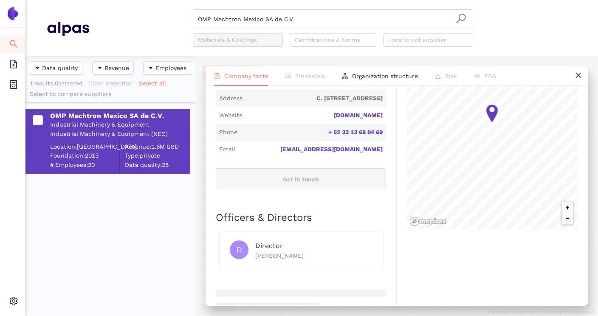
scroll to position [311, 0]
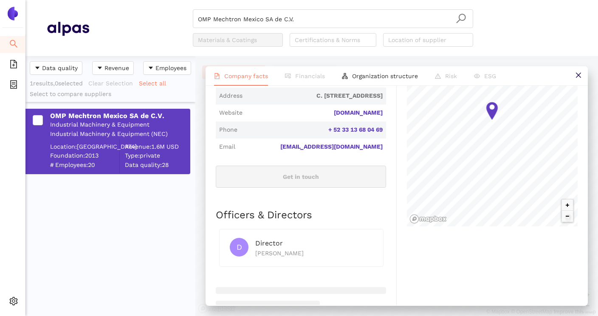
click at [363, 32] on div "OMP Mechtron Mexico SA de C.V. Materials & Coatings Certifications & Norms Loca…" at bounding box center [333, 27] width 280 height 37
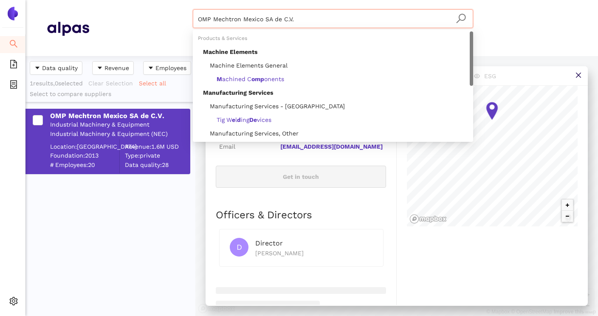
drag, startPoint x: 328, startPoint y: 21, endPoint x: 189, endPoint y: 21, distance: 138.9
click at [189, 21] on div "OMP Mechtron Mexico SA de C.V. Materials & Coatings Certifications & Norms Loca…" at bounding box center [333, 27] width 488 height 37
paste input "Procesos"
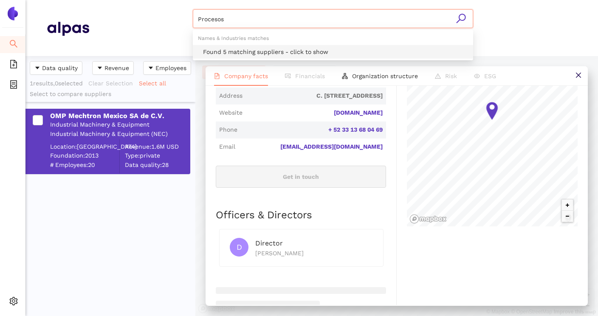
click at [241, 52] on div "Found 5 matching suppliers - click to show" at bounding box center [335, 51] width 265 height 9
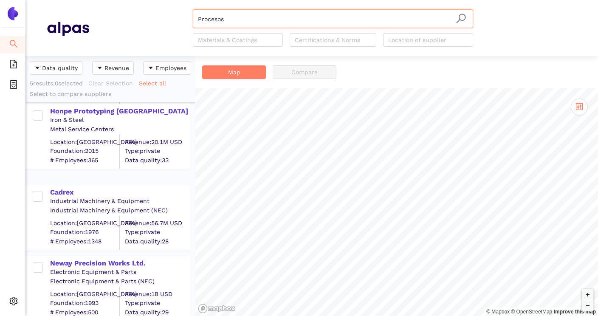
scroll to position [161, 0]
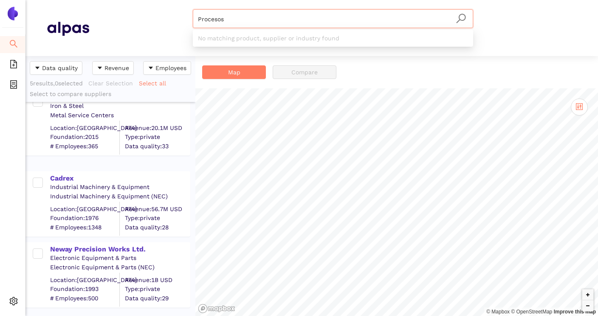
drag, startPoint x: 284, startPoint y: 20, endPoint x: 177, endPoint y: 20, distance: 107.5
click at [177, 20] on div "Procesos Materials & Coatings Certifications & Norms Location of supplier" at bounding box center [333, 27] width 488 height 37
paste input "Metálicos PCM, S.A. de C.V."
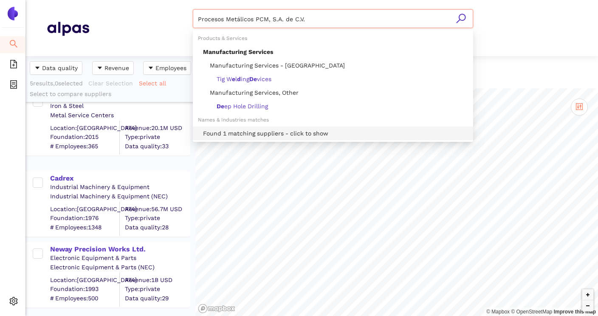
click at [271, 131] on div "Found 1 matching suppliers - click to show" at bounding box center [335, 133] width 265 height 9
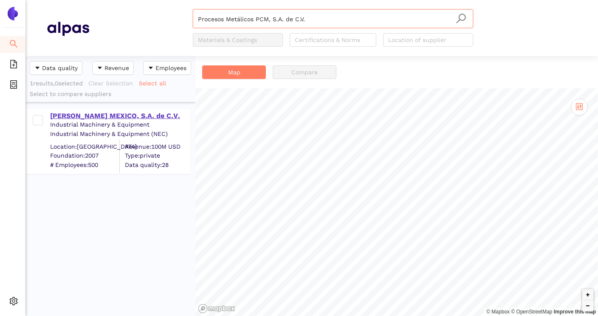
click at [153, 118] on div "[PERSON_NAME] MEXICO, S.A. de C.V." at bounding box center [119, 115] width 139 height 9
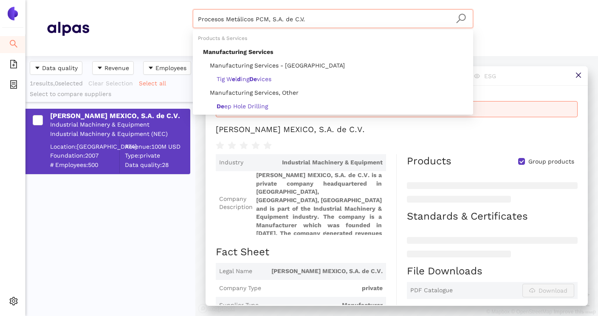
drag, startPoint x: 339, startPoint y: 20, endPoint x: 191, endPoint y: 17, distance: 148.7
click at [191, 17] on div "Procesos Metálicos PCM, S.A. de C.V. Materials & Coatings Certifications & Norm…" at bounding box center [333, 27] width 488 height 37
paste input "procemmex.com.mx"
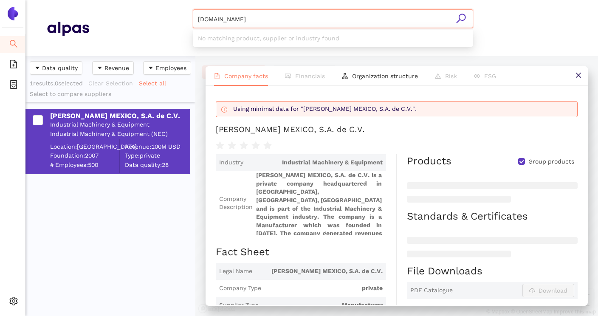
drag, startPoint x: 280, startPoint y: 20, endPoint x: 232, endPoint y: 22, distance: 48.0
click at [232, 22] on input "procemmex.com.mx" at bounding box center [333, 19] width 270 height 19
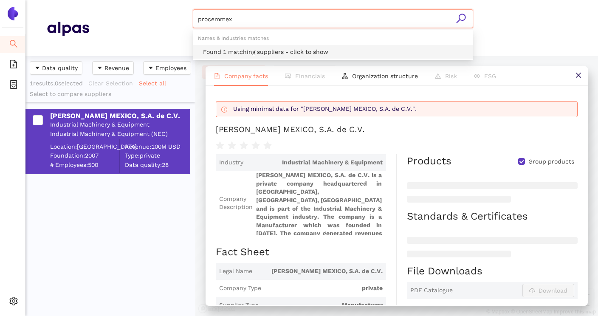
click at [236, 49] on div "Found 1 matching suppliers - click to show" at bounding box center [335, 51] width 265 height 9
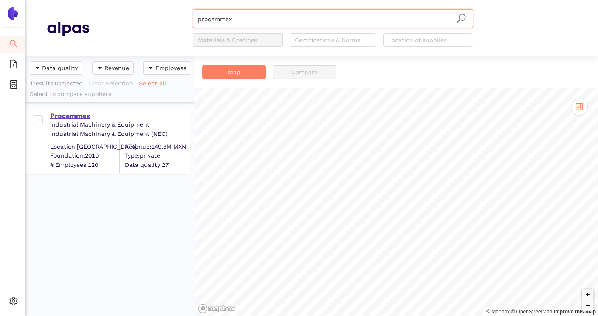
click at [83, 116] on div "Procemmex" at bounding box center [119, 115] width 139 height 9
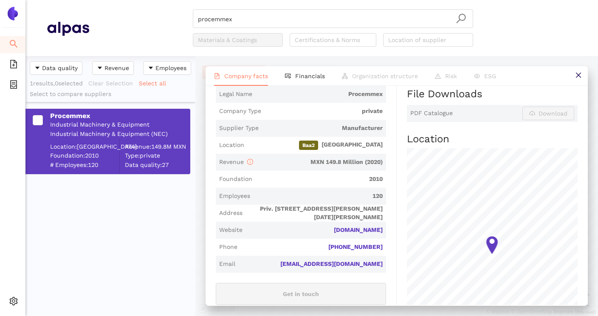
scroll to position [178, 0]
click at [0, 0] on link "procemmex.com.mx" at bounding box center [0, 0] width 0 height 0
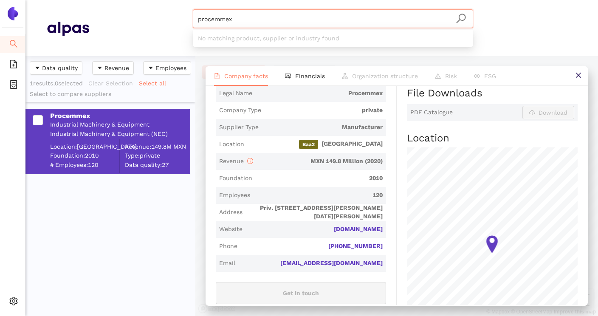
drag, startPoint x: 349, startPoint y: 27, endPoint x: 191, endPoint y: 21, distance: 157.7
click at [191, 21] on div "procemmex Materials & Coatings Certifications & Norms Location of supplier" at bounding box center [333, 27] width 488 height 37
paste input "XUFENG TOOL TECH GROUP LIMITED"
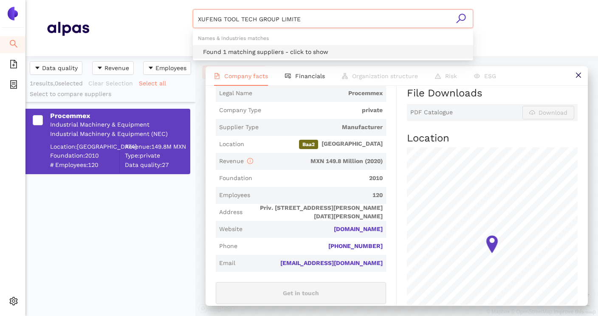
click at [257, 48] on div "Found 1 matching suppliers - click to show" at bounding box center [335, 51] width 265 height 9
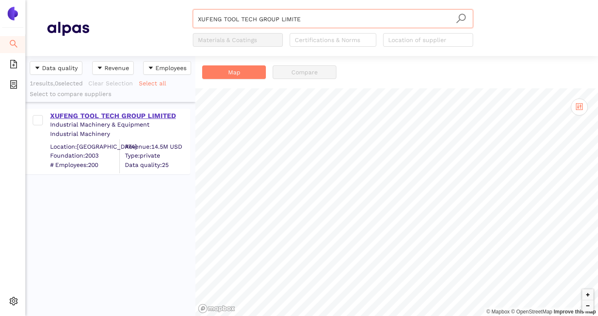
click at [143, 117] on div "XUFENG TOOL TECH GROUP LIMITED" at bounding box center [119, 115] width 139 height 9
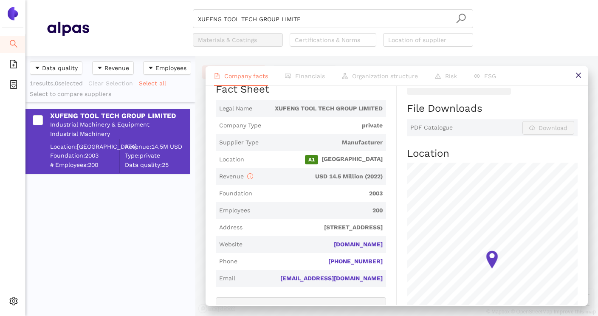
scroll to position [164, 0]
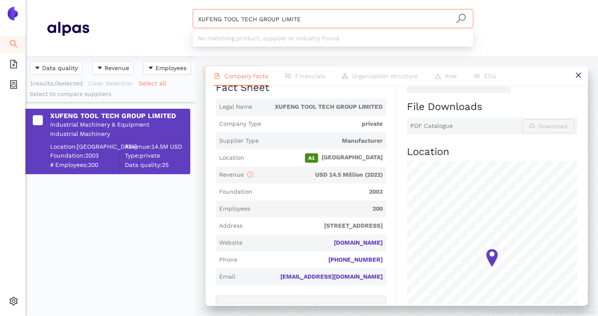
drag, startPoint x: 368, startPoint y: 17, endPoint x: 192, endPoint y: 16, distance: 176.3
click at [192, 16] on div "XUFENG TOOL TECH GROUP LIMITE Materials & Coatings Certifications & Norms Locat…" at bounding box center [333, 27] width 488 height 37
paste input "ZHONGSHAN LAMBERT PRECISION HARDWARE CO., LTD."
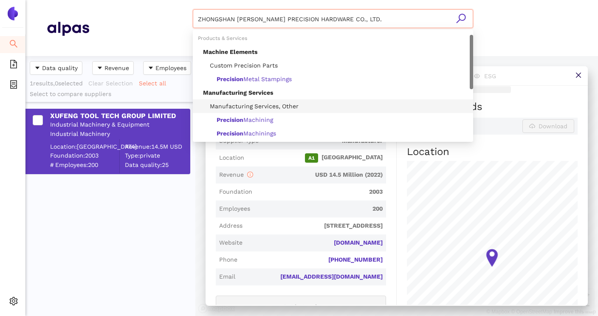
scroll to position [41, 0]
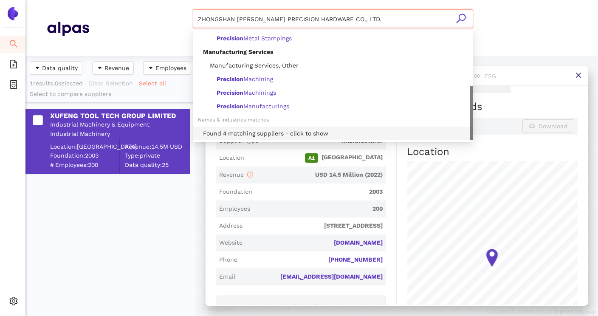
click at [297, 134] on div "Found 4 matching suppliers - click to show" at bounding box center [335, 133] width 265 height 9
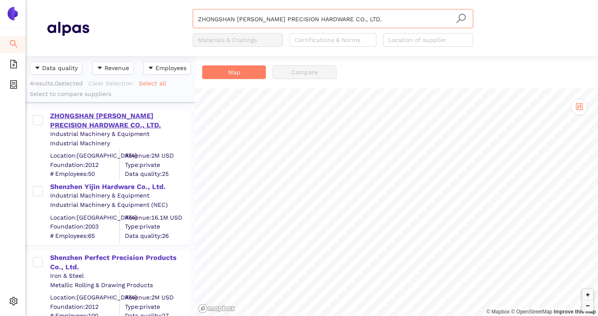
click at [149, 114] on div "ZHONGSHAN LAMBERT PRECISION HARDWARE CO., LTD." at bounding box center [119, 120] width 139 height 19
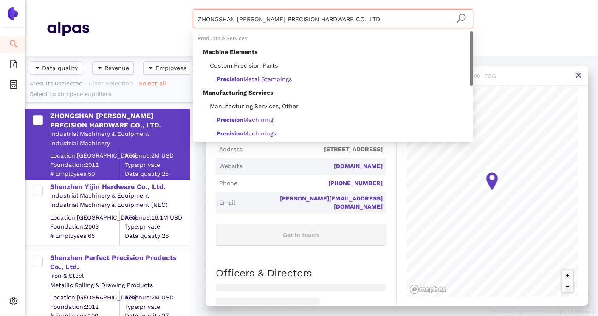
drag, startPoint x: 388, startPoint y: 24, endPoint x: 191, endPoint y: 17, distance: 197.2
click at [191, 17] on div "ZHONGSHAN LAMBERT PRECISION HARDWARE CO., LTD. Materials & Coatings Certificati…" at bounding box center [333, 27] width 488 height 37
paste input "Aqua Lásers"
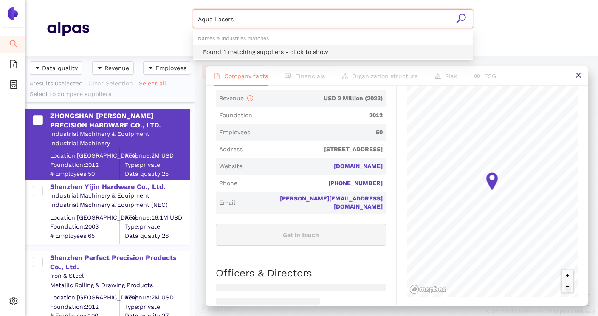
click at [257, 50] on div "Found 1 matching suppliers - click to show" at bounding box center [335, 51] width 265 height 9
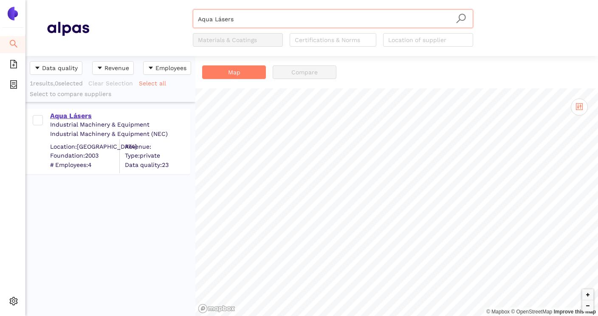
click at [77, 116] on div "Aqua Lásers" at bounding box center [119, 115] width 139 height 9
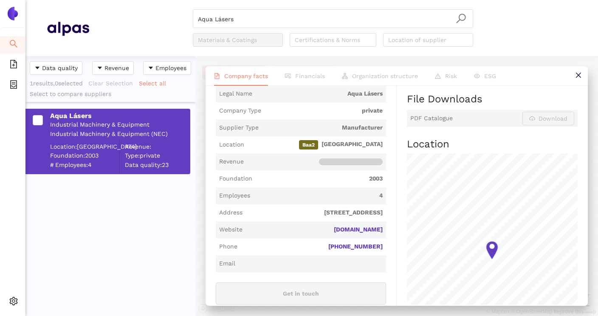
scroll to position [167, 0]
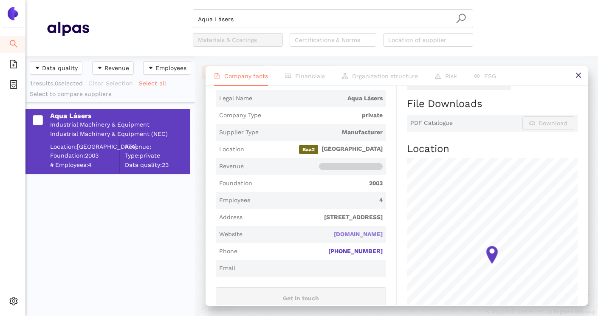
click at [0, 0] on link "aqualaser.com.mx" at bounding box center [0, 0] width 0 height 0
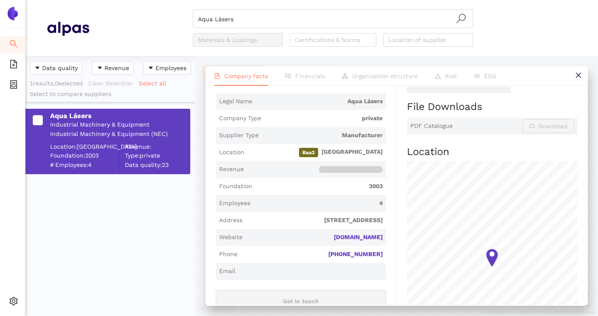
scroll to position [165, 0]
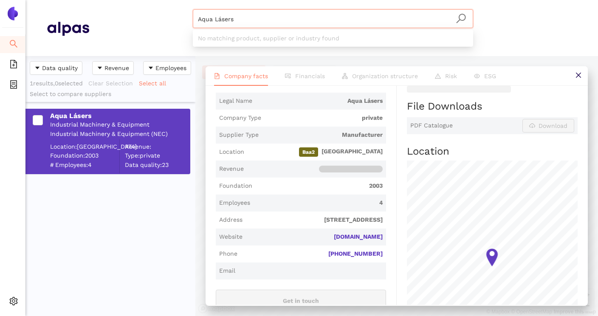
drag, startPoint x: 268, startPoint y: 15, endPoint x: 238, endPoint y: 20, distance: 30.5
click at [238, 20] on input "Aqua Lásers" at bounding box center [333, 19] width 270 height 19
paste input "Tectron Metal S.A. de C.V."
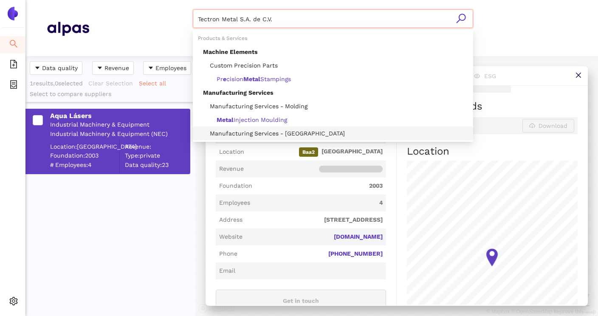
scroll to position [95, 0]
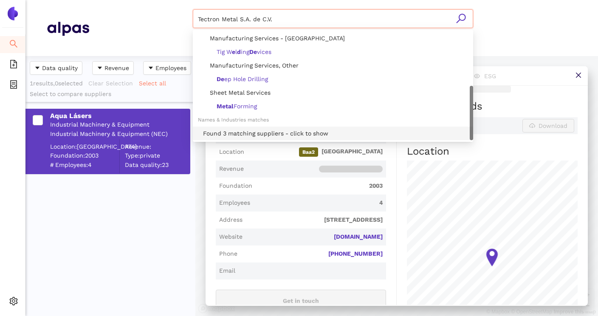
click at [248, 133] on div "Found 3 matching suppliers - click to show" at bounding box center [335, 133] width 265 height 9
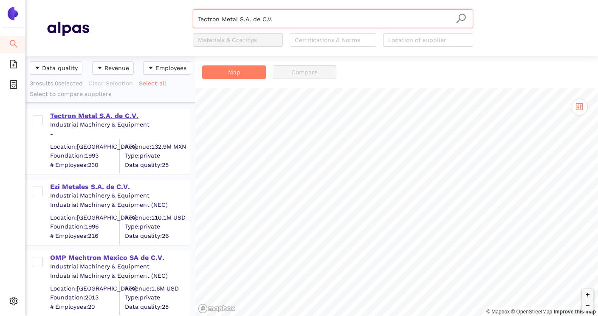
click at [113, 116] on div "Tectron Metal S.A. de C.V." at bounding box center [119, 115] width 139 height 9
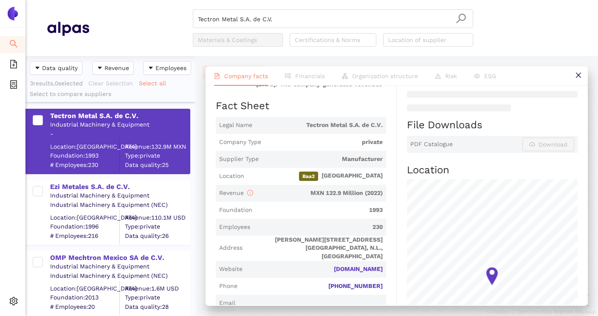
scroll to position [157, 0]
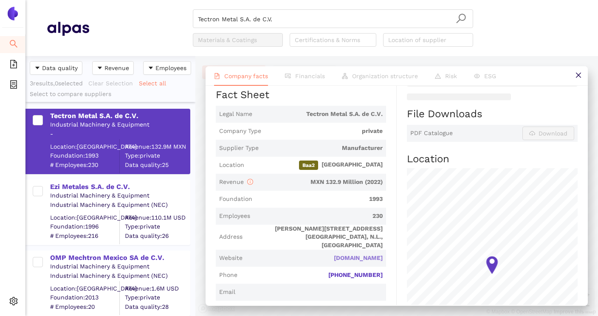
click at [0, 0] on link "tectronmx.com" at bounding box center [0, 0] width 0 height 0
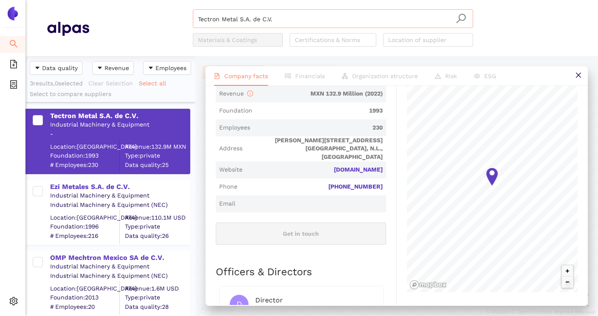
scroll to position [68, 0]
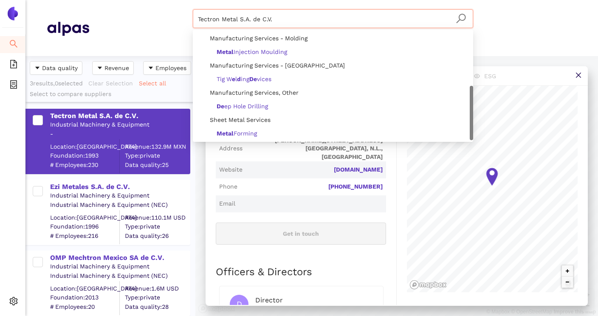
drag, startPoint x: 317, startPoint y: 18, endPoint x: 186, endPoint y: 19, distance: 131.7
click at [186, 19] on div "Tectron Metal S.A. de C.V. Materials & Coatings Certifications & Norms Location…" at bounding box center [333, 27] width 488 height 37
paste input "[PERSON_NAME] Manufacturing Services"
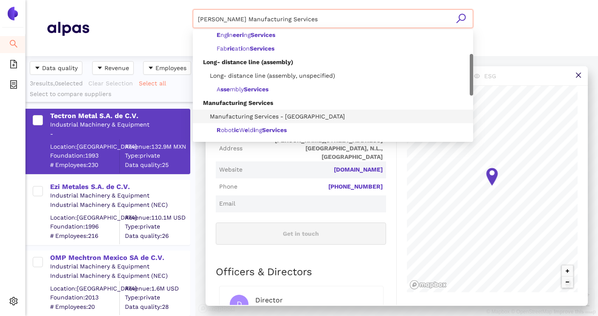
scroll to position [228, 0]
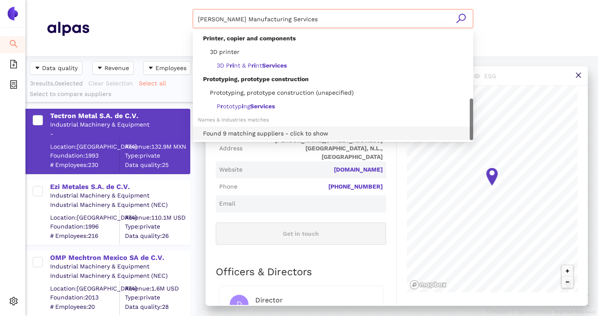
click at [265, 134] on div "Found 9 matching suppliers - click to show" at bounding box center [335, 133] width 265 height 9
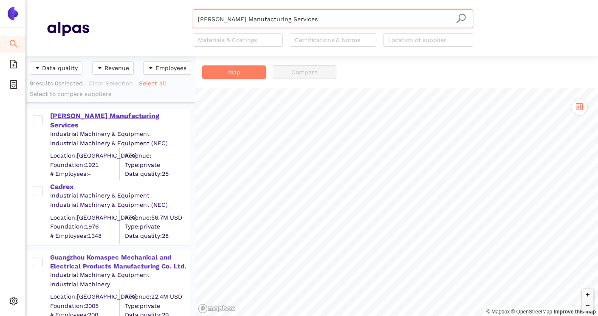
type input "[PERSON_NAME] Manufacturing Services"
click at [141, 116] on div "[PERSON_NAME] Manufacturing Services" at bounding box center [119, 120] width 139 height 19
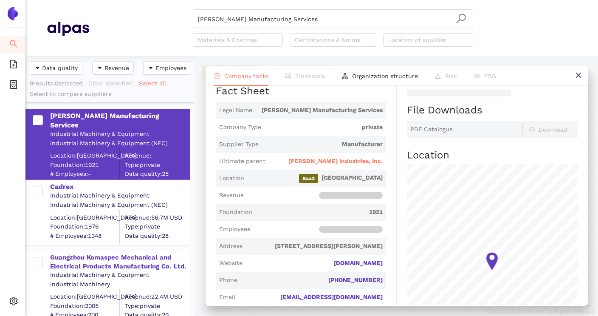
scroll to position [162, 0]
click at [0, 0] on link "onealmfgservices.com" at bounding box center [0, 0] width 0 height 0
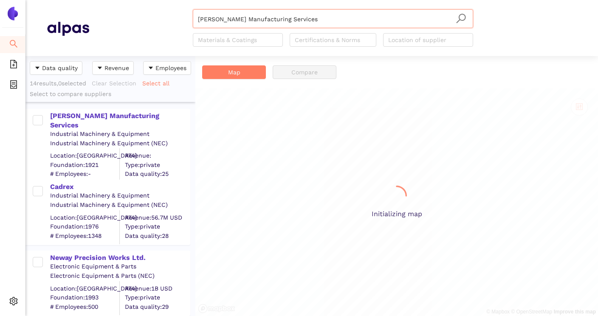
scroll to position [260, 170]
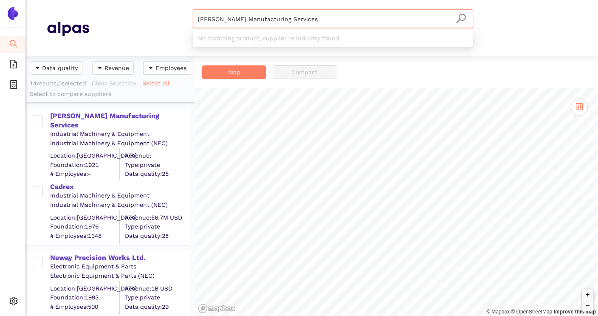
drag, startPoint x: 311, startPoint y: 17, endPoint x: 193, endPoint y: 19, distance: 118.5
click at [193, 19] on div "[PERSON_NAME] Manufacturing Services" at bounding box center [333, 18] width 280 height 19
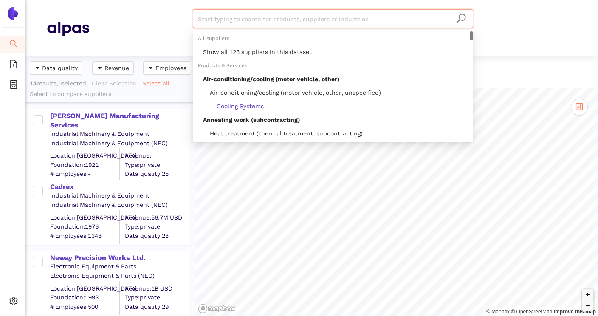
click at [157, 25] on div "Start typing to search for products, suppliers or industries Materials & Coatin…" at bounding box center [333, 27] width 488 height 37
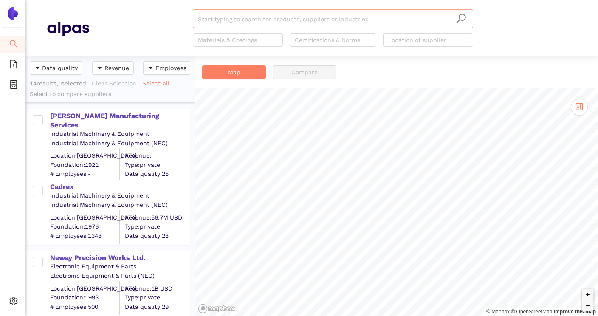
click at [240, 21] on input "search" at bounding box center [333, 19] width 270 height 19
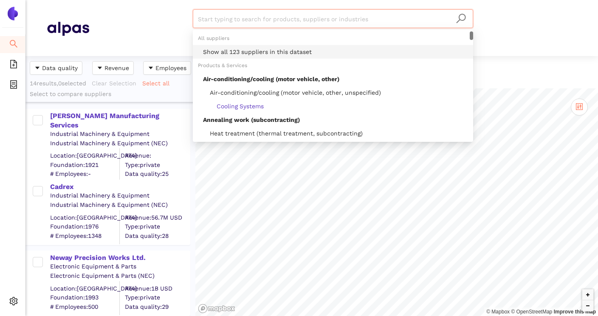
click at [239, 47] on div "Show all 123 suppliers in this dataset" at bounding box center [335, 51] width 265 height 9
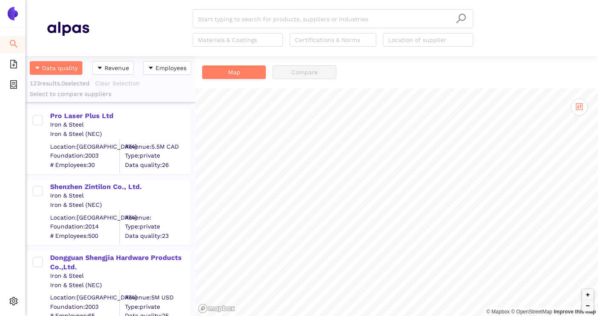
click at [462, 85] on div "Map Compare" at bounding box center [396, 72] width 403 height 32
